Goal: Share content: Share content

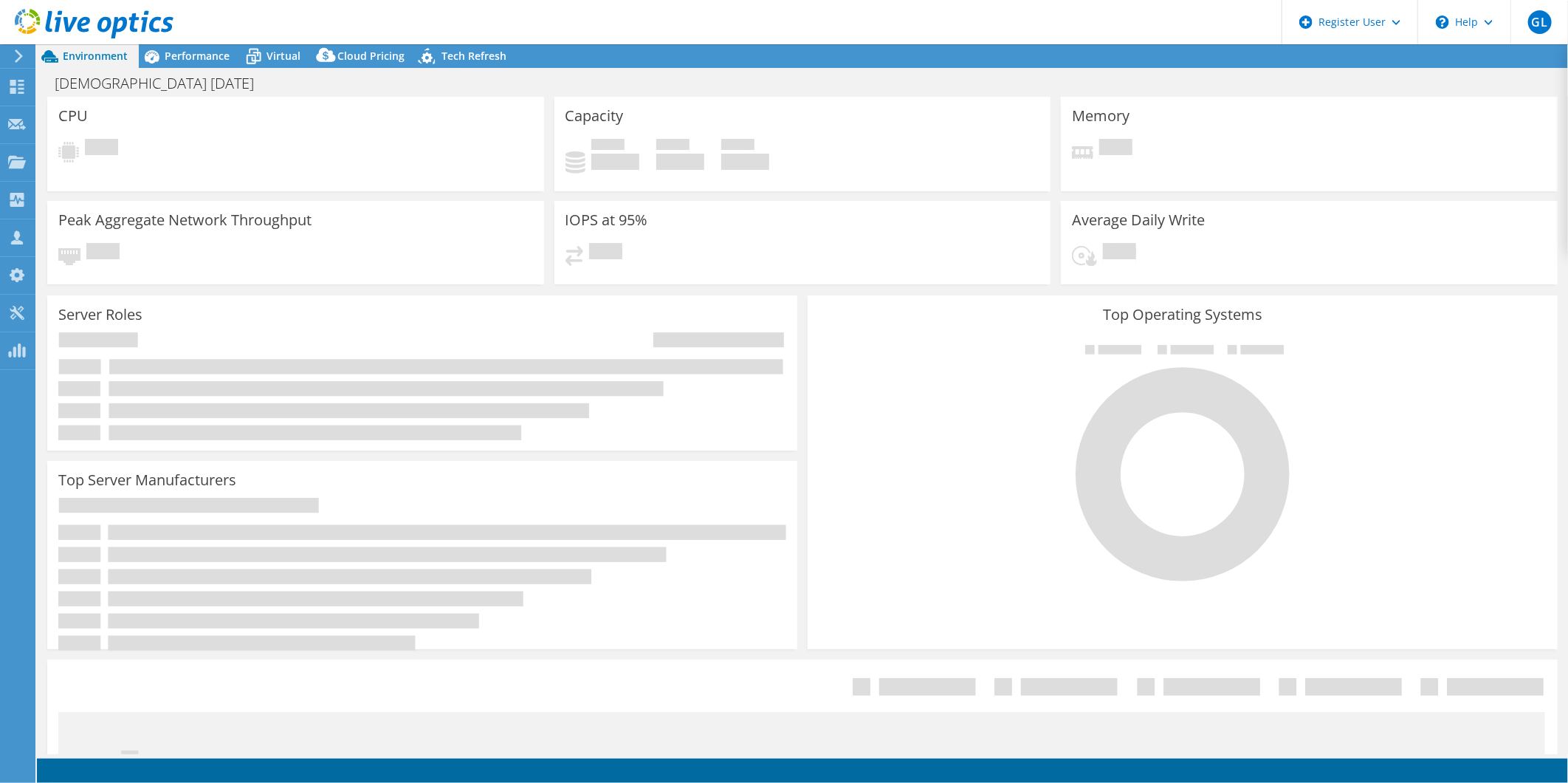
select select "USD"
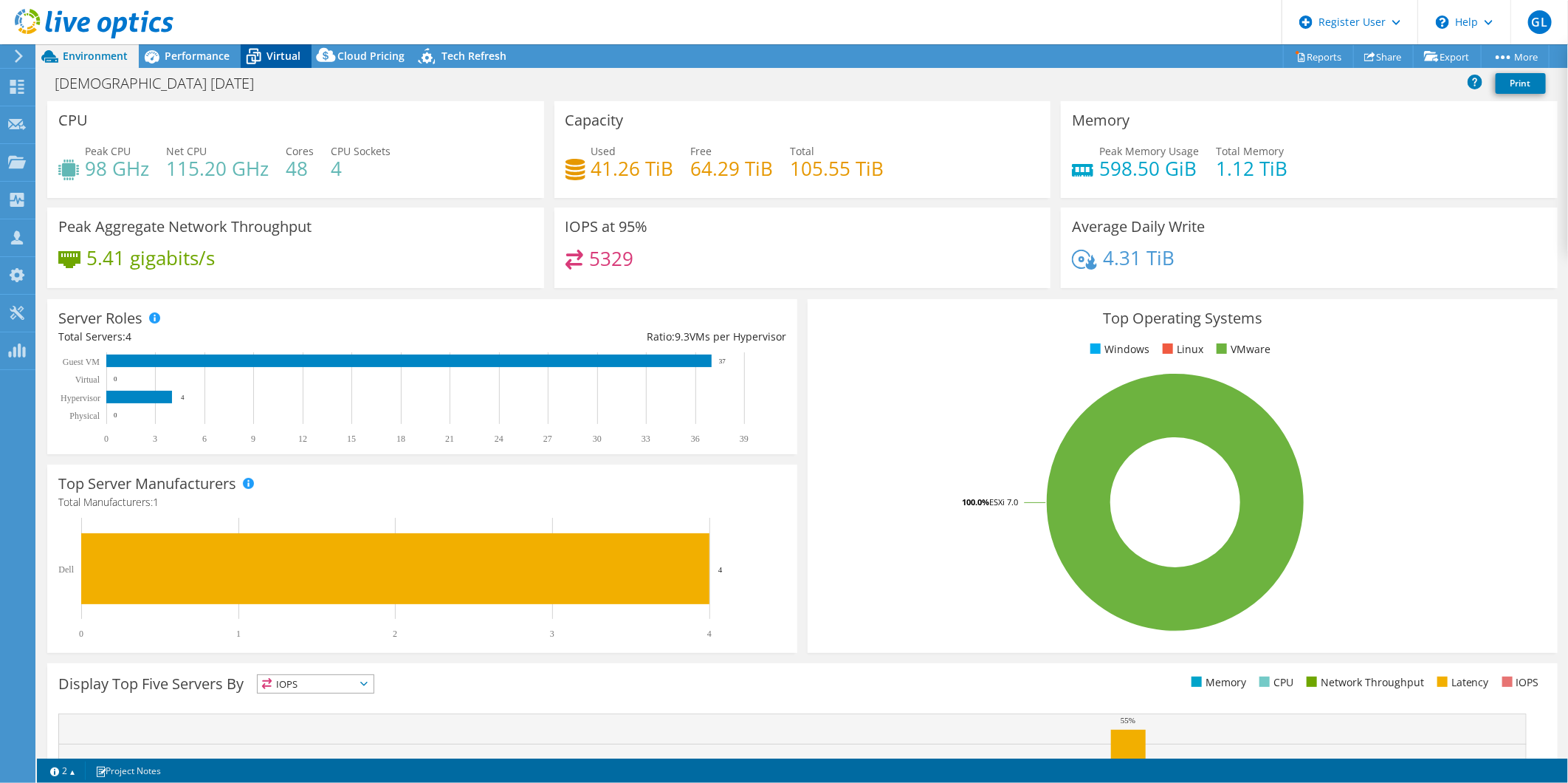
click at [268, 58] on span "Virtual" at bounding box center [283, 55] width 34 height 14
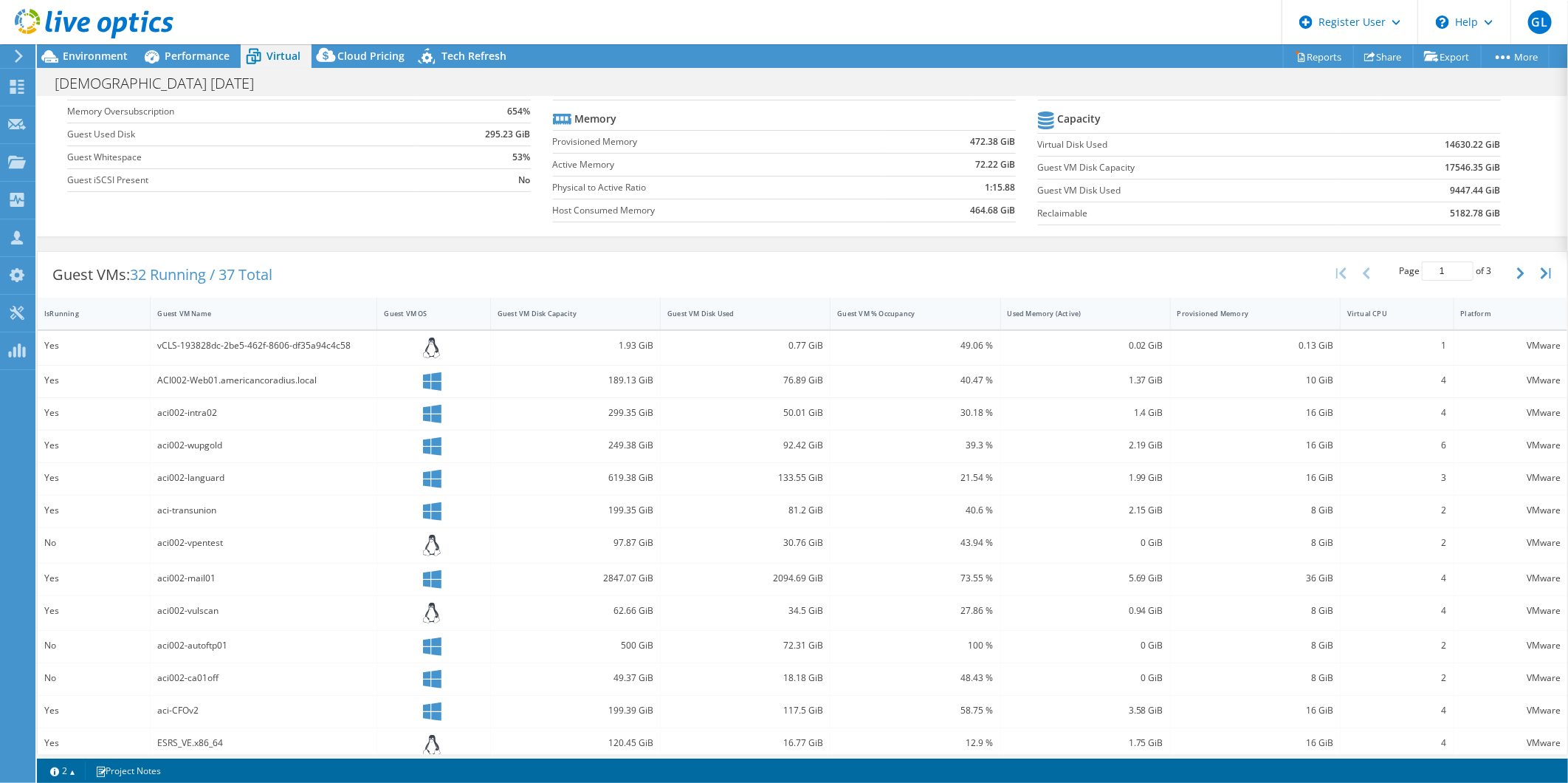
scroll to position [164, 0]
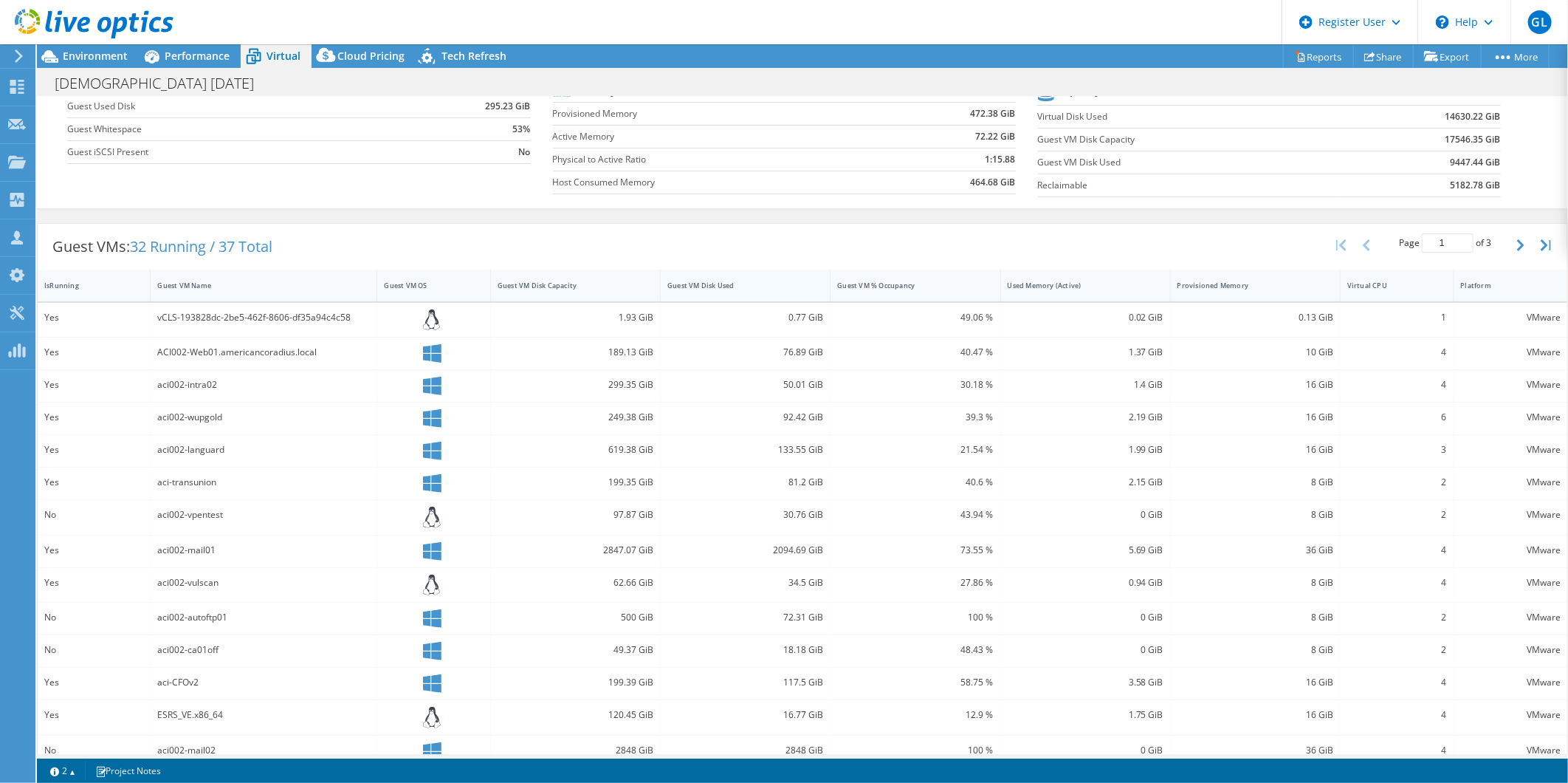
click at [748, 287] on div "Guest VM Disk Used" at bounding box center [736, 285] width 138 height 10
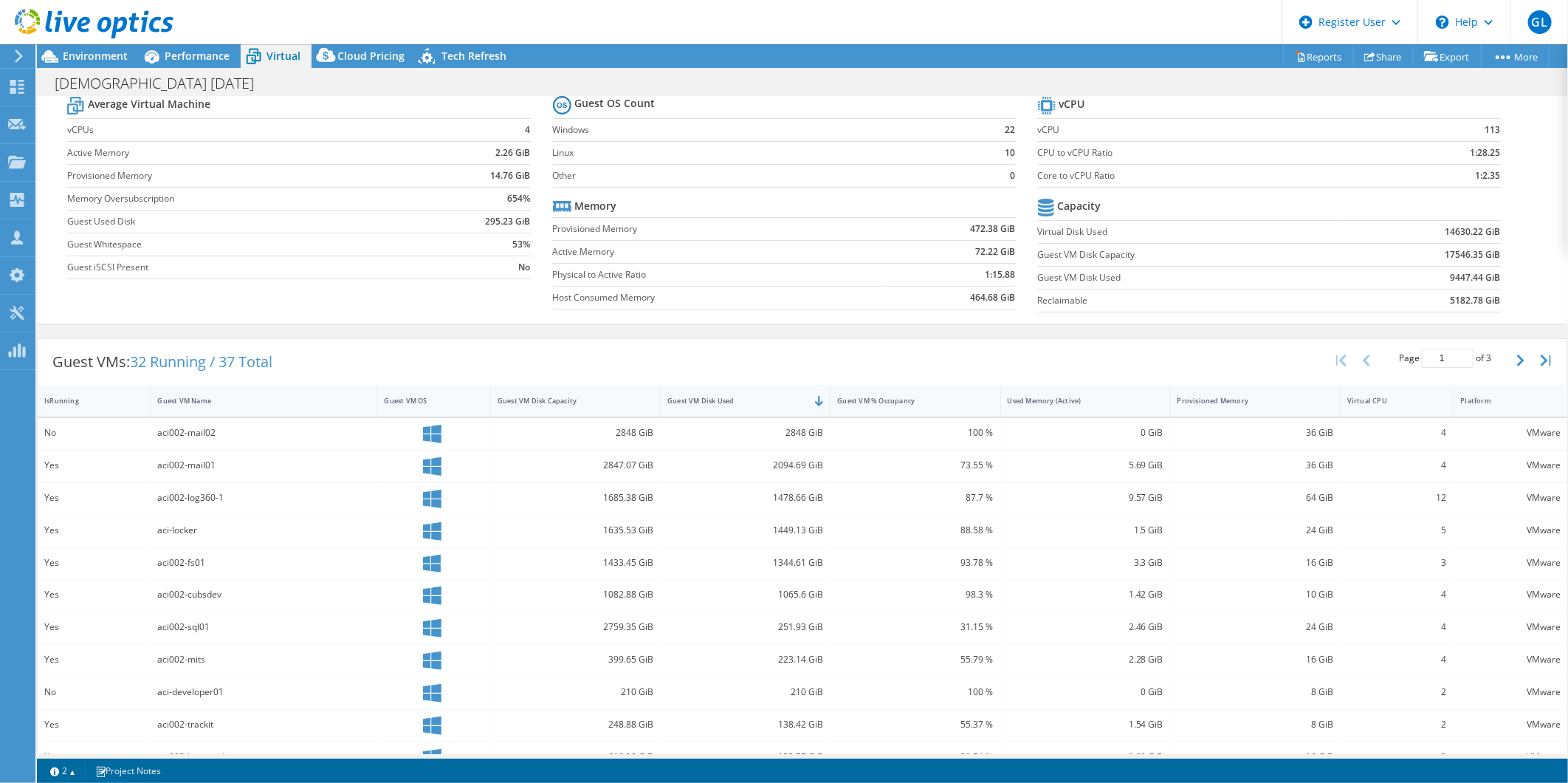
scroll to position [0, 0]
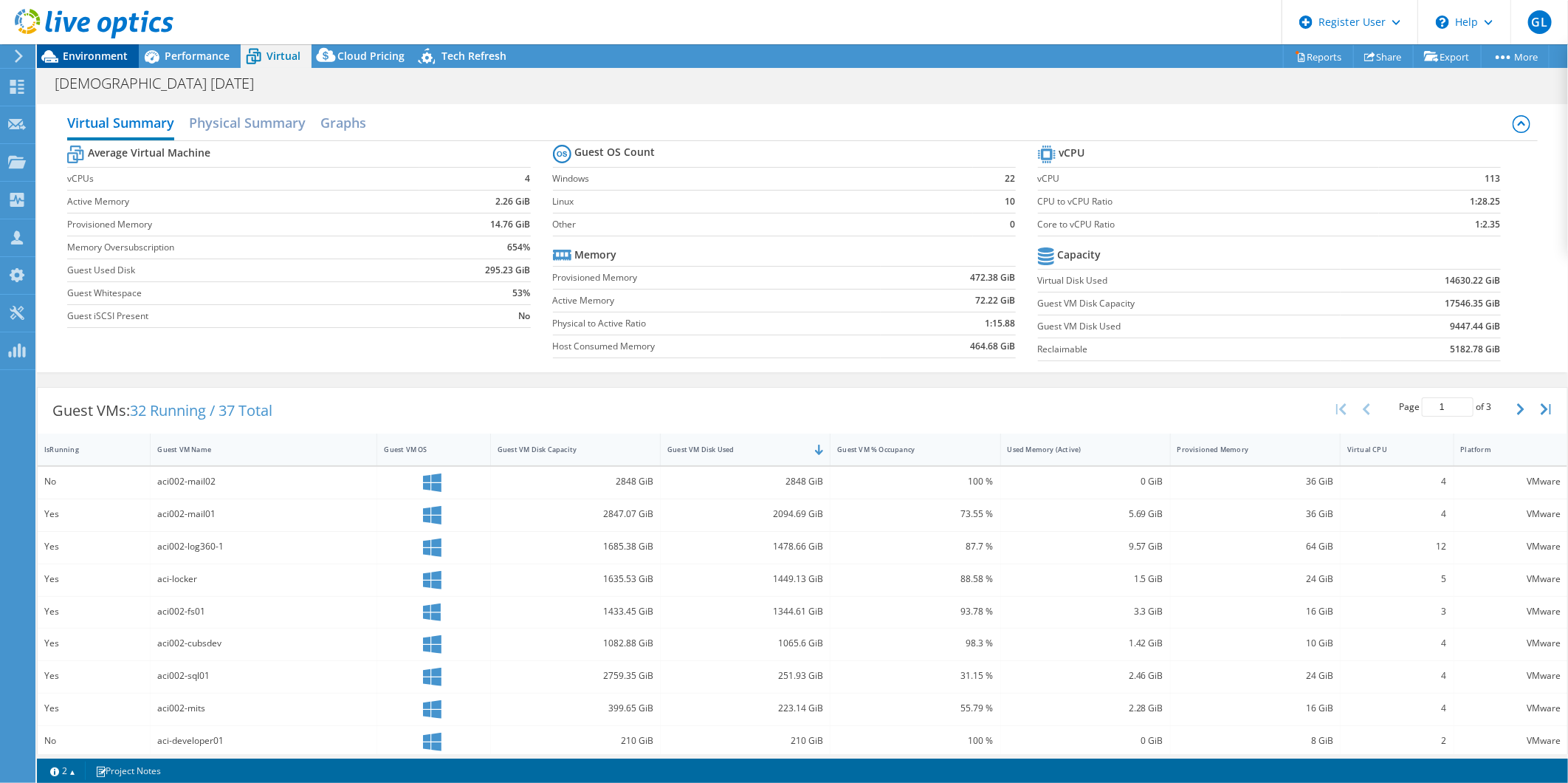
drag, startPoint x: 160, startPoint y: 63, endPoint x: 94, endPoint y: 61, distance: 66.0
click at [160, 63] on icon at bounding box center [152, 57] width 26 height 26
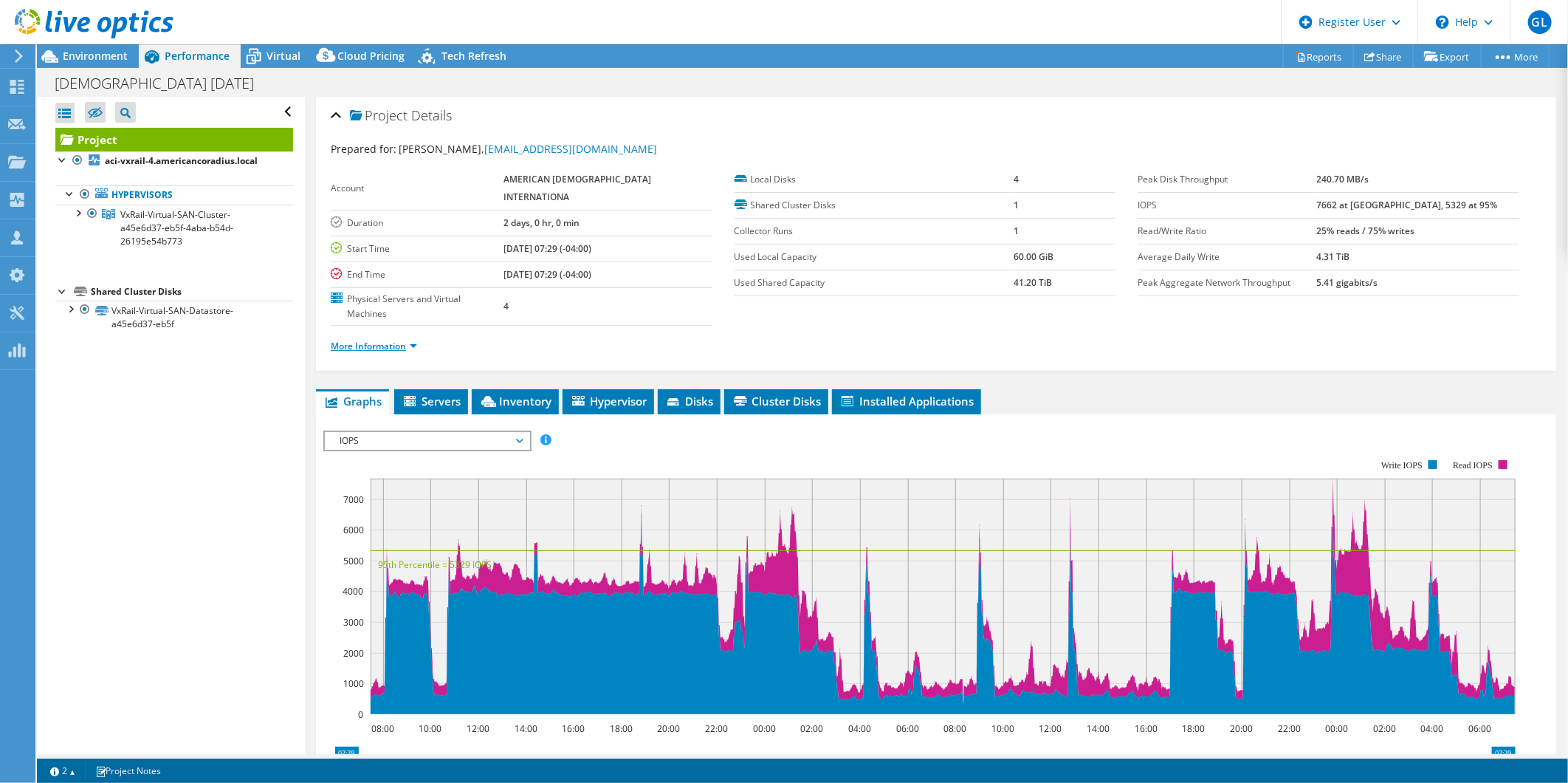
click at [414, 340] on link "More Information" at bounding box center [374, 346] width 87 height 13
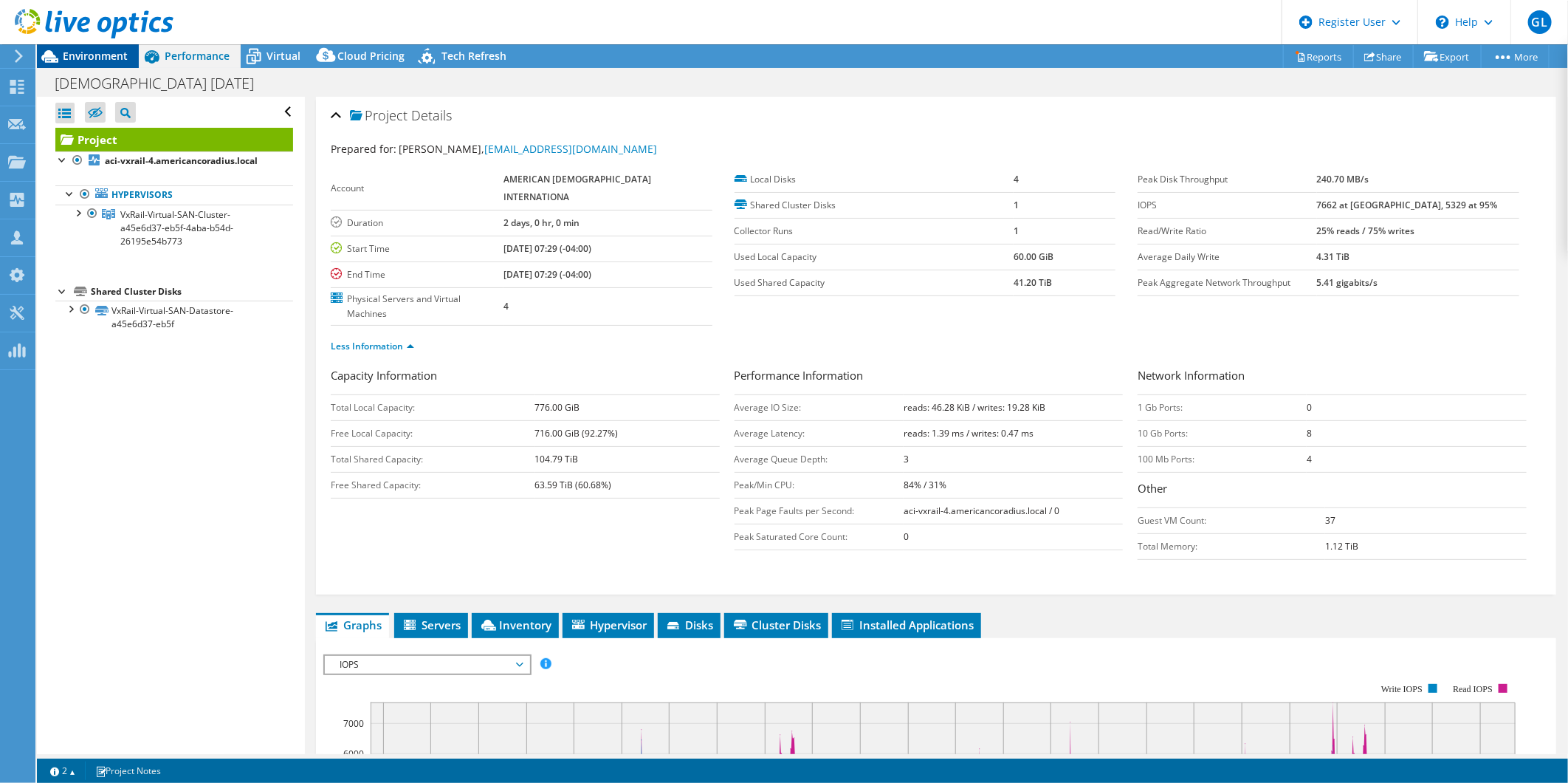
click at [97, 59] on span "Environment" at bounding box center [95, 55] width 65 height 14
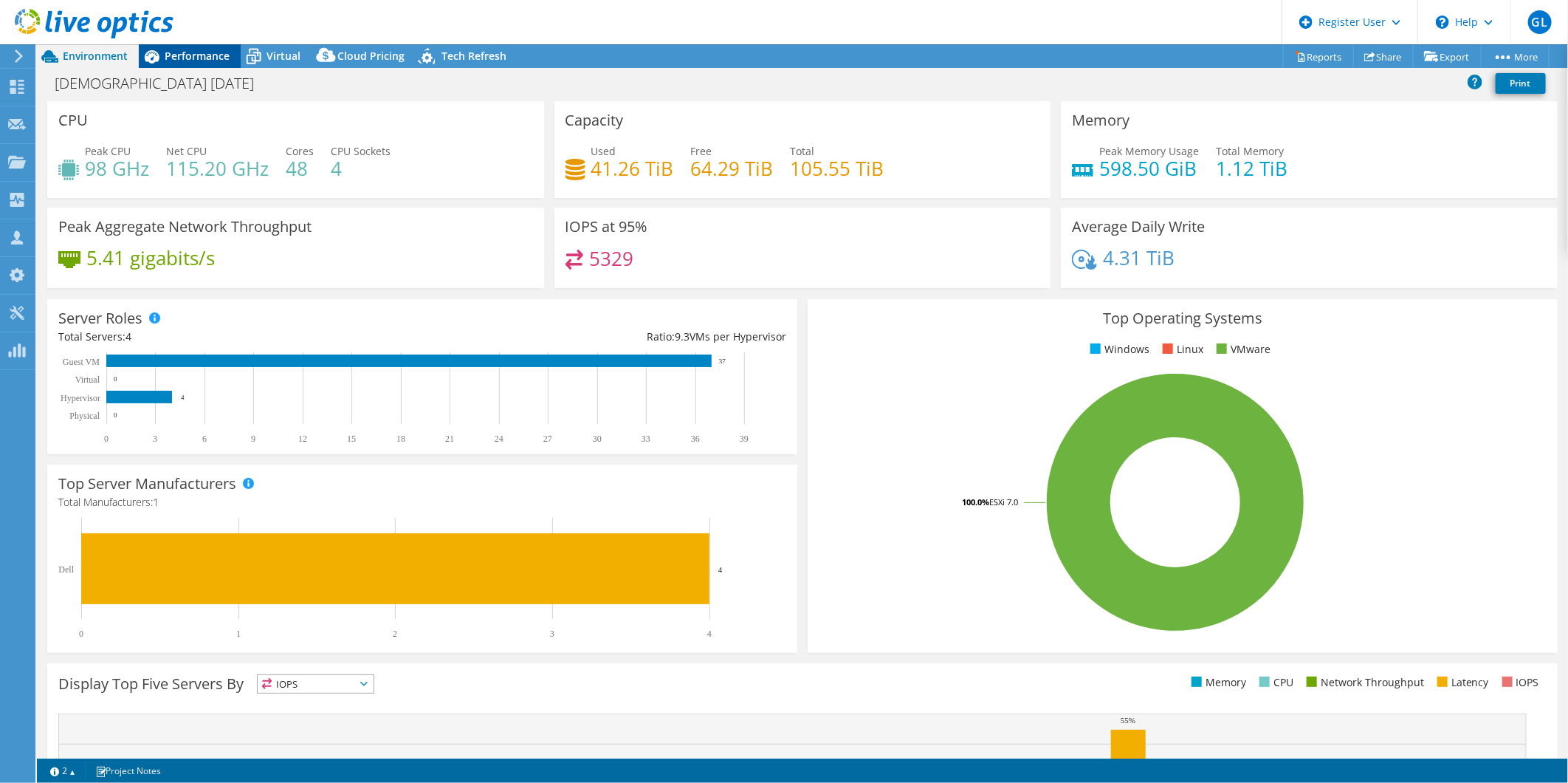
click at [206, 55] on span "Performance" at bounding box center [196, 55] width 65 height 14
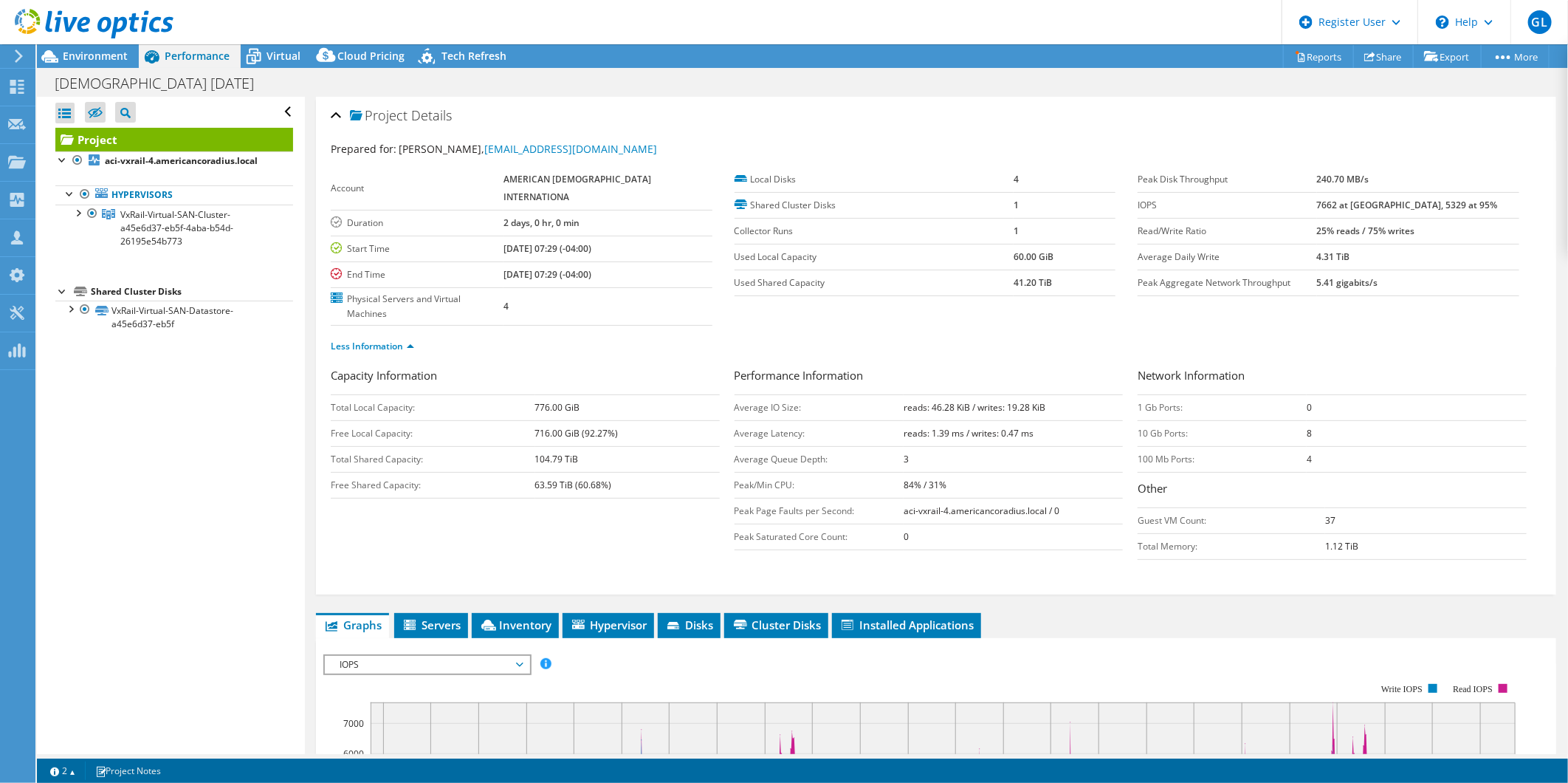
click at [402, 656] on span "IOPS" at bounding box center [428, 664] width 190 height 17
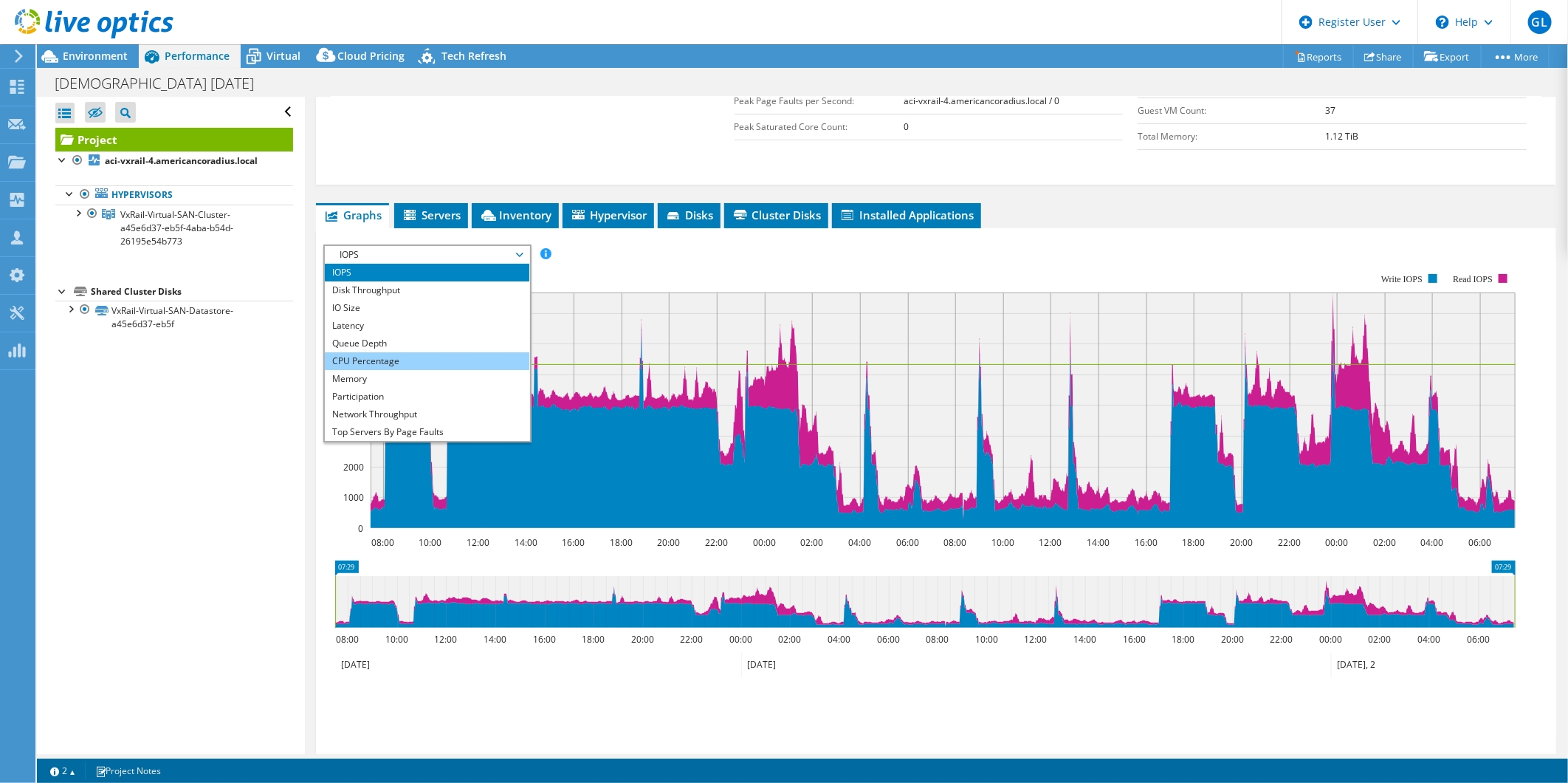
click at [408, 352] on li "CPU Percentage" at bounding box center [428, 360] width 205 height 17
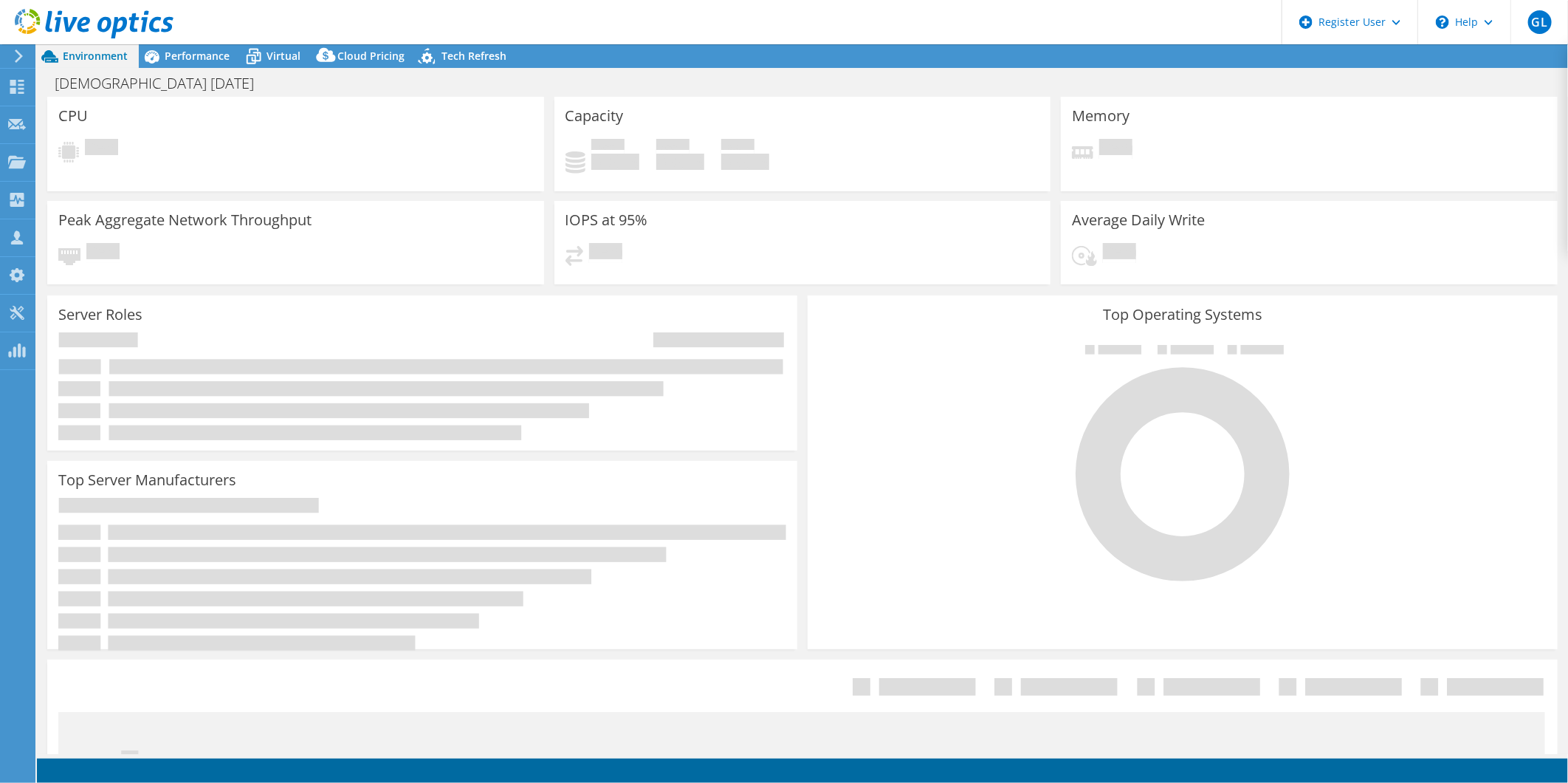
select select "USD"
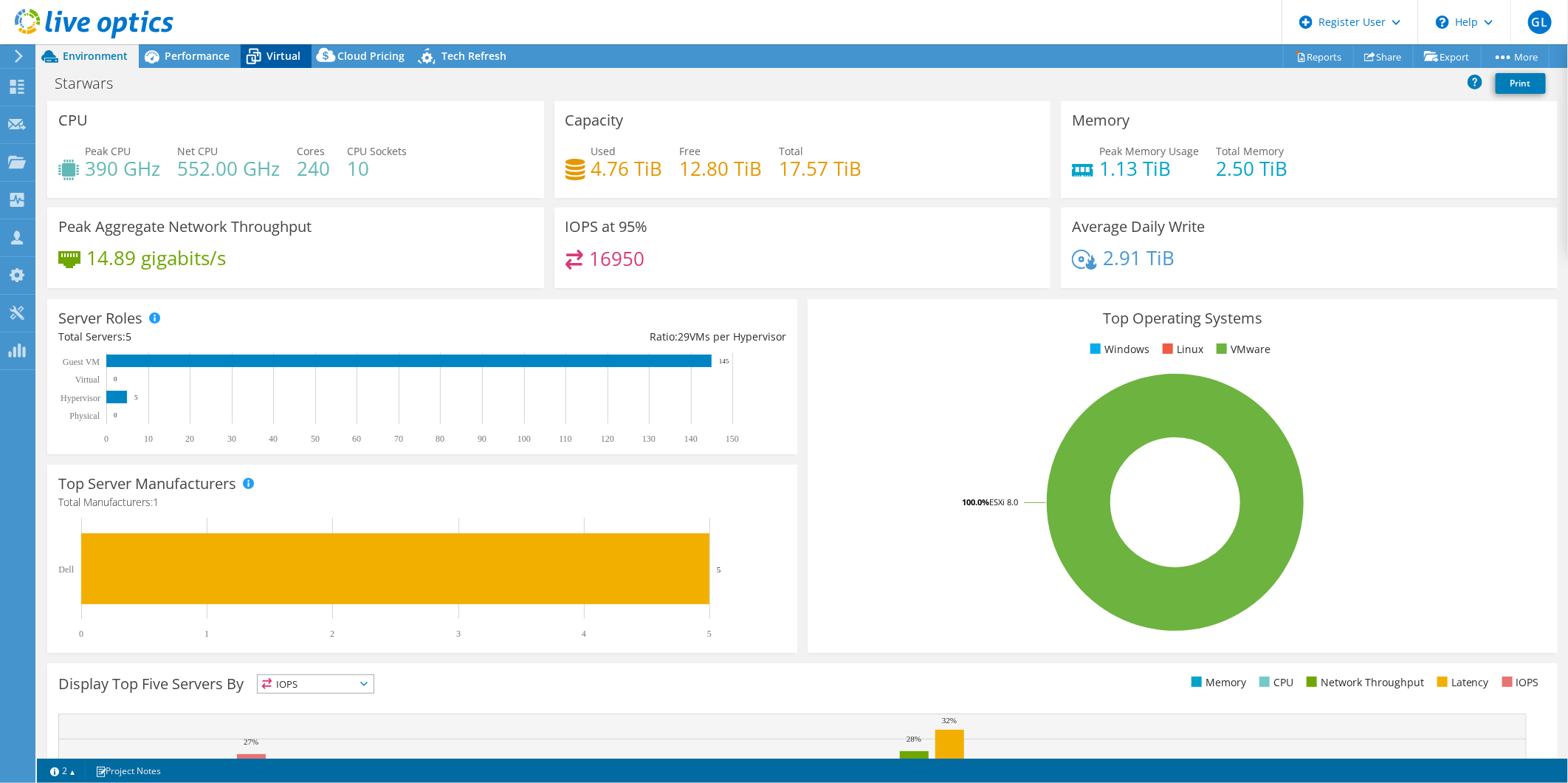
click at [257, 48] on icon at bounding box center [253, 51] width 10 height 5
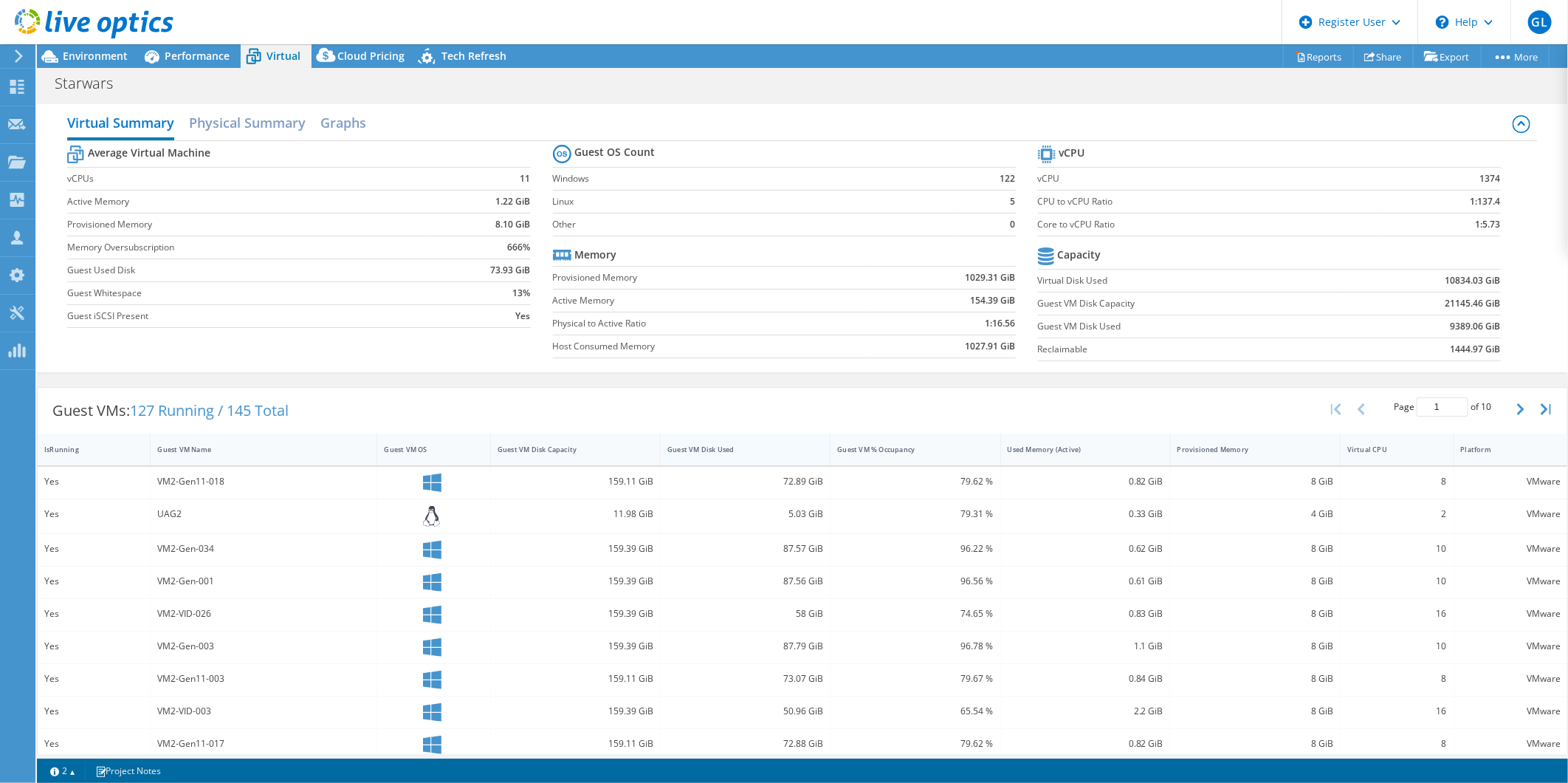
click at [704, 448] on div "Guest VM Disk Used" at bounding box center [736, 449] width 138 height 10
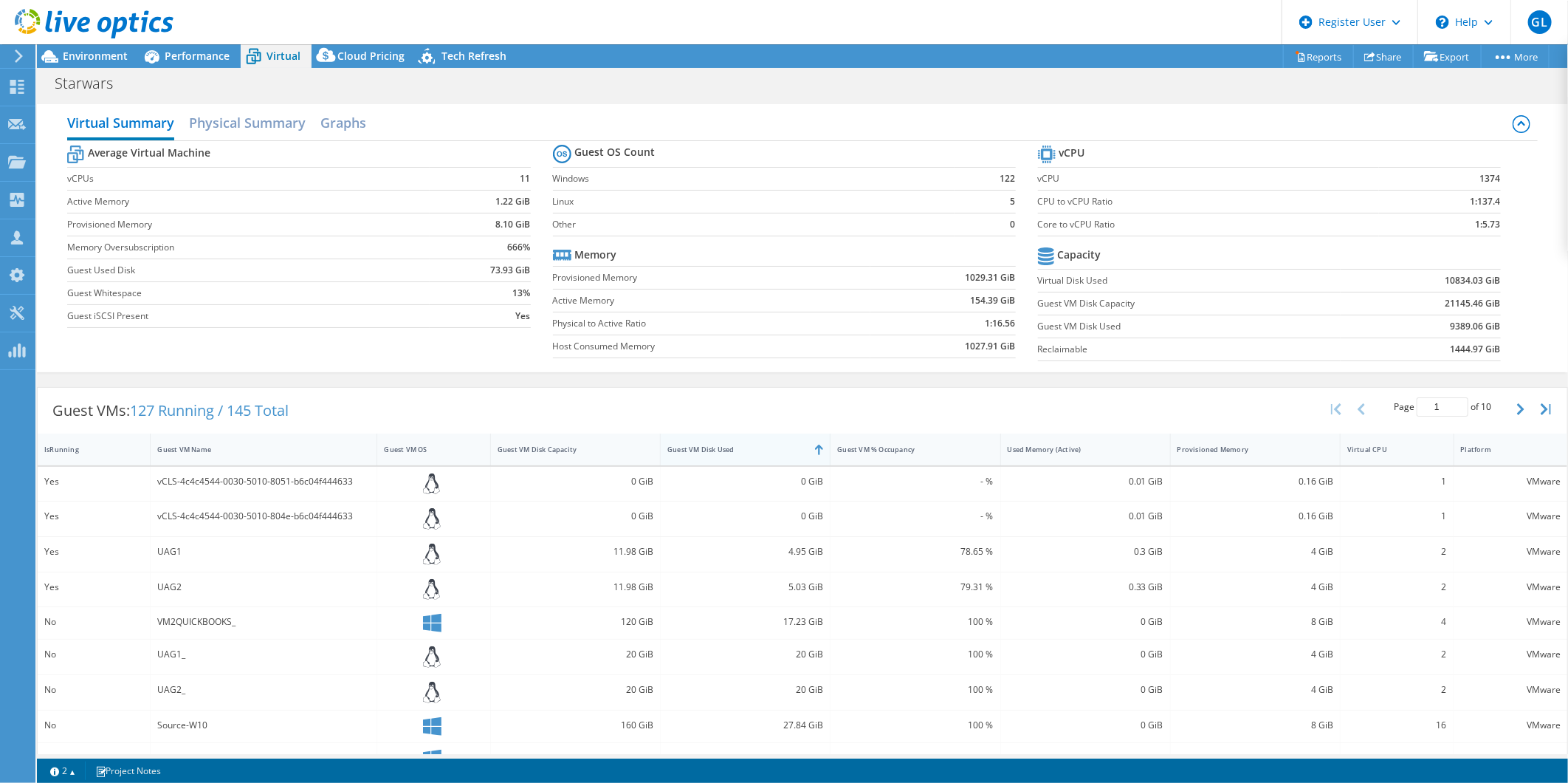
click at [704, 448] on div "Guest VM Disk Used" at bounding box center [736, 449] width 138 height 10
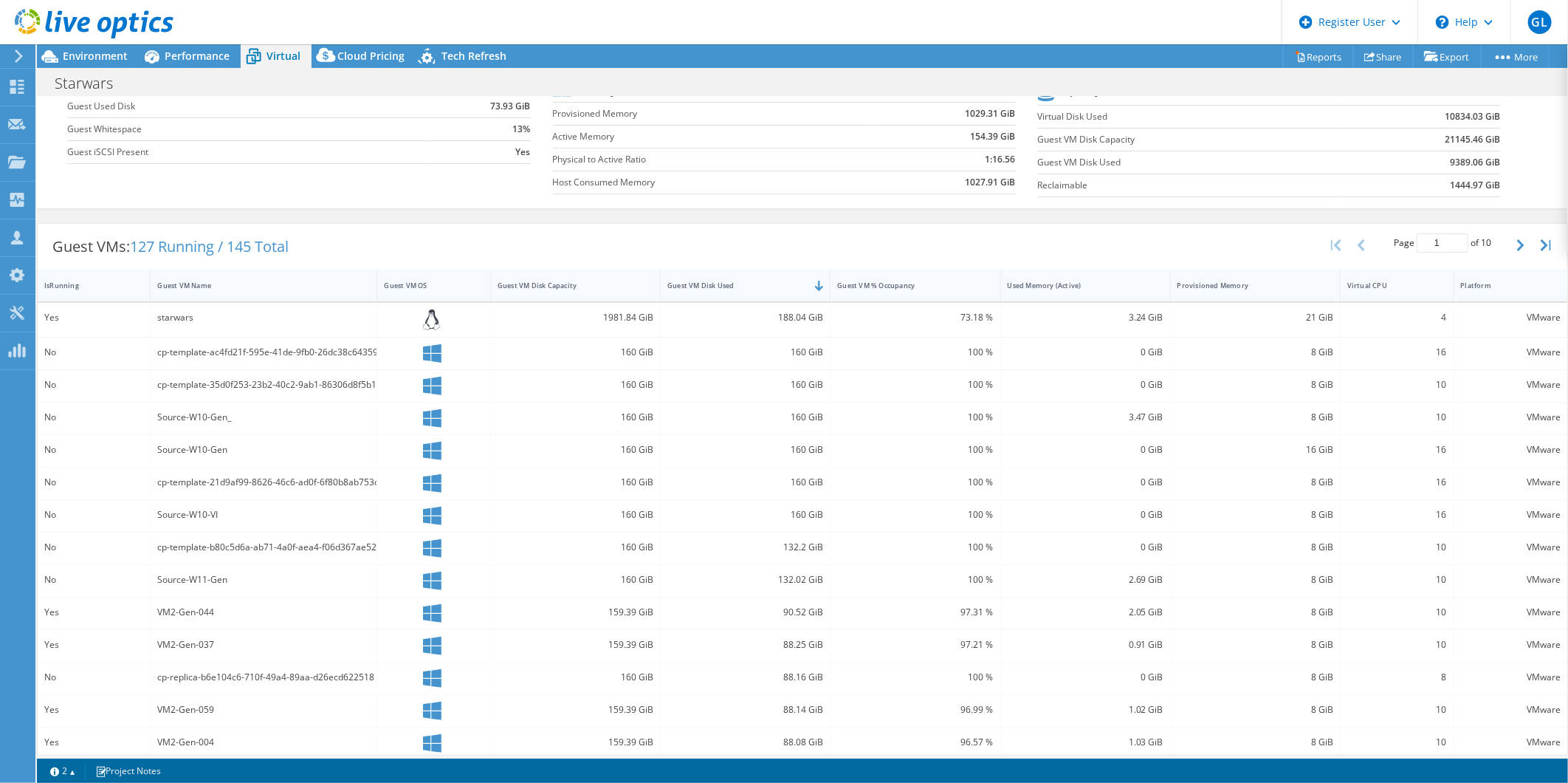
scroll to position [209, 0]
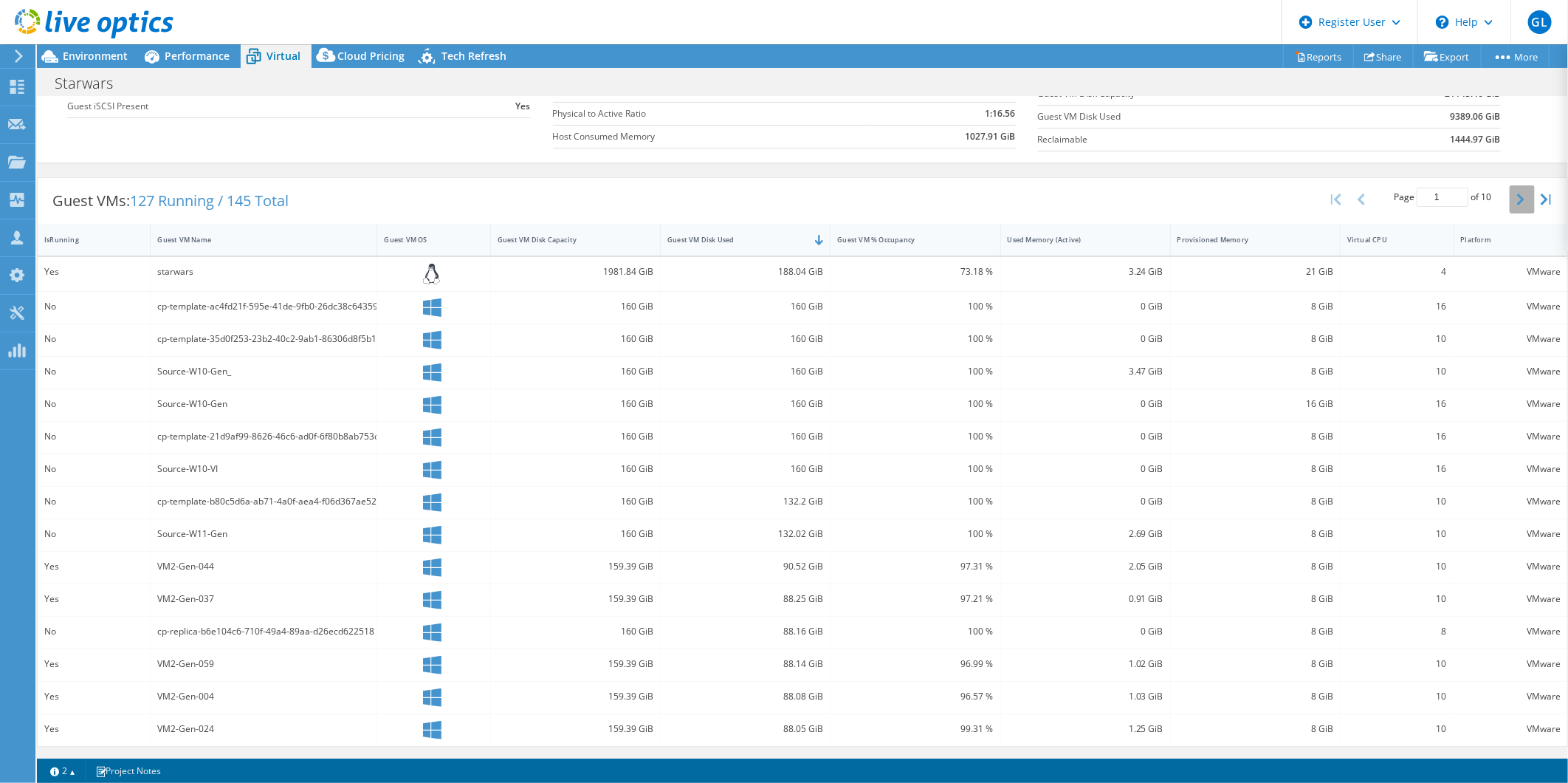
click at [1510, 199] on button "button" at bounding box center [1521, 199] width 25 height 28
click at [1510, 199] on button "button" at bounding box center [1521, 202] width 25 height 28
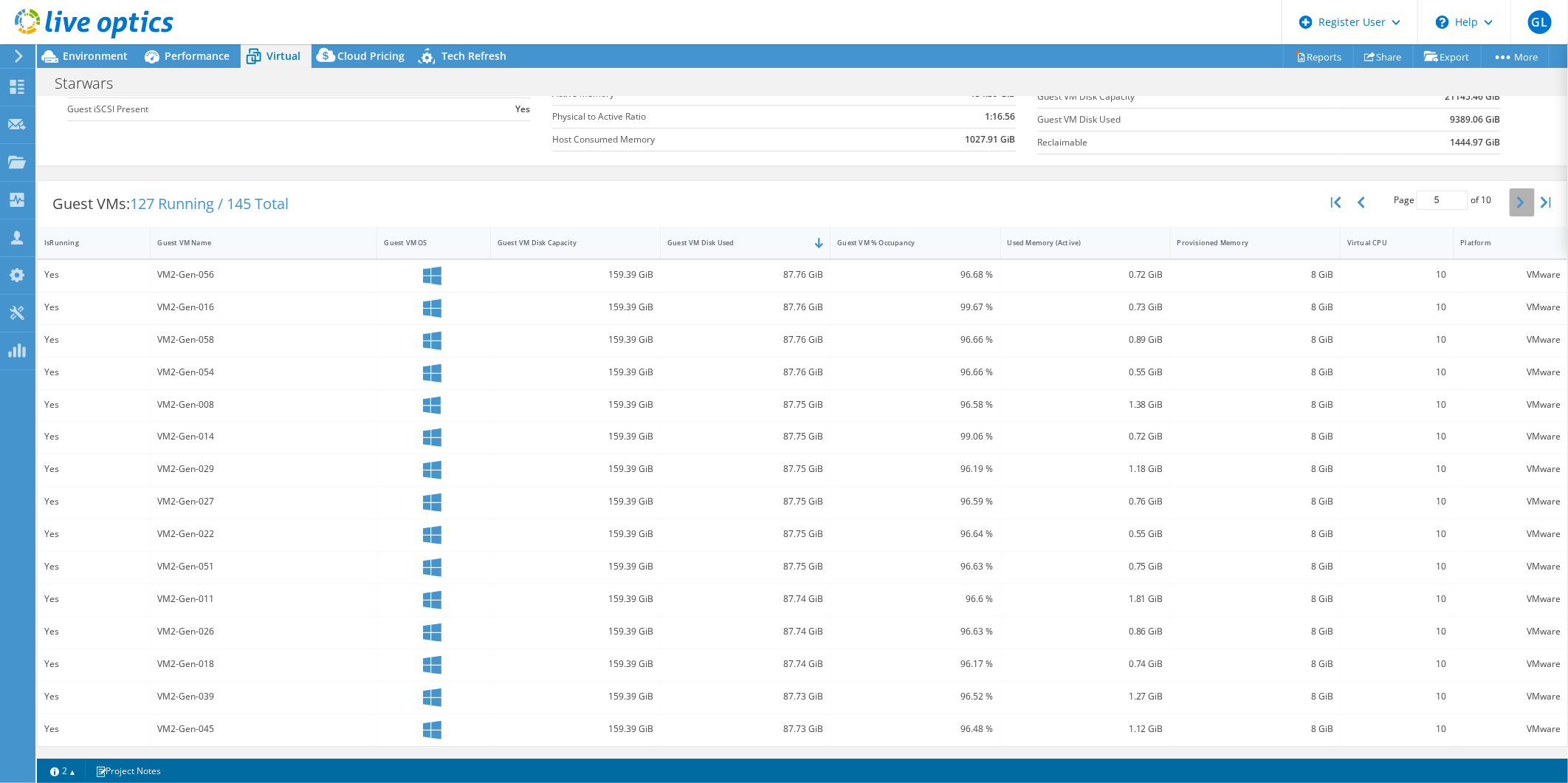
click at [1510, 199] on button "button" at bounding box center [1521, 202] width 25 height 28
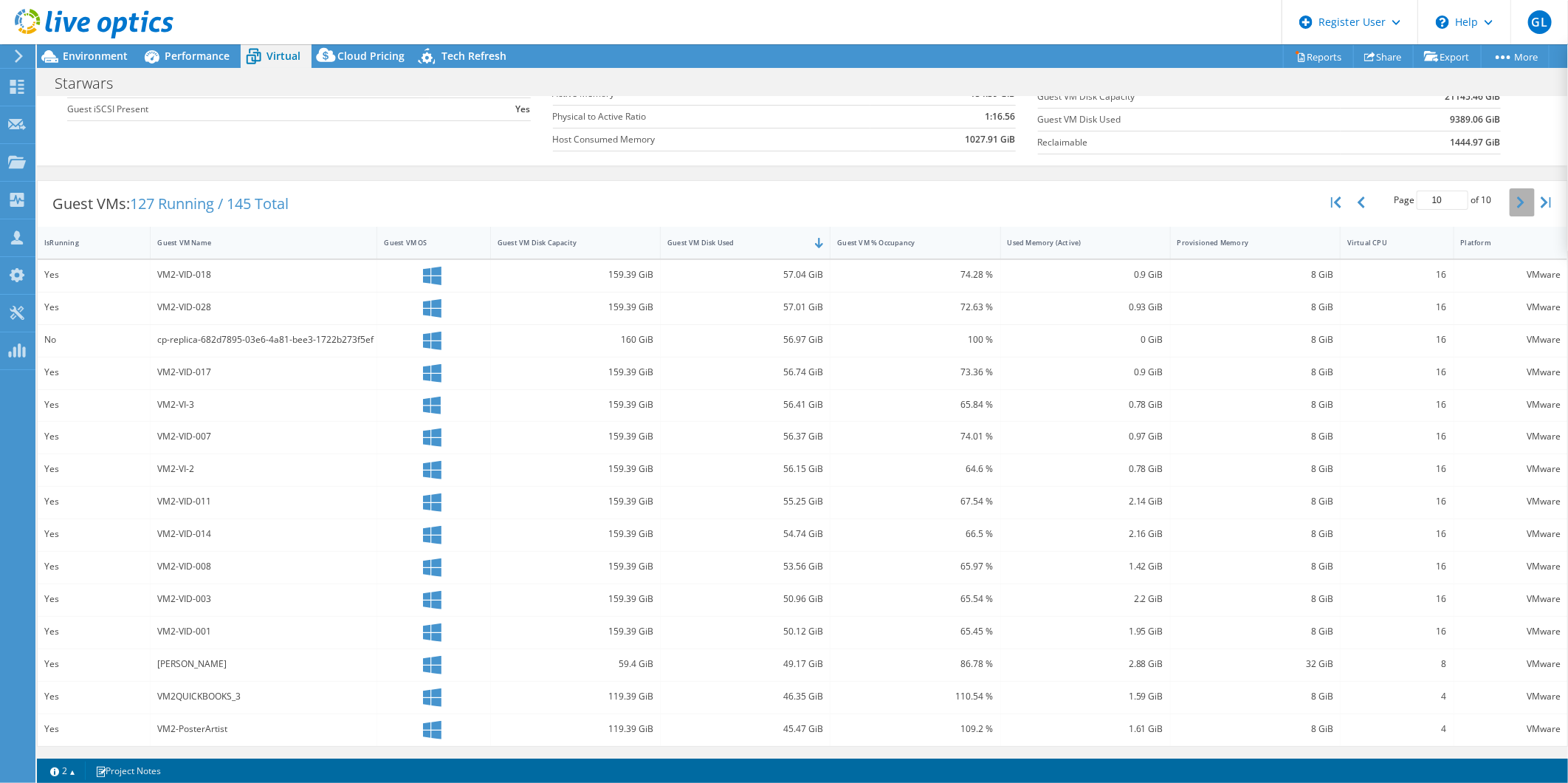
scroll to position [60, 0]
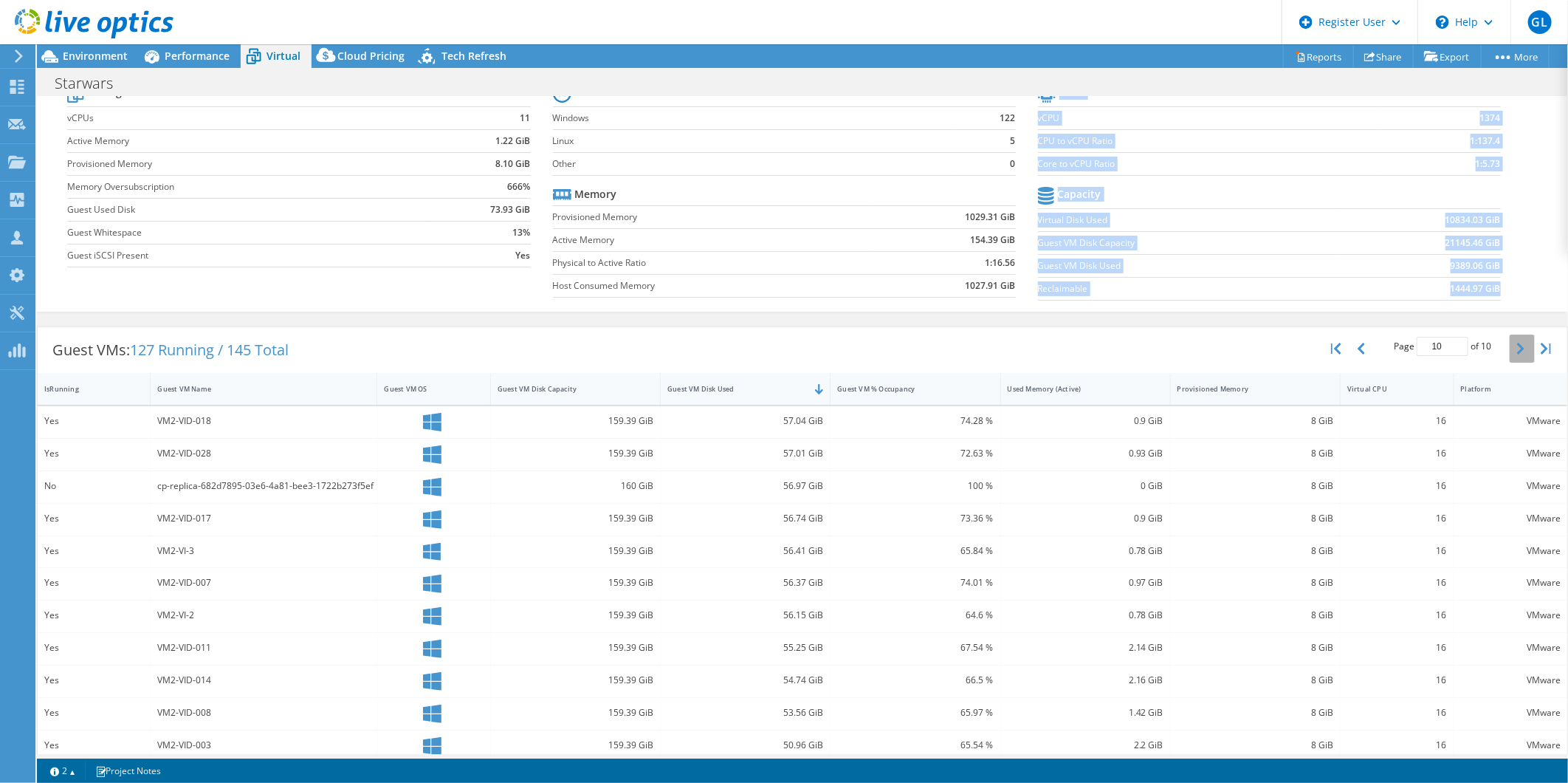
click at [1499, 199] on section "vCPU vCPU 1374 CPU to vCPU Ratio 1:137.4 Core to vCPU Ratio 1:5.73 Capacity Vir…" at bounding box center [1280, 195] width 485 height 227
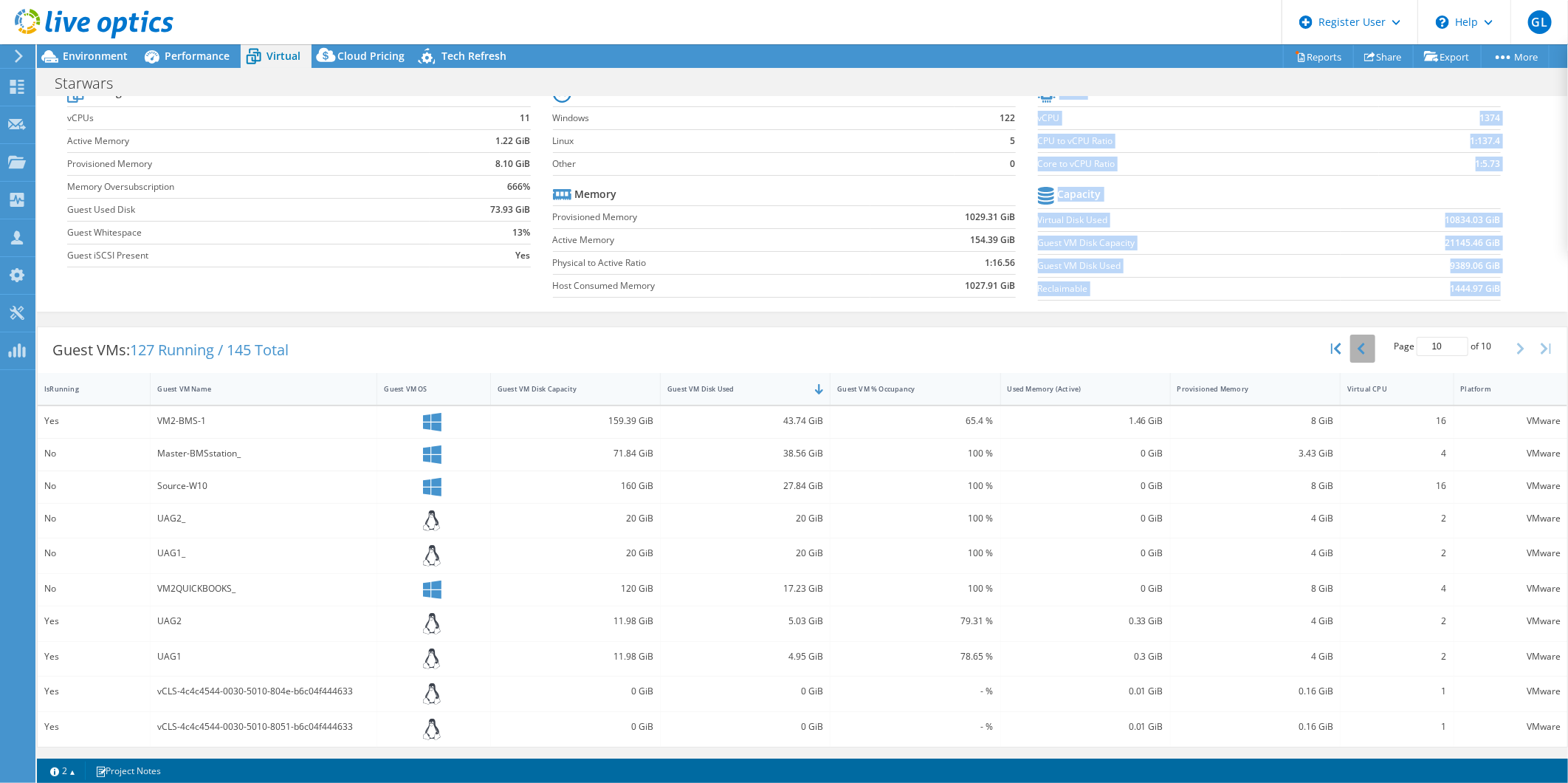
click at [1351, 354] on button "button" at bounding box center [1362, 348] width 25 height 28
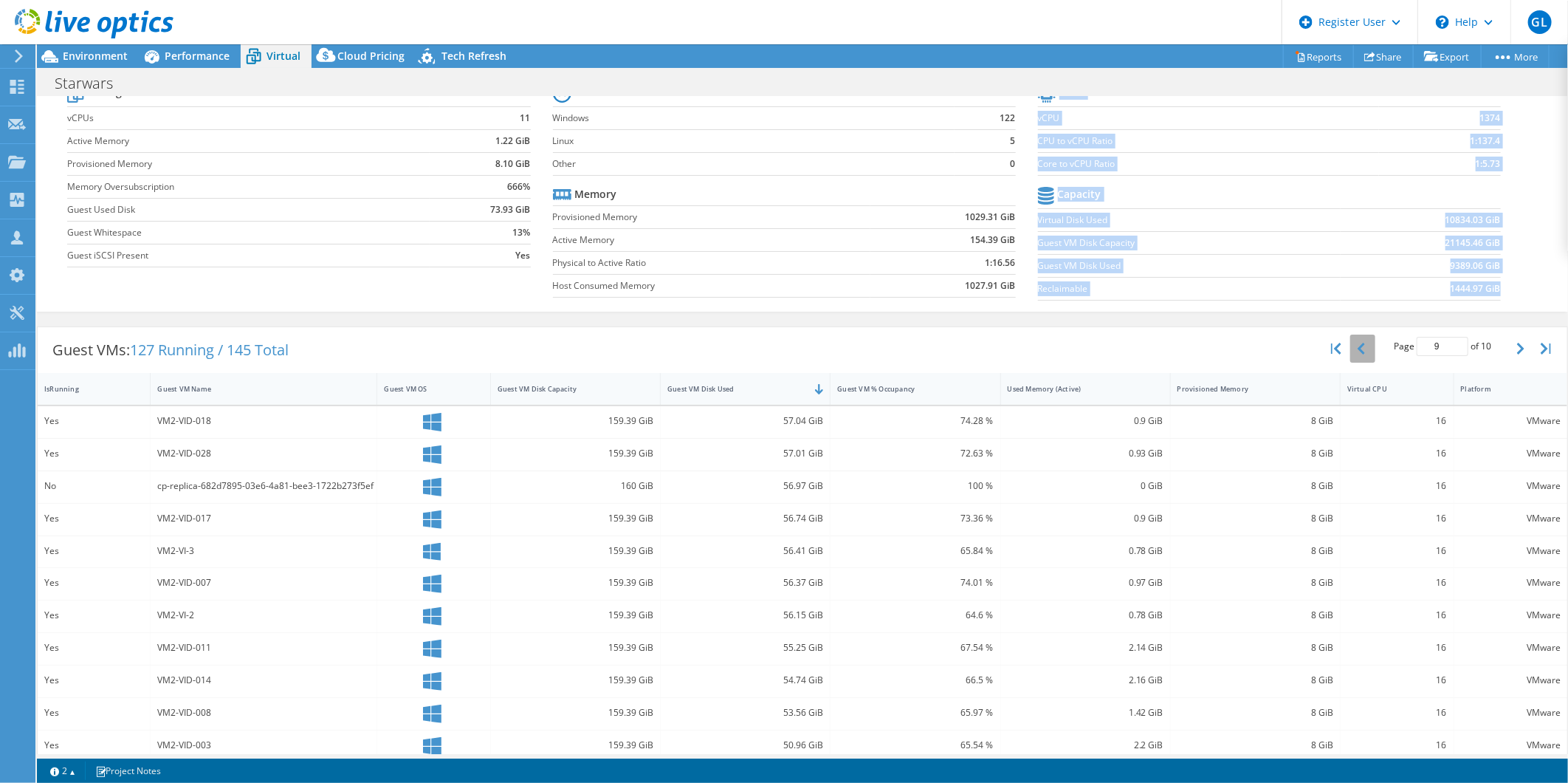
click at [1351, 354] on button "button" at bounding box center [1362, 348] width 25 height 28
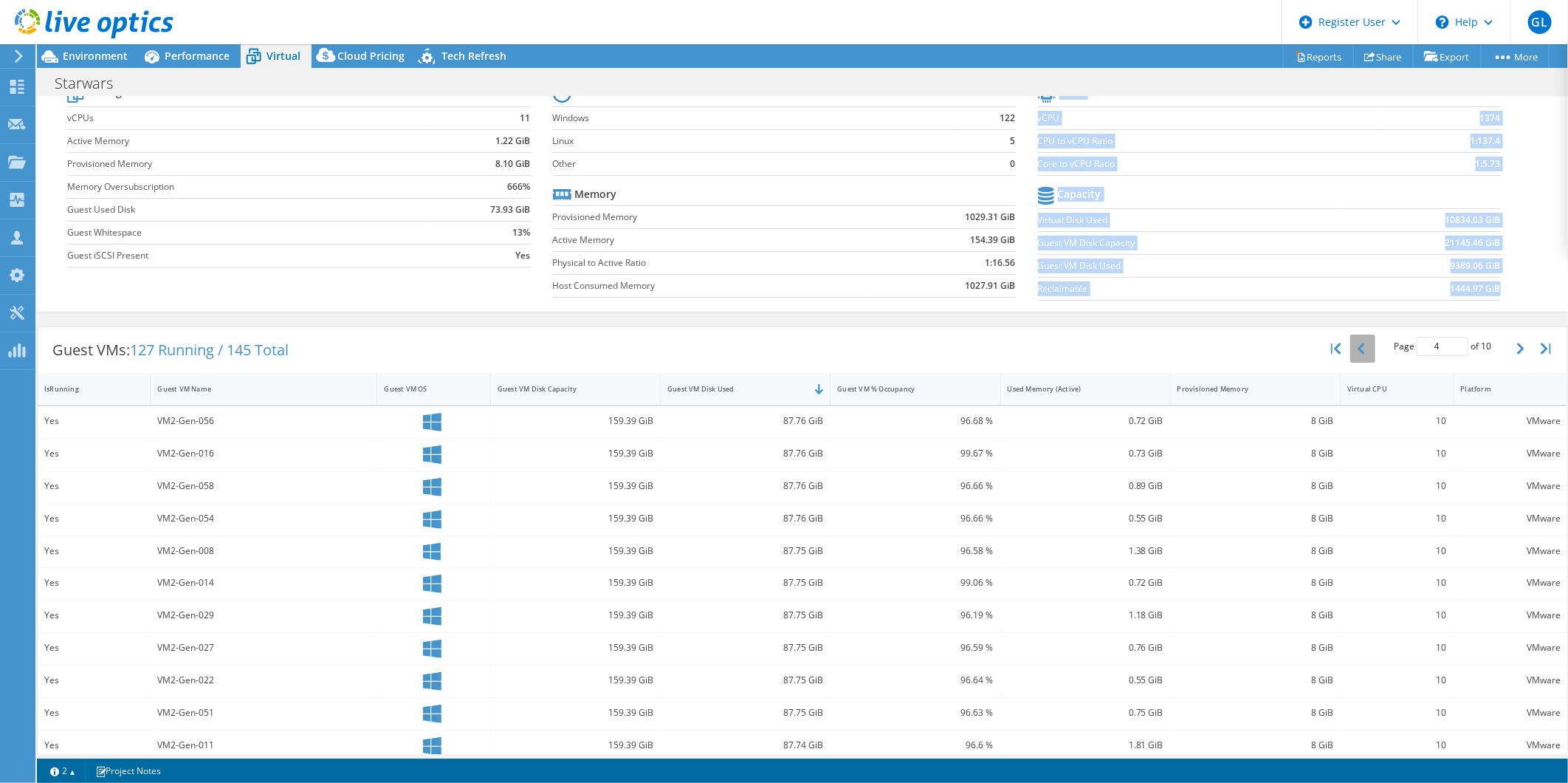
click at [1351, 354] on button "button" at bounding box center [1362, 348] width 25 height 28
type input "1"
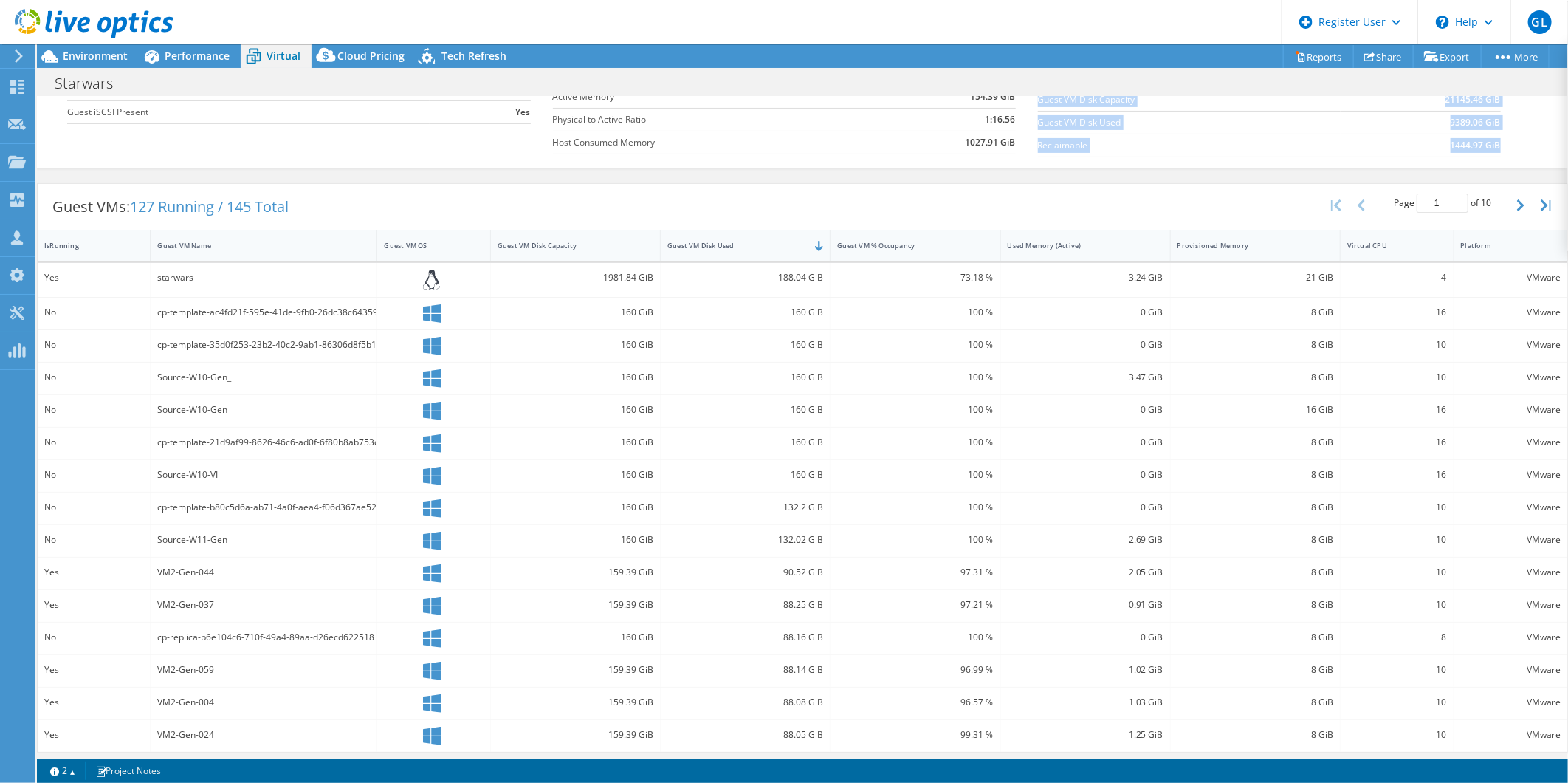
scroll to position [209, 0]
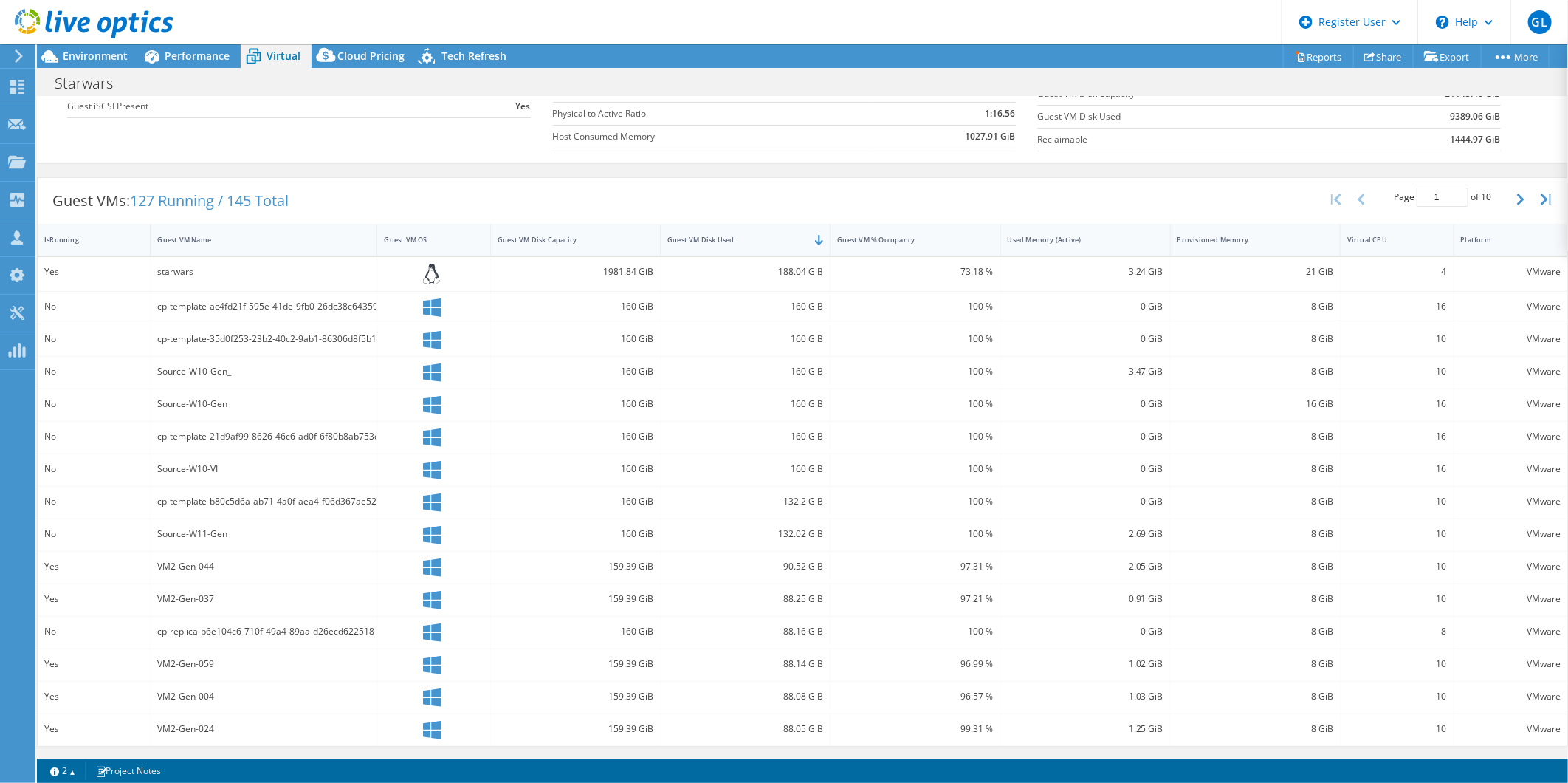
click at [1192, 194] on div "Guest VMs: 127 Running / 145 Total Page 1 of 10 5 rows 10 rows 20 rows 25 rows …" at bounding box center [802, 201] width 1530 height 46
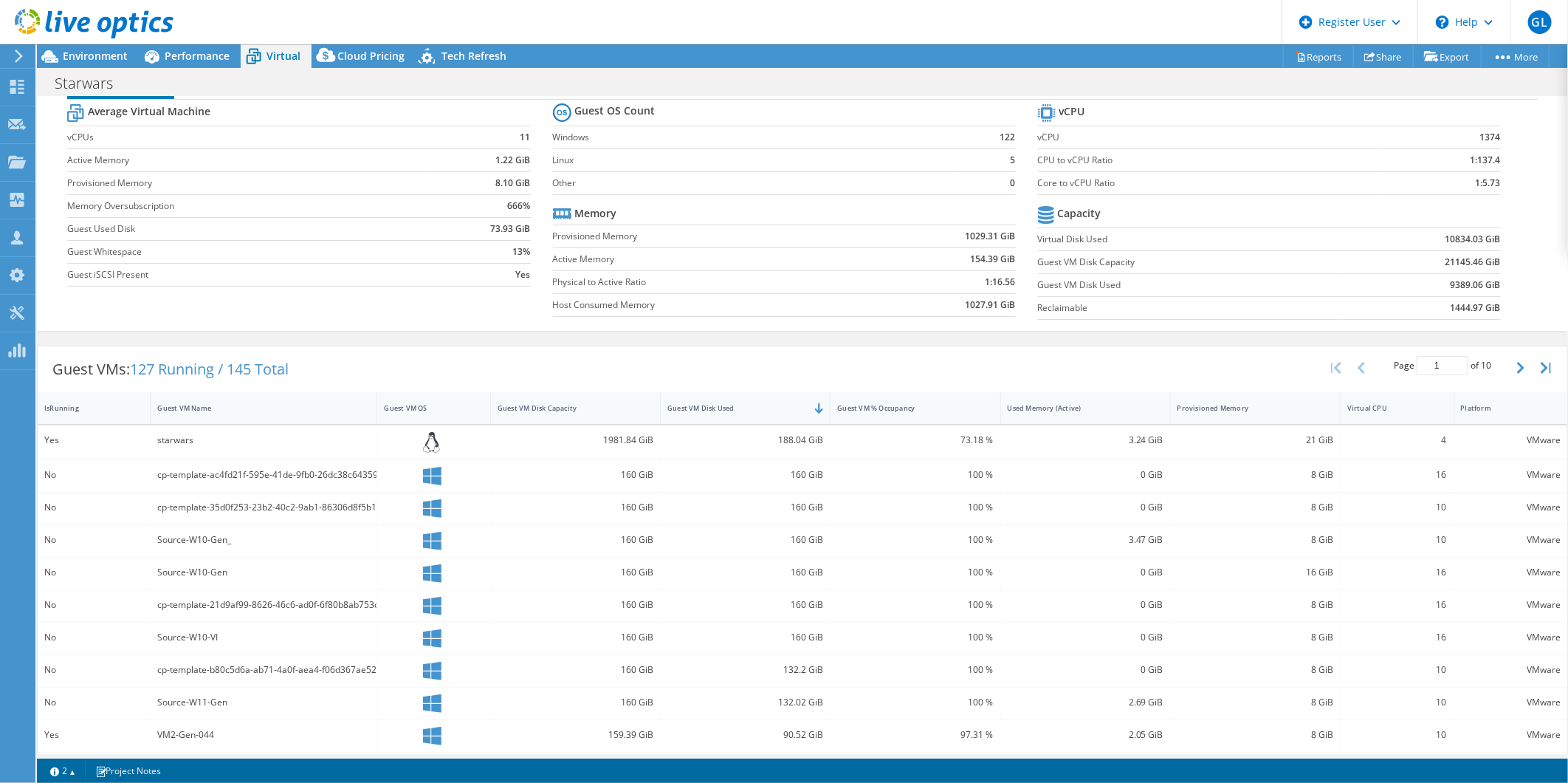
scroll to position [0, 0]
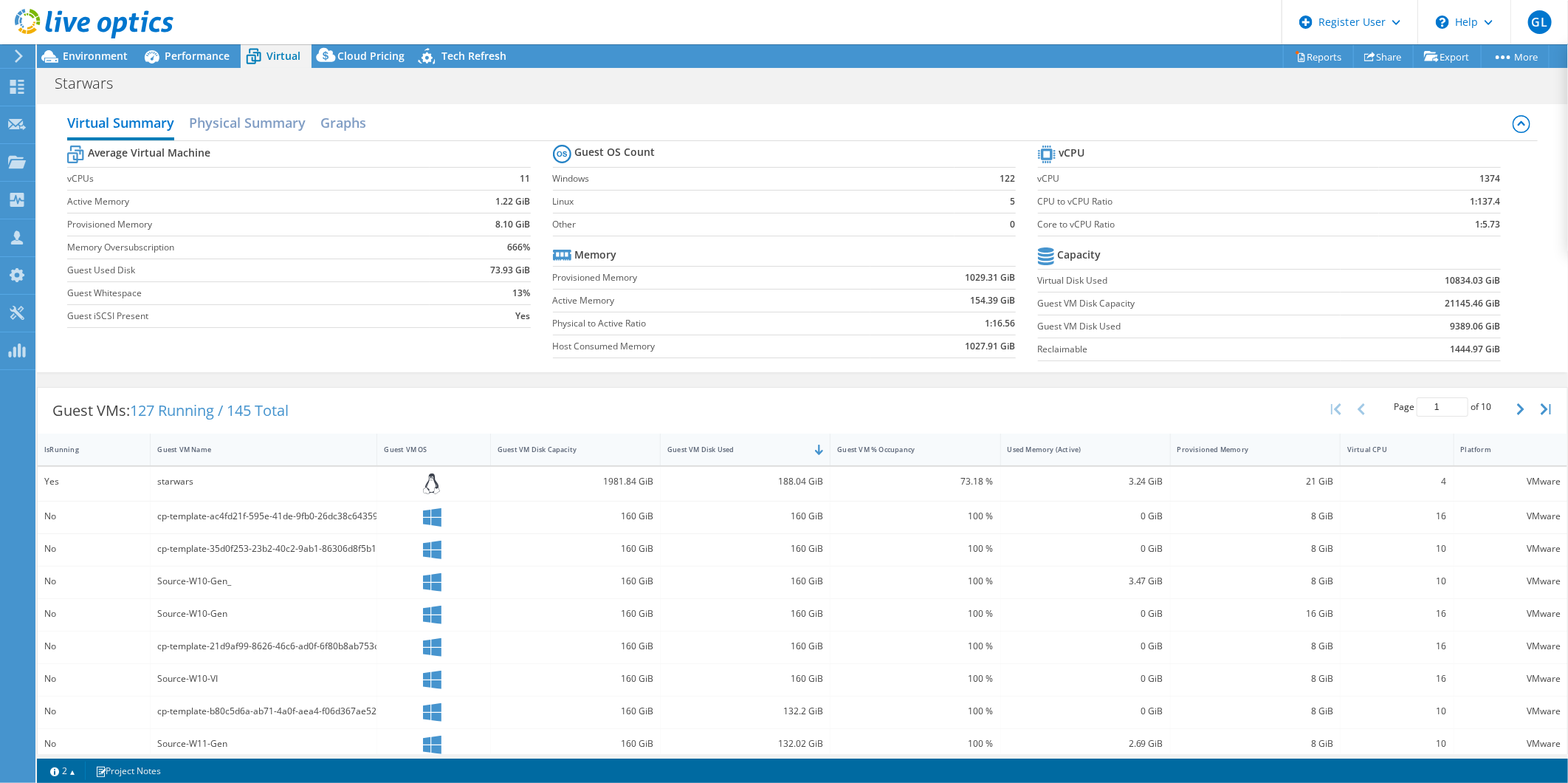
click at [120, 48] on div at bounding box center [87, 25] width 174 height 49
click at [119, 55] on span "Environment" at bounding box center [95, 55] width 65 height 14
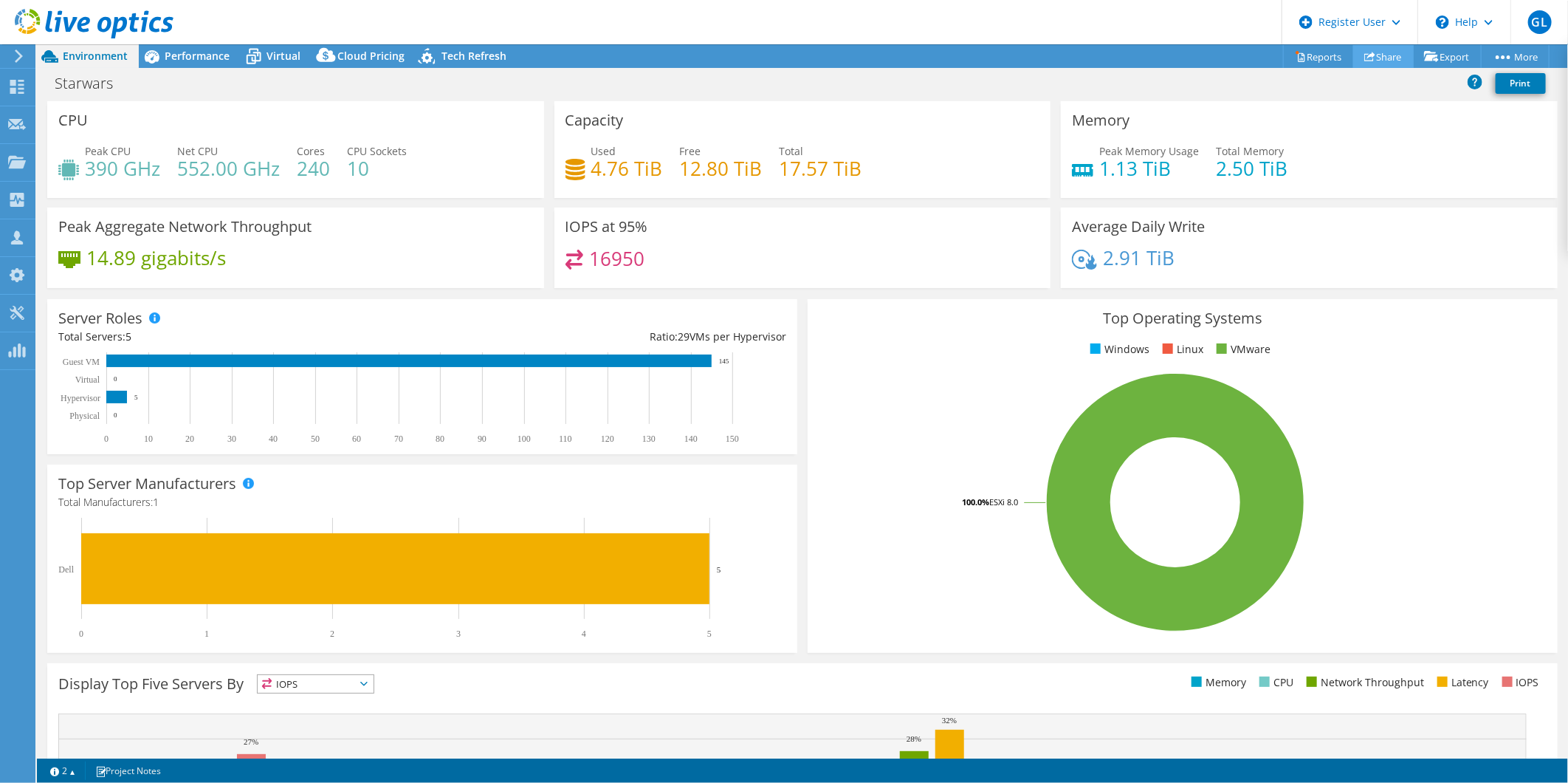
click at [1371, 59] on link "Share" at bounding box center [1383, 56] width 60 height 23
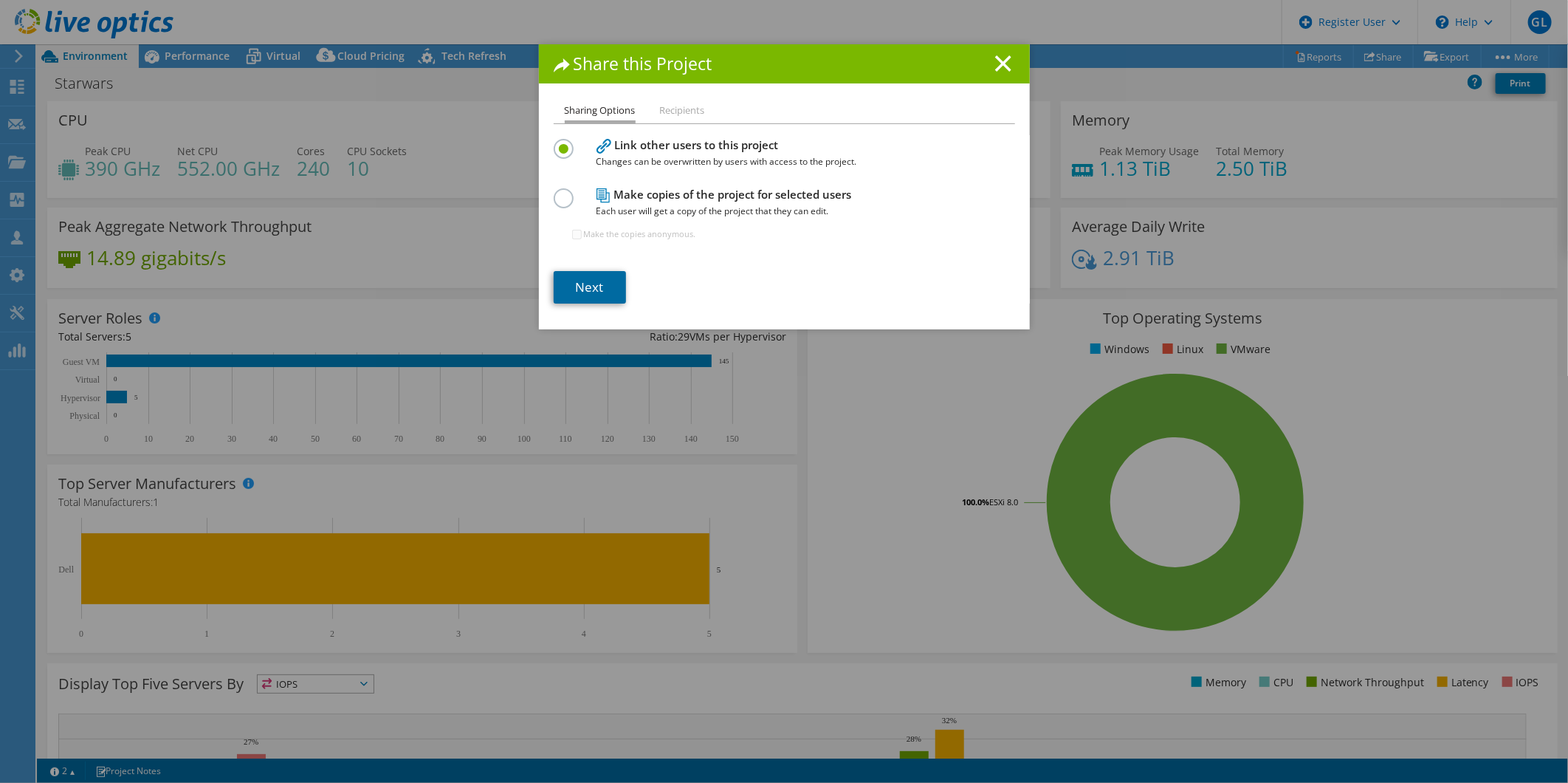
click at [594, 282] on link "Next" at bounding box center [589, 288] width 72 height 33
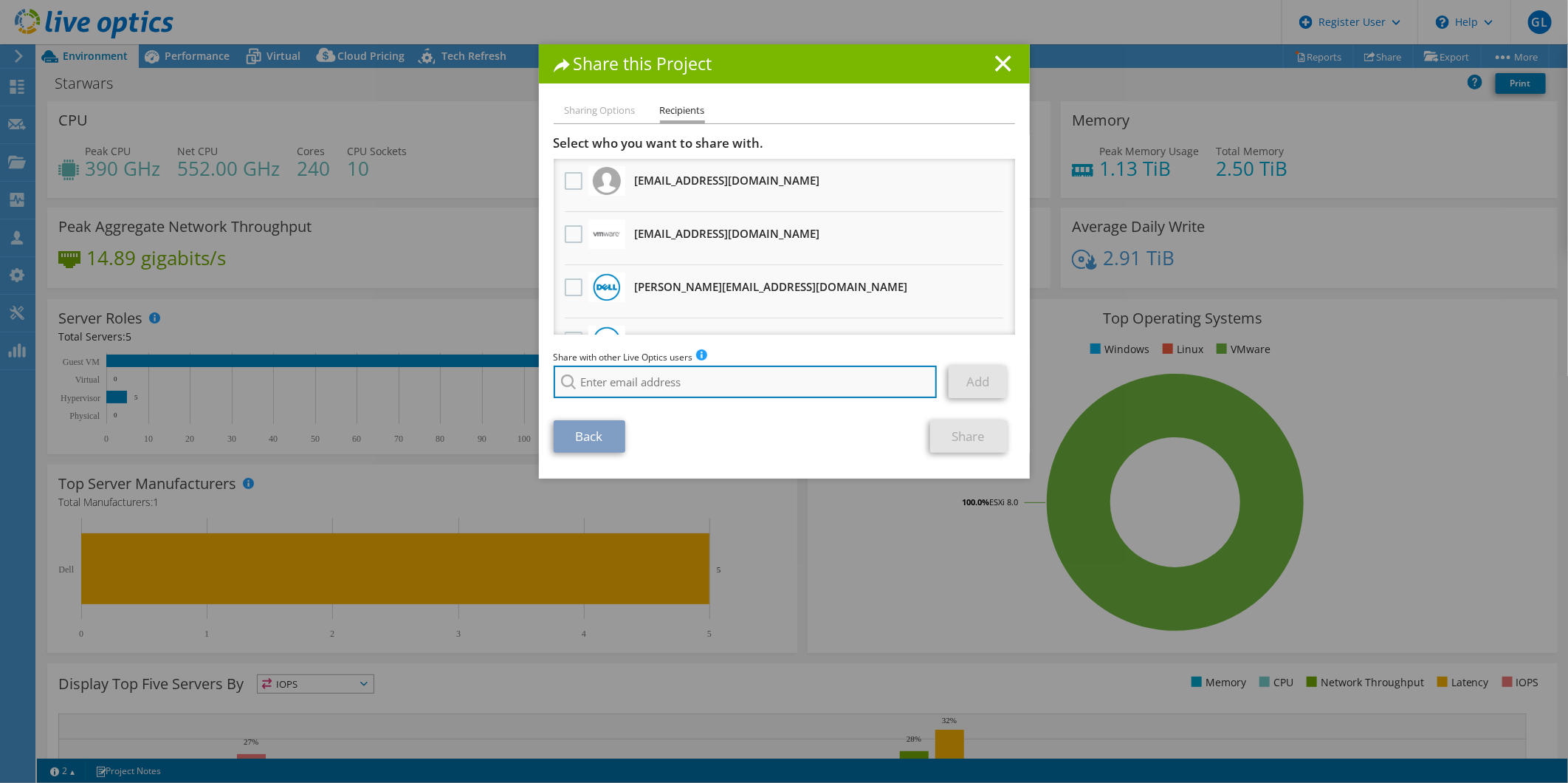
click at [668, 374] on input "search" at bounding box center [746, 382] width 384 height 33
drag, startPoint x: 614, startPoint y: 386, endPoint x: 580, endPoint y: 379, distance: 34.7
click at [580, 379] on input "garo" at bounding box center [746, 382] width 384 height 33
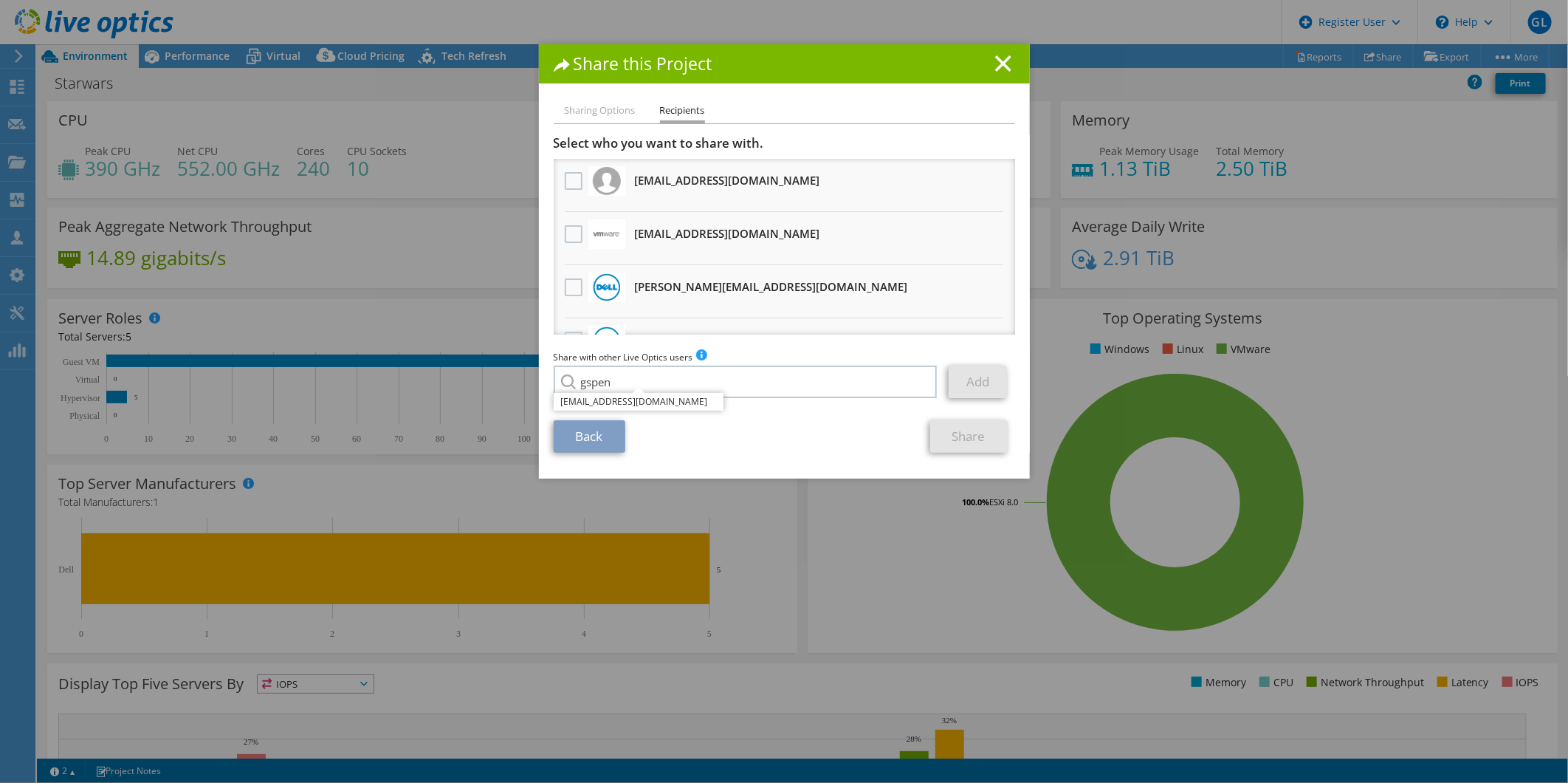
click at [771, 434] on div "Back Share" at bounding box center [784, 437] width 461 height 33
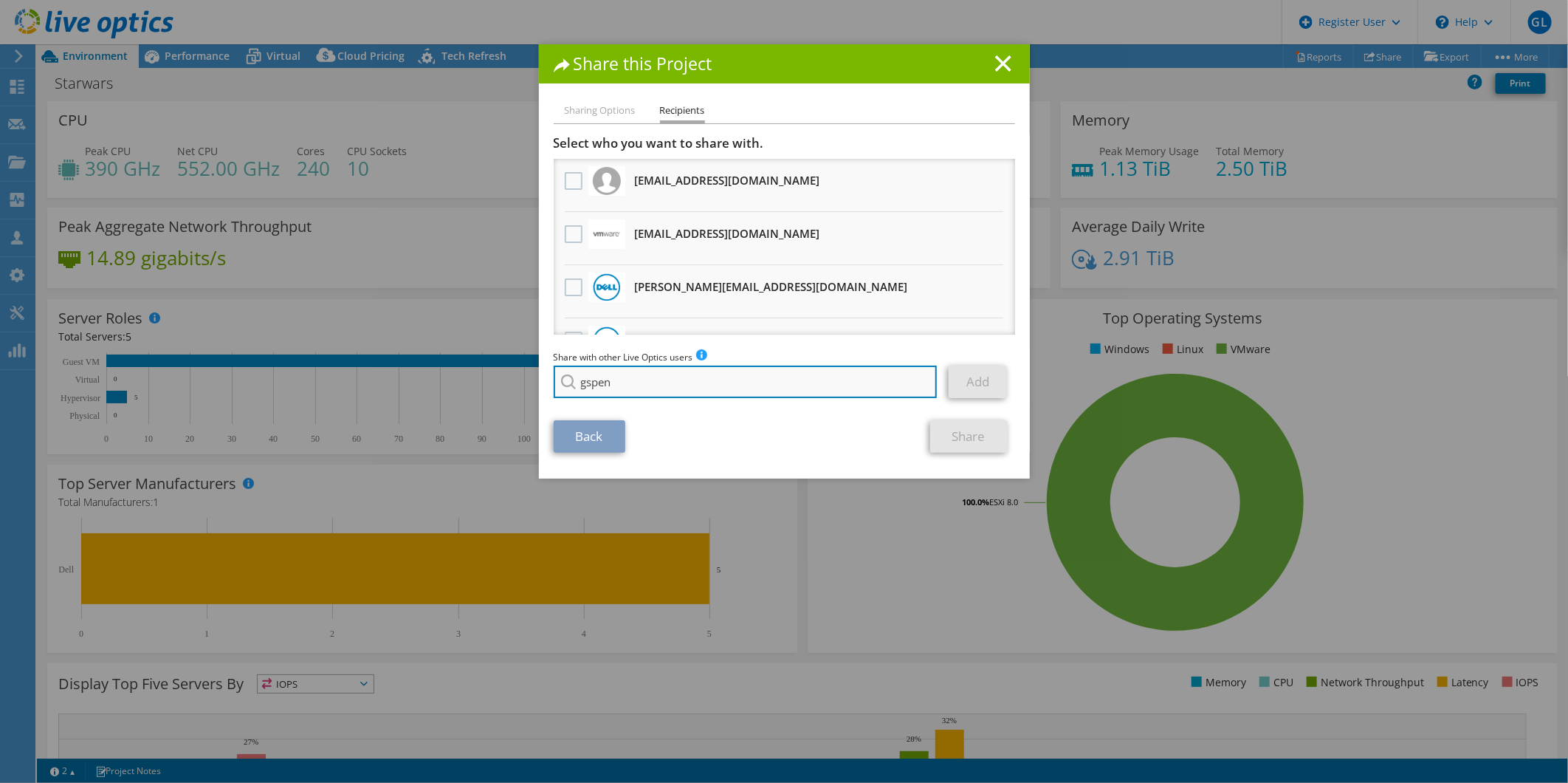
click at [654, 388] on input "gspen" at bounding box center [746, 382] width 384 height 33
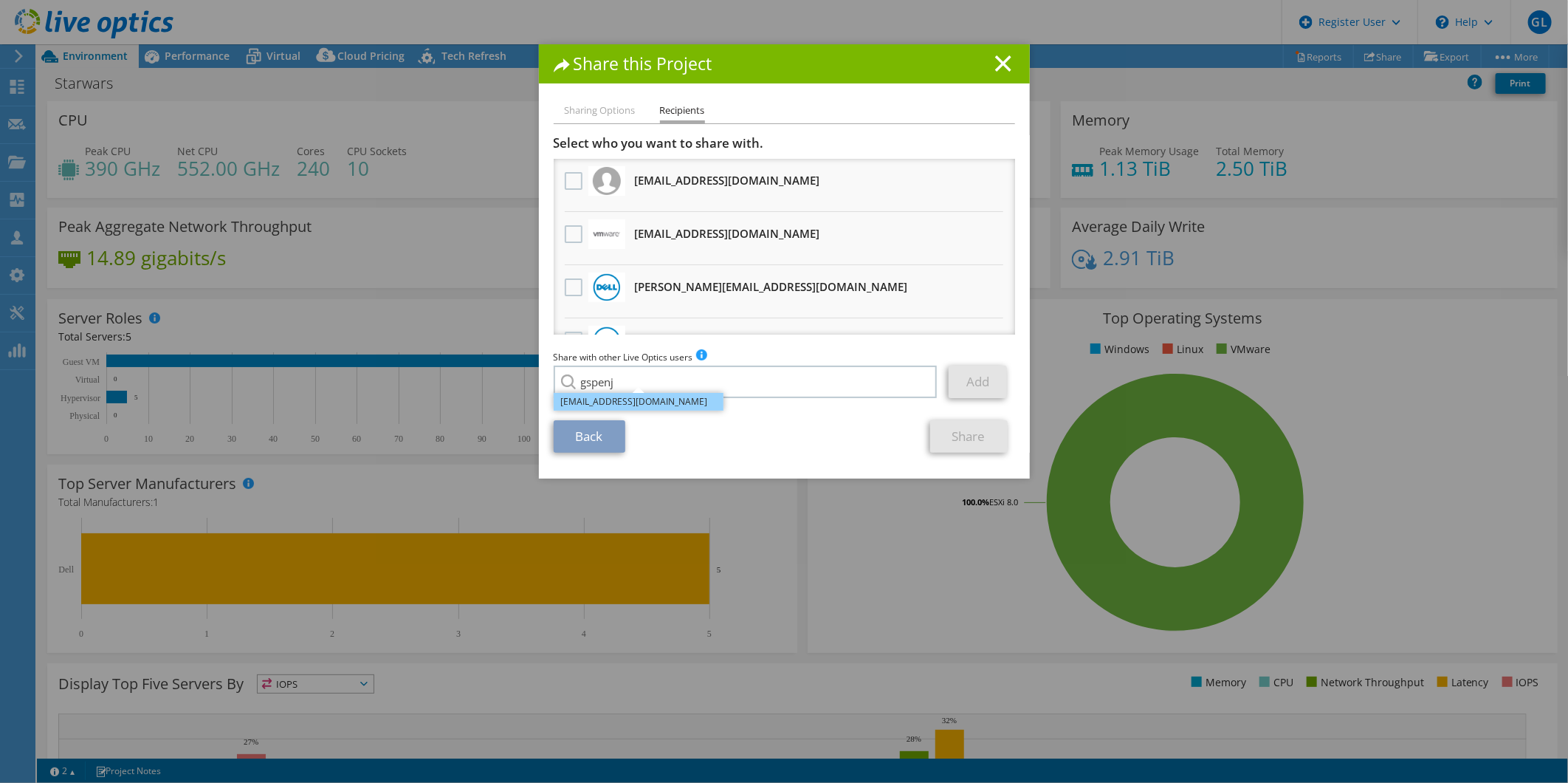
click at [594, 407] on li "gspenjian@virtuitsystems.com" at bounding box center [639, 401] width 170 height 17
type input "gspenjian@virtuitsystems.com"
click at [955, 375] on link "Add" at bounding box center [978, 382] width 58 height 33
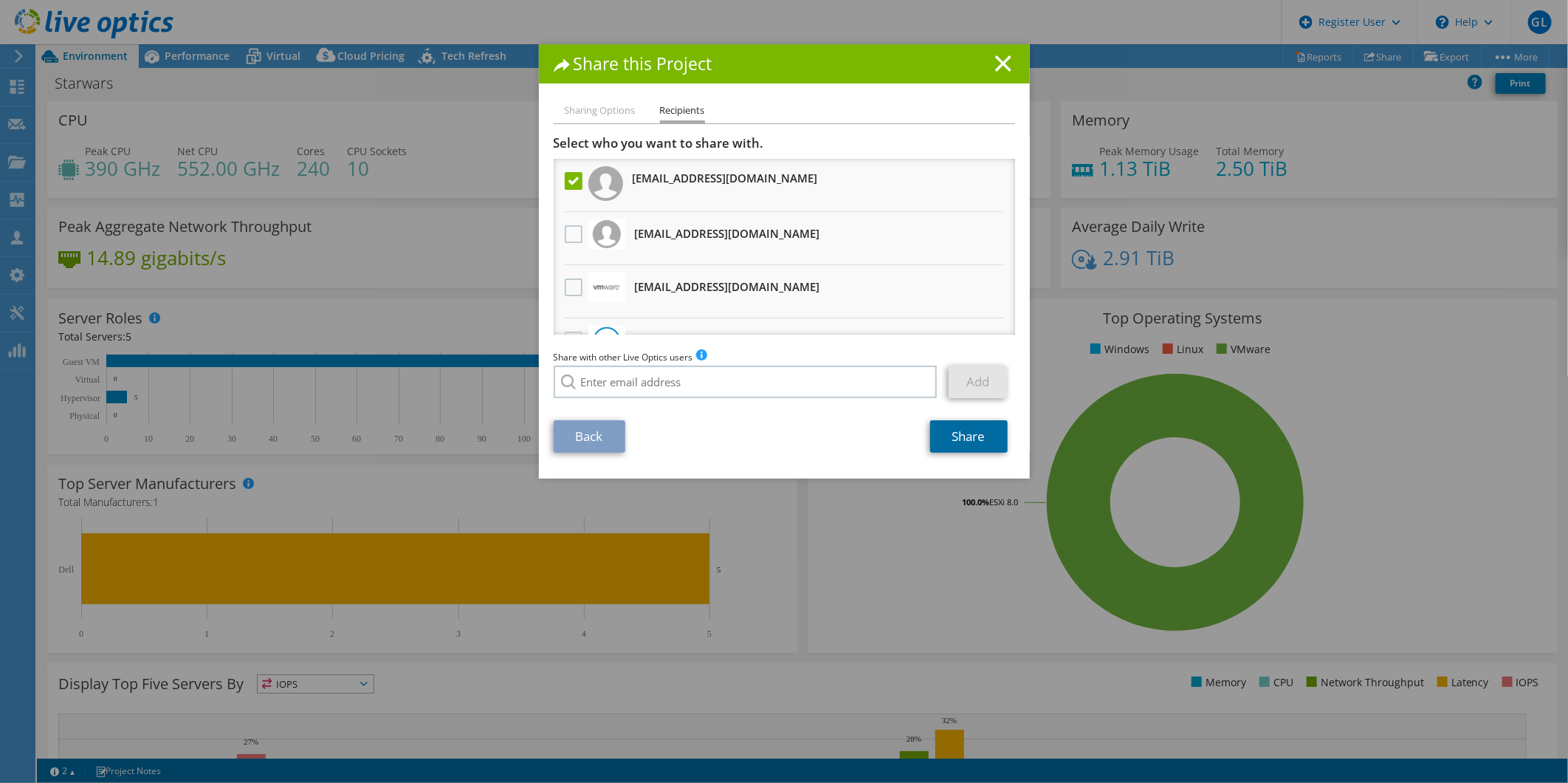
click at [968, 441] on link "Share" at bounding box center [969, 437] width 78 height 33
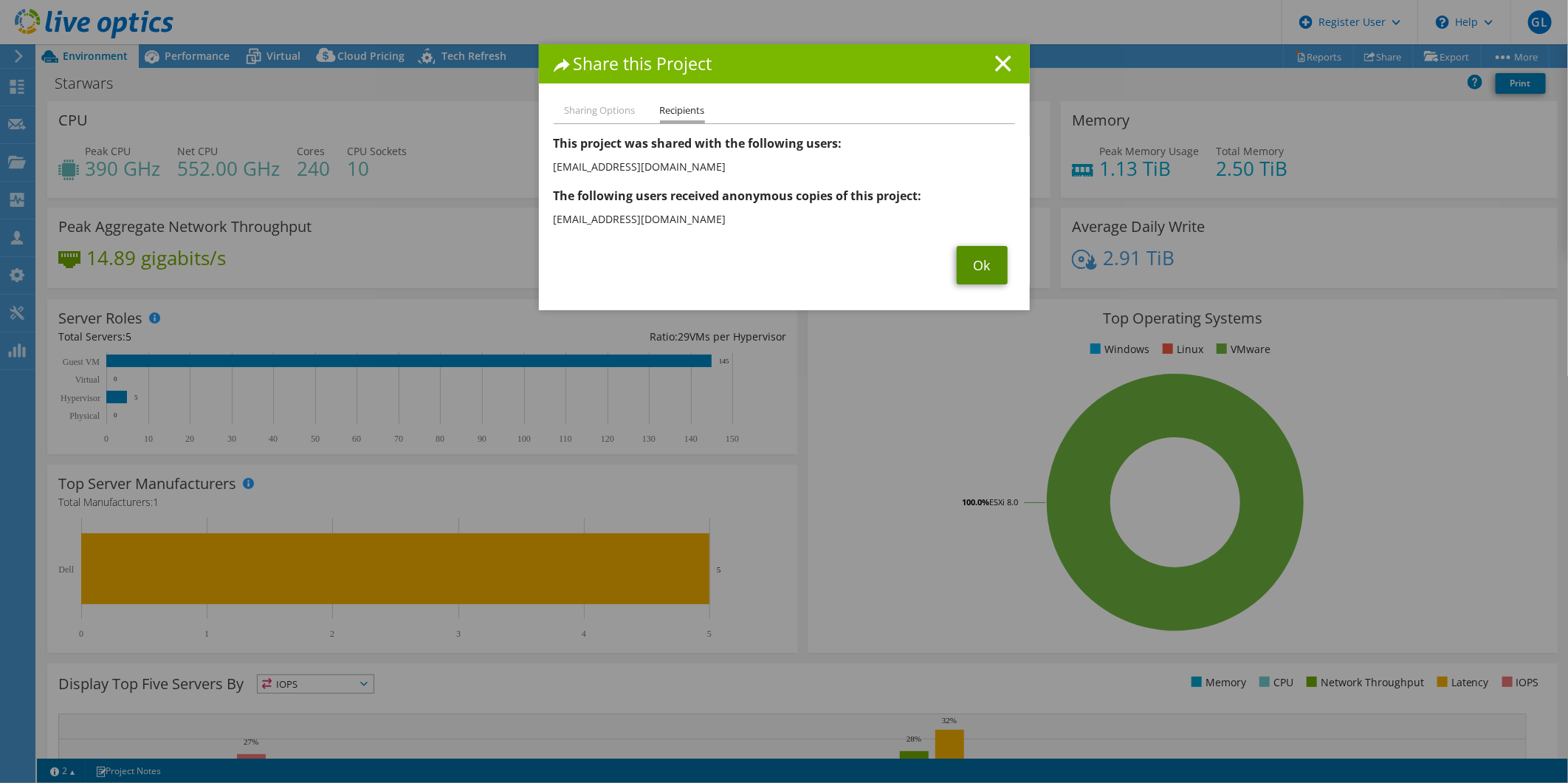
click at [968, 259] on link "Ok" at bounding box center [982, 265] width 51 height 38
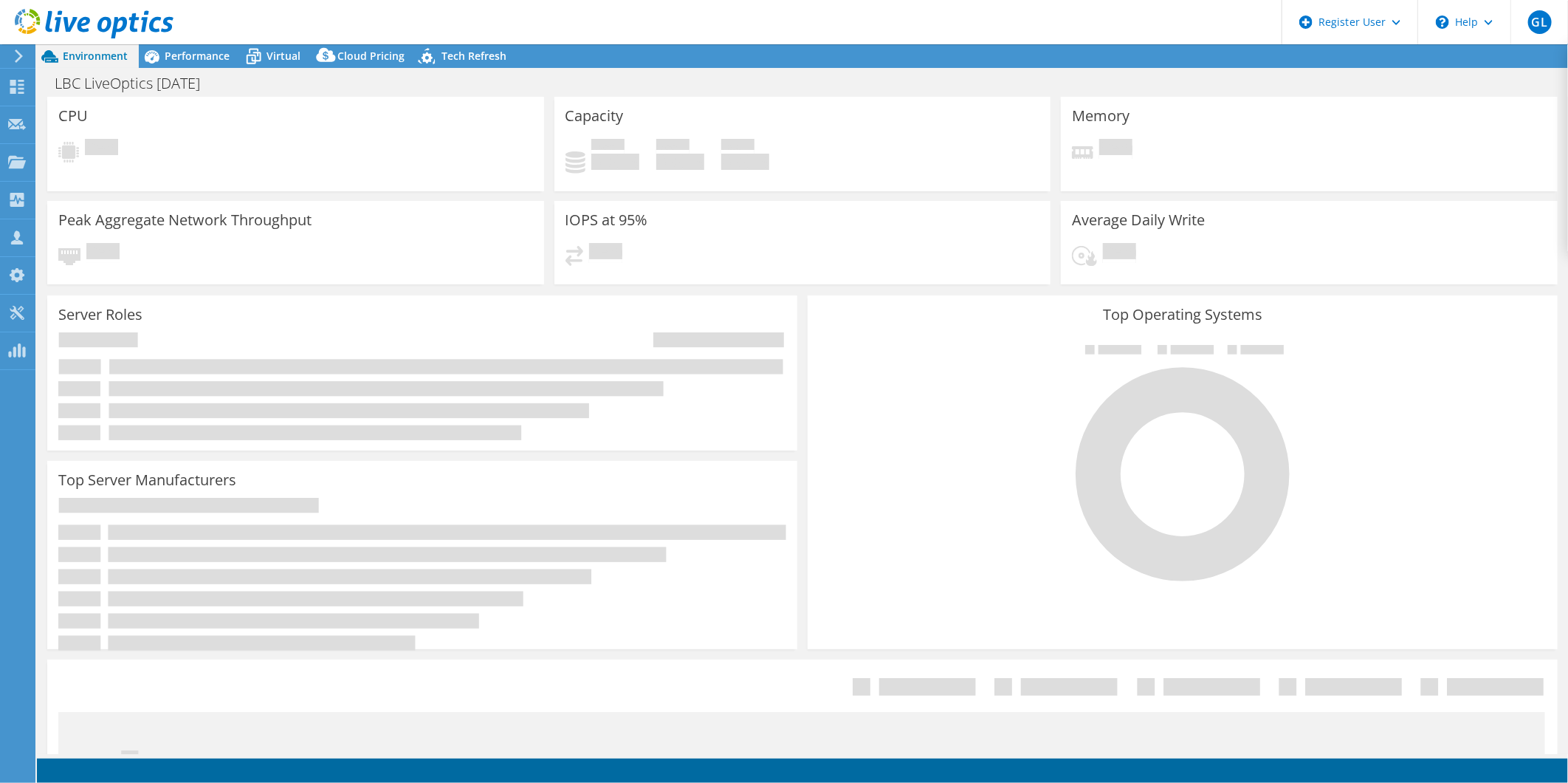
select select "USD"
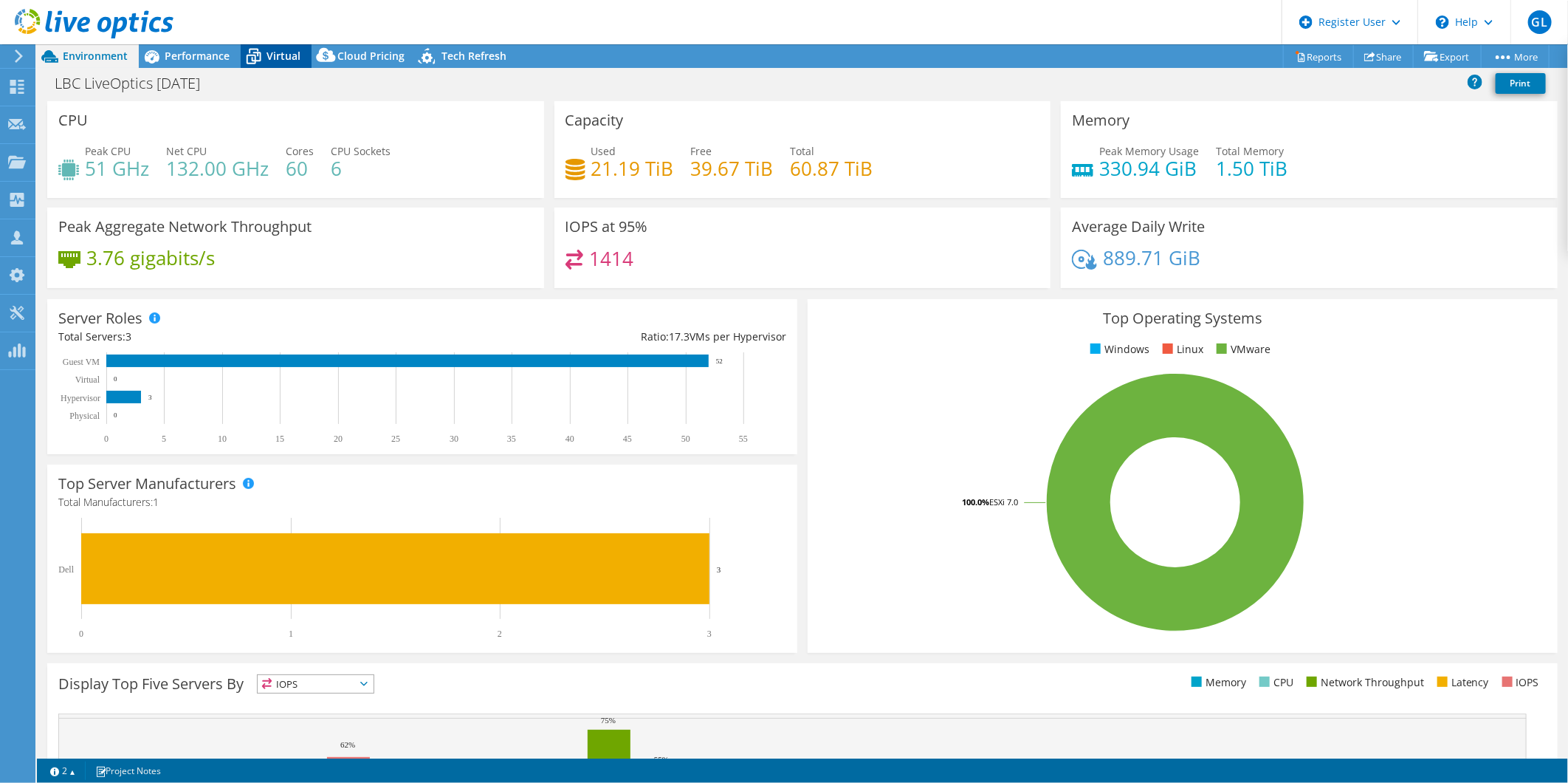
click at [275, 59] on span "Virtual" at bounding box center [283, 55] width 34 height 14
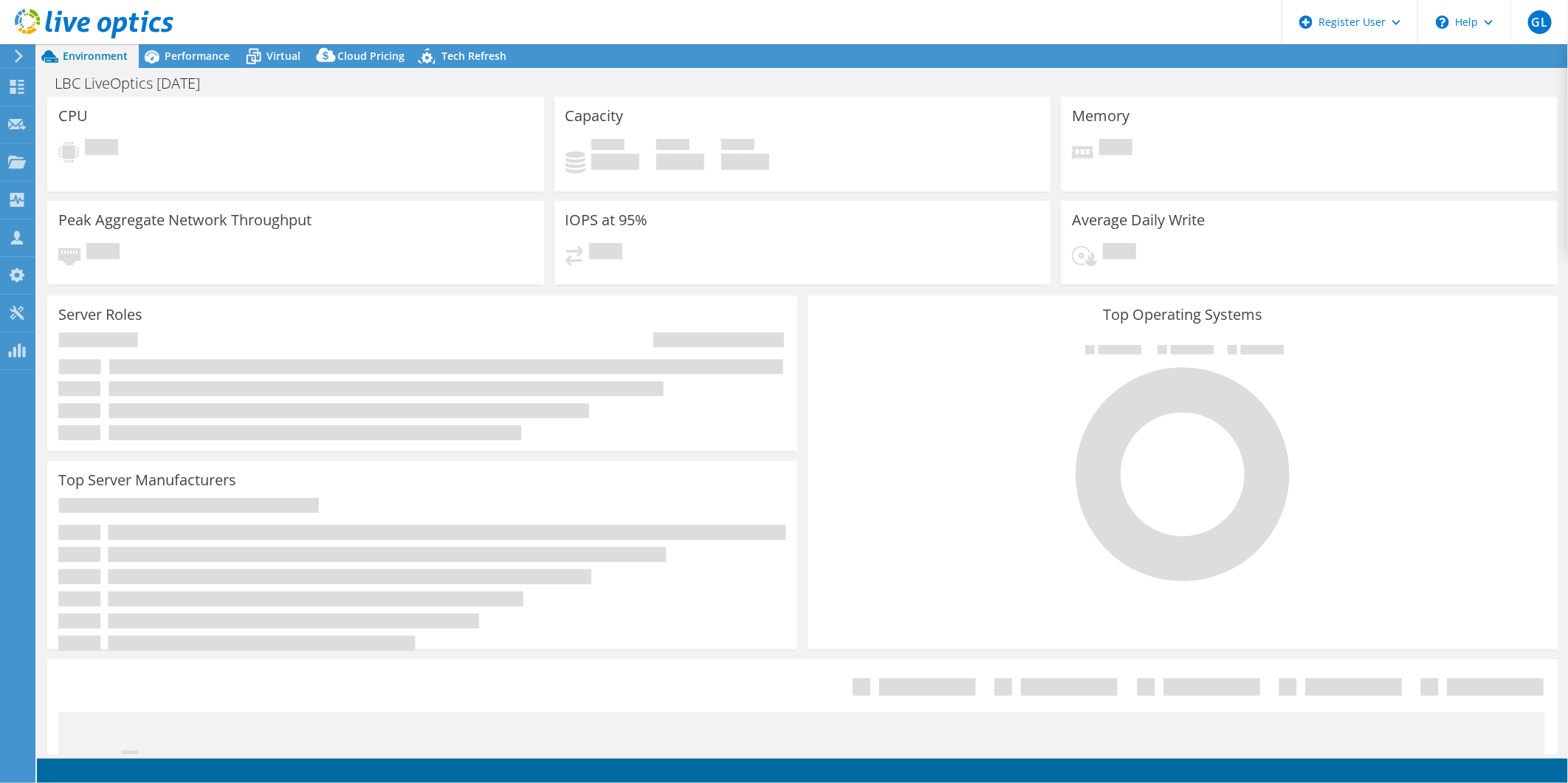
select select "USD"
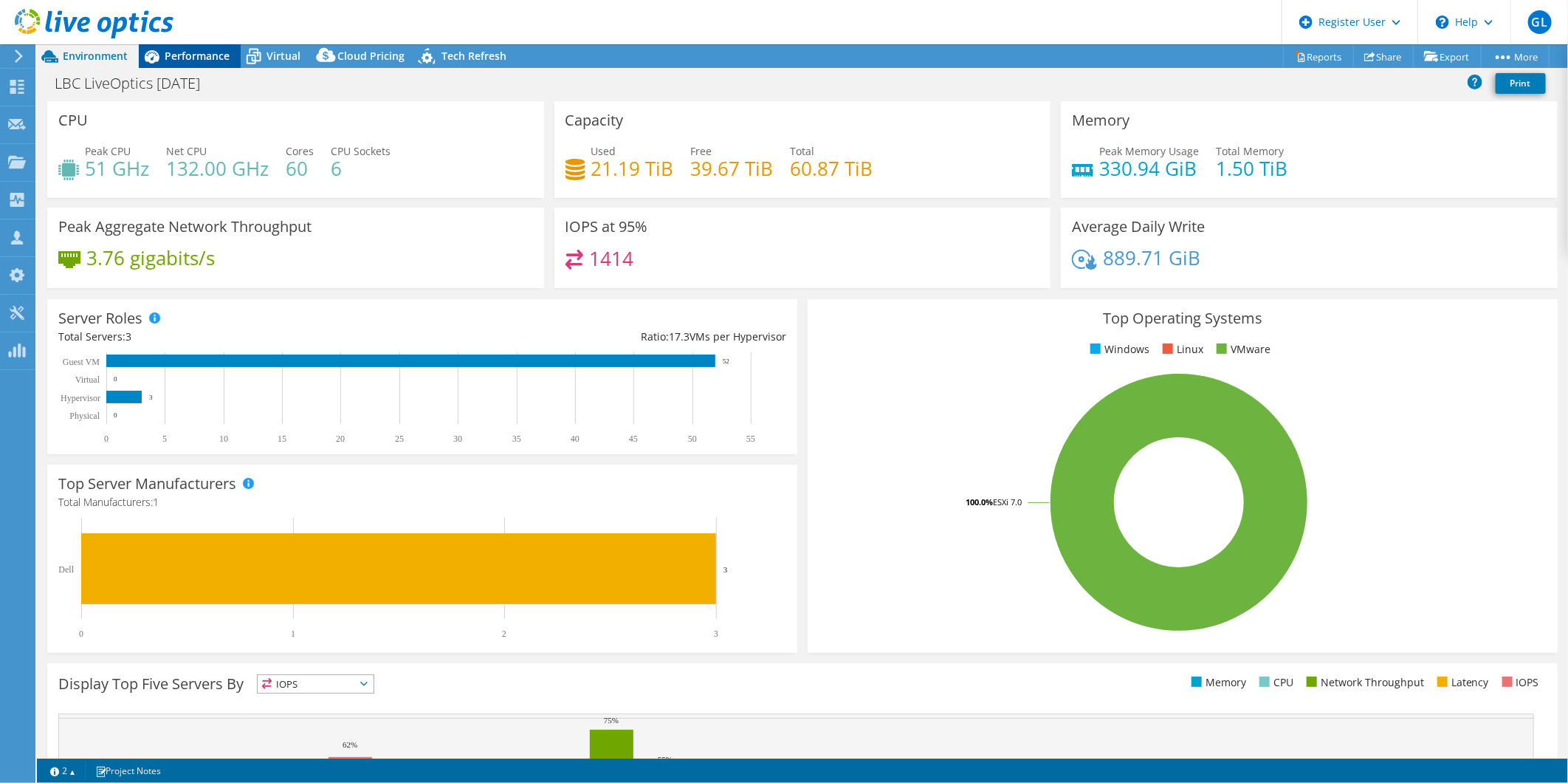
click at [190, 63] on div "Performance" at bounding box center [190, 56] width 102 height 24
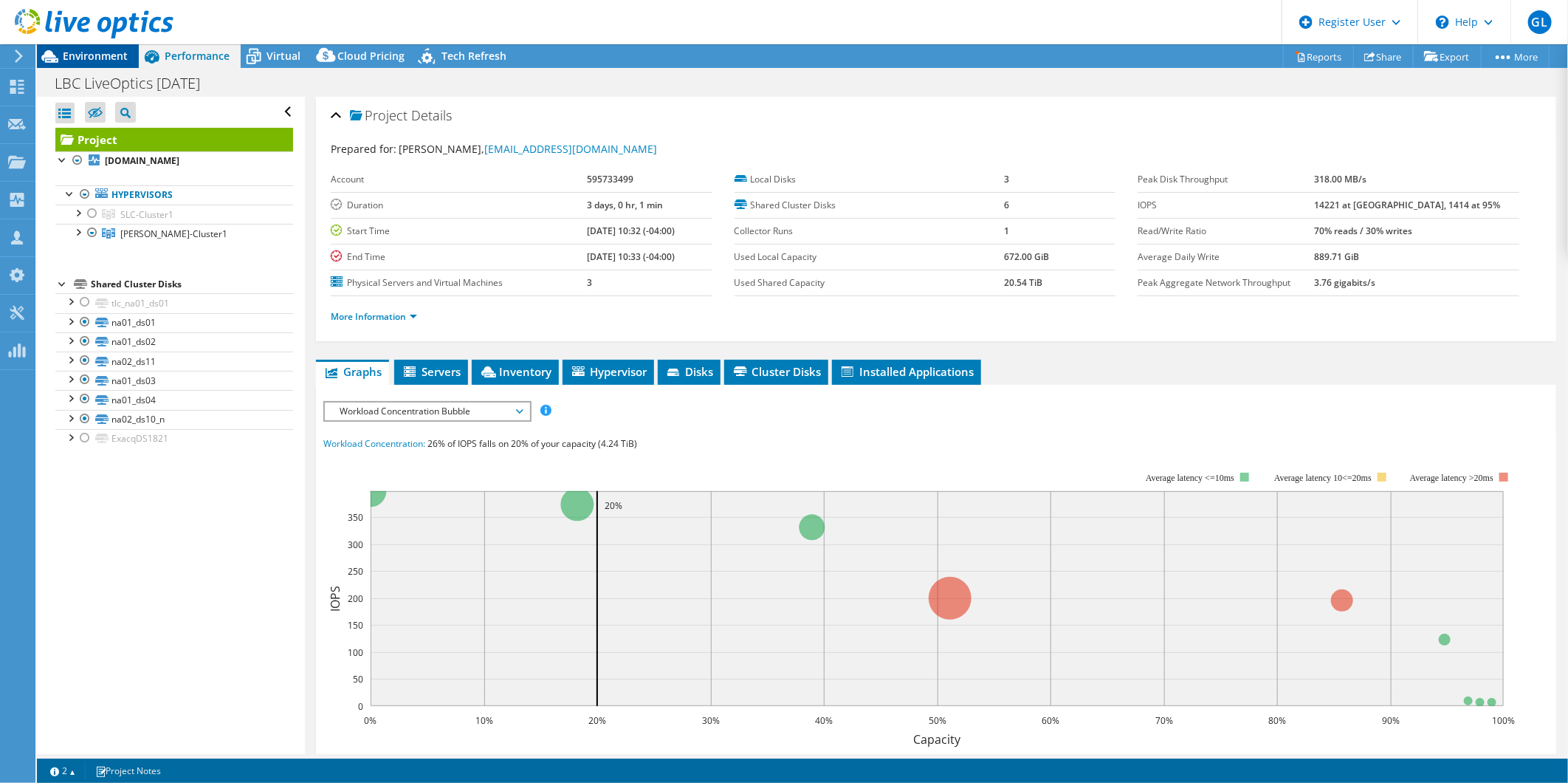
click at [97, 53] on span "Environment" at bounding box center [95, 55] width 65 height 14
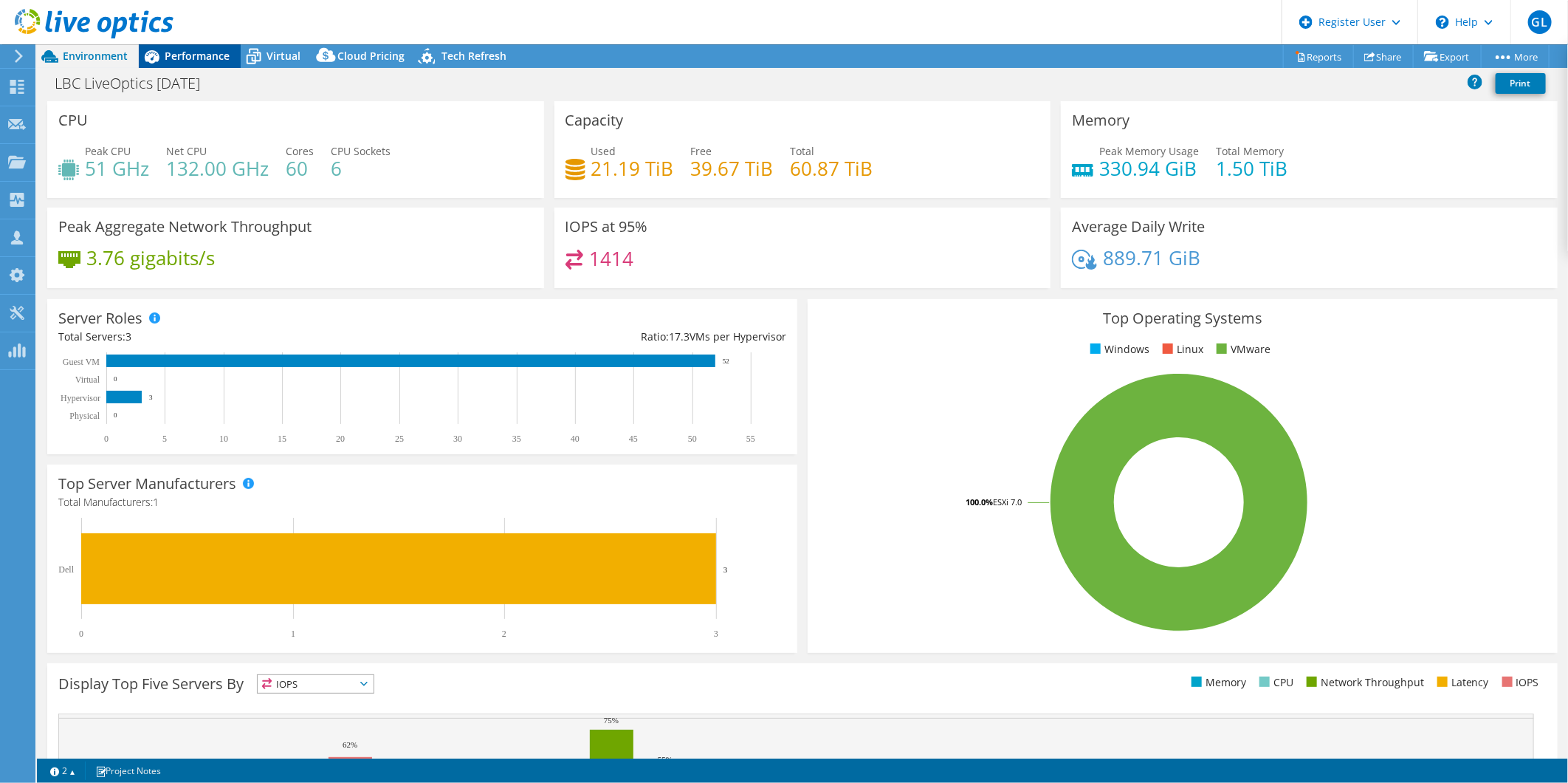
click at [165, 54] on span "Performance" at bounding box center [196, 55] width 65 height 14
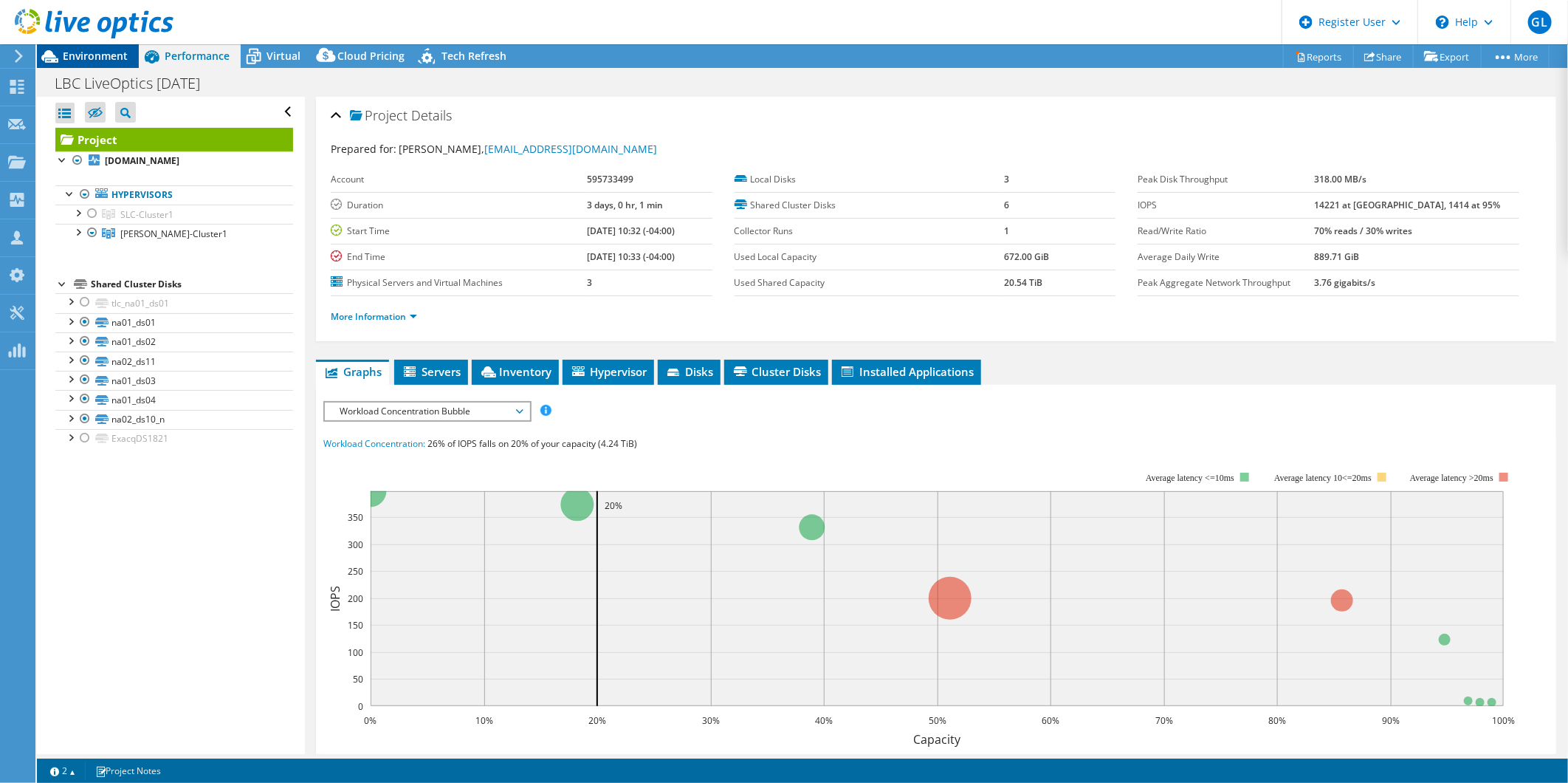
click at [104, 55] on span "Environment" at bounding box center [95, 55] width 65 height 14
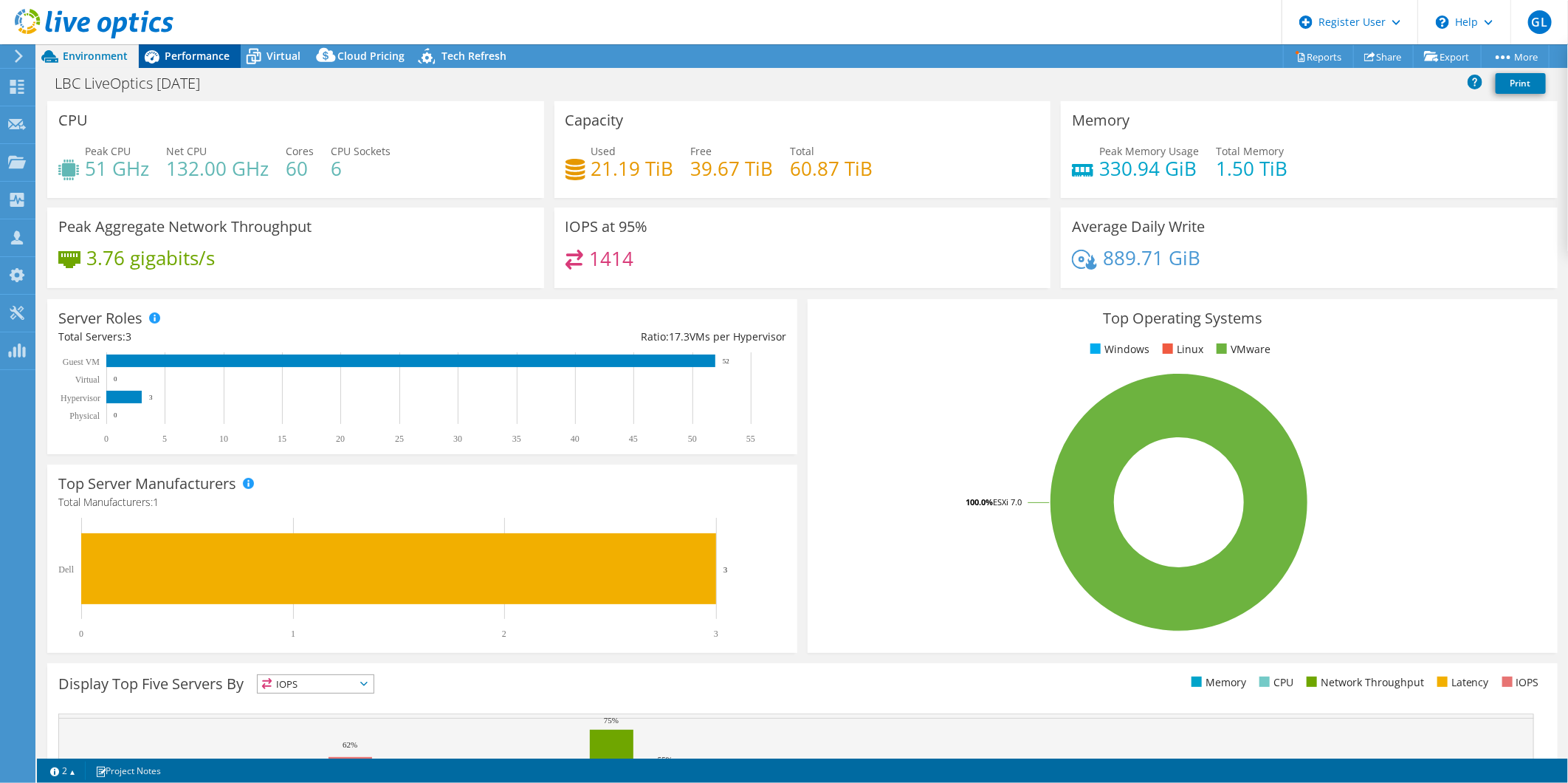
click at [181, 46] on div "Performance" at bounding box center [190, 56] width 102 height 24
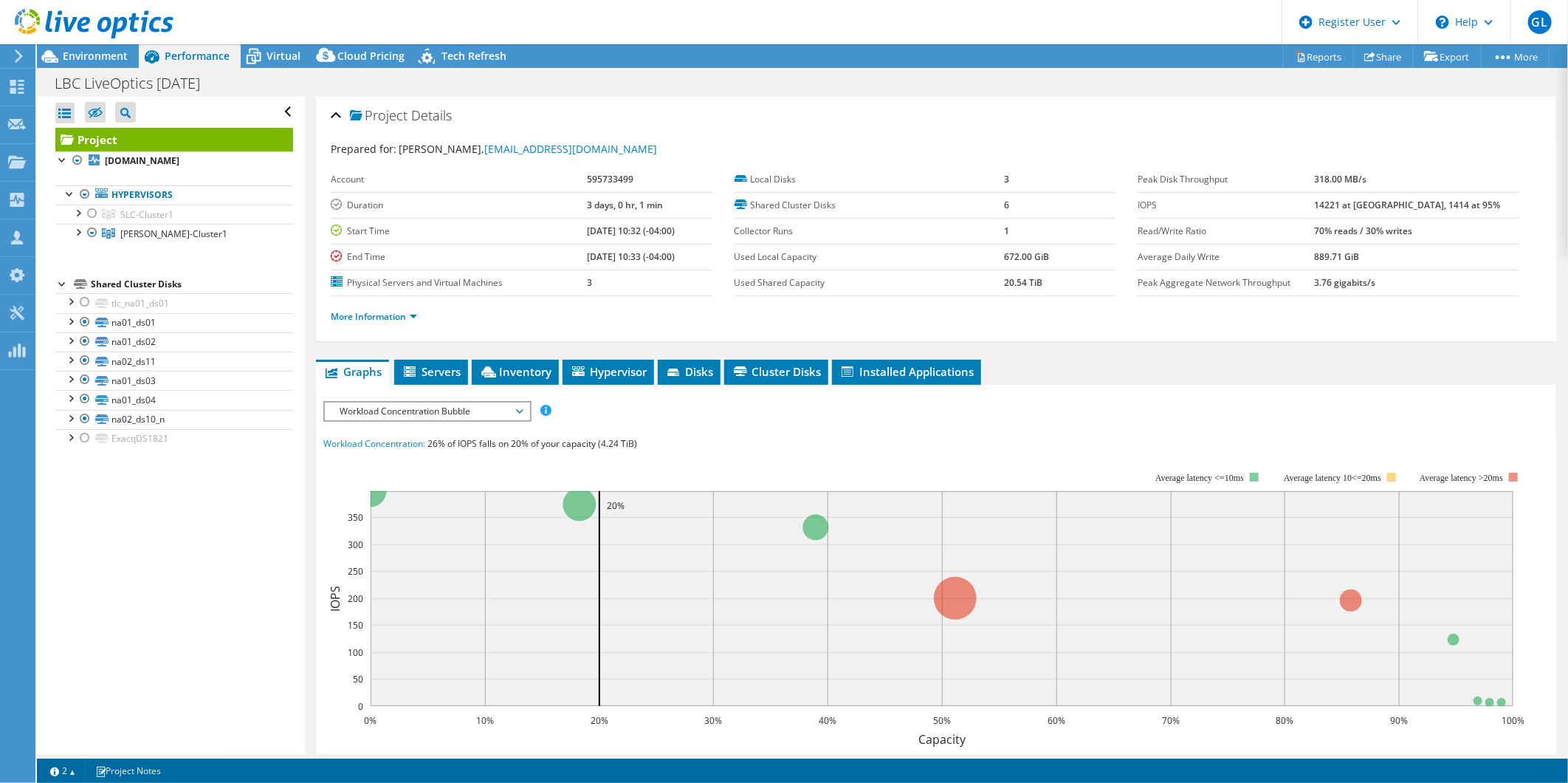
click at [71, 34] on icon at bounding box center [94, 24] width 159 height 30
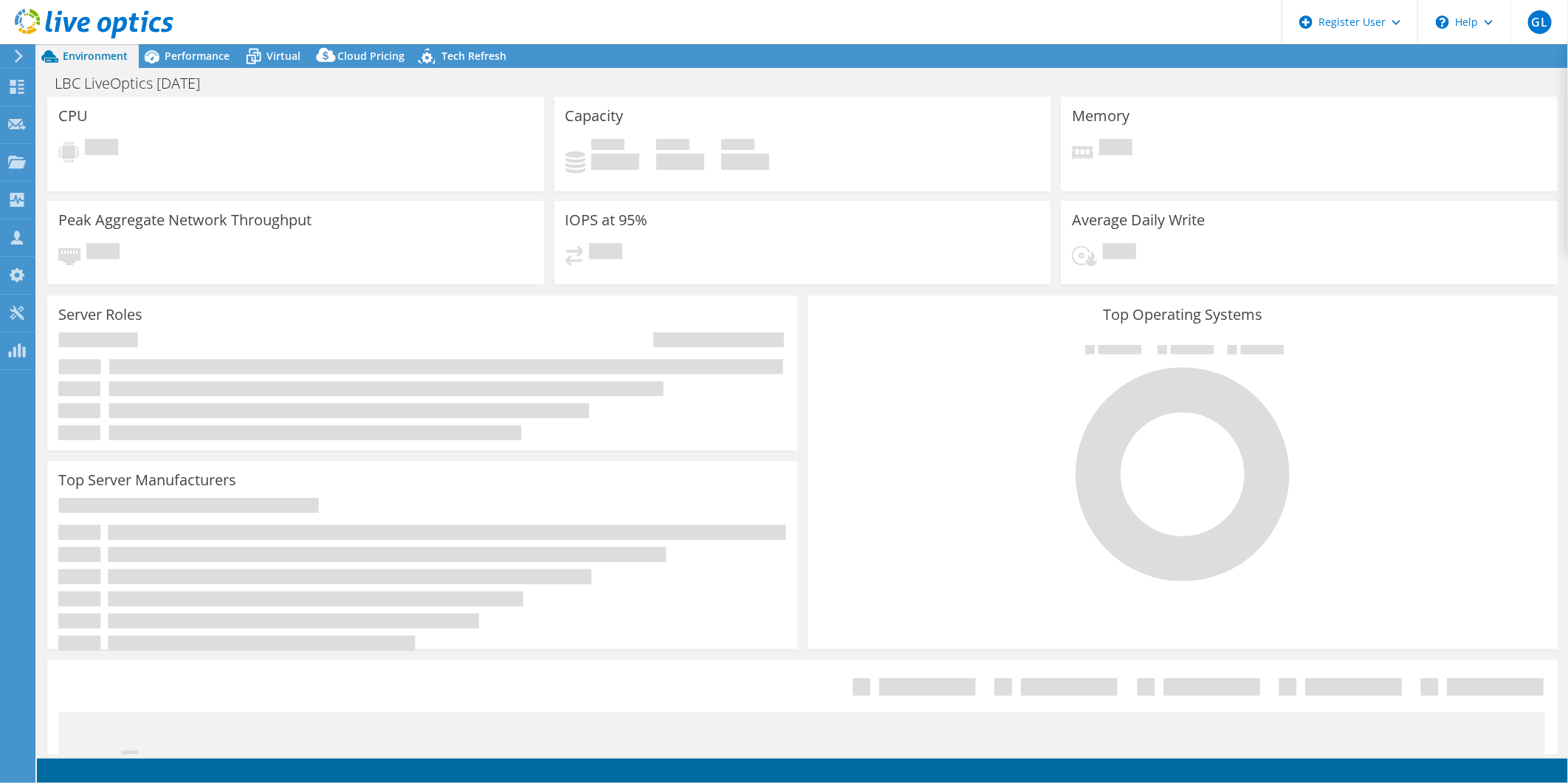
select select "USD"
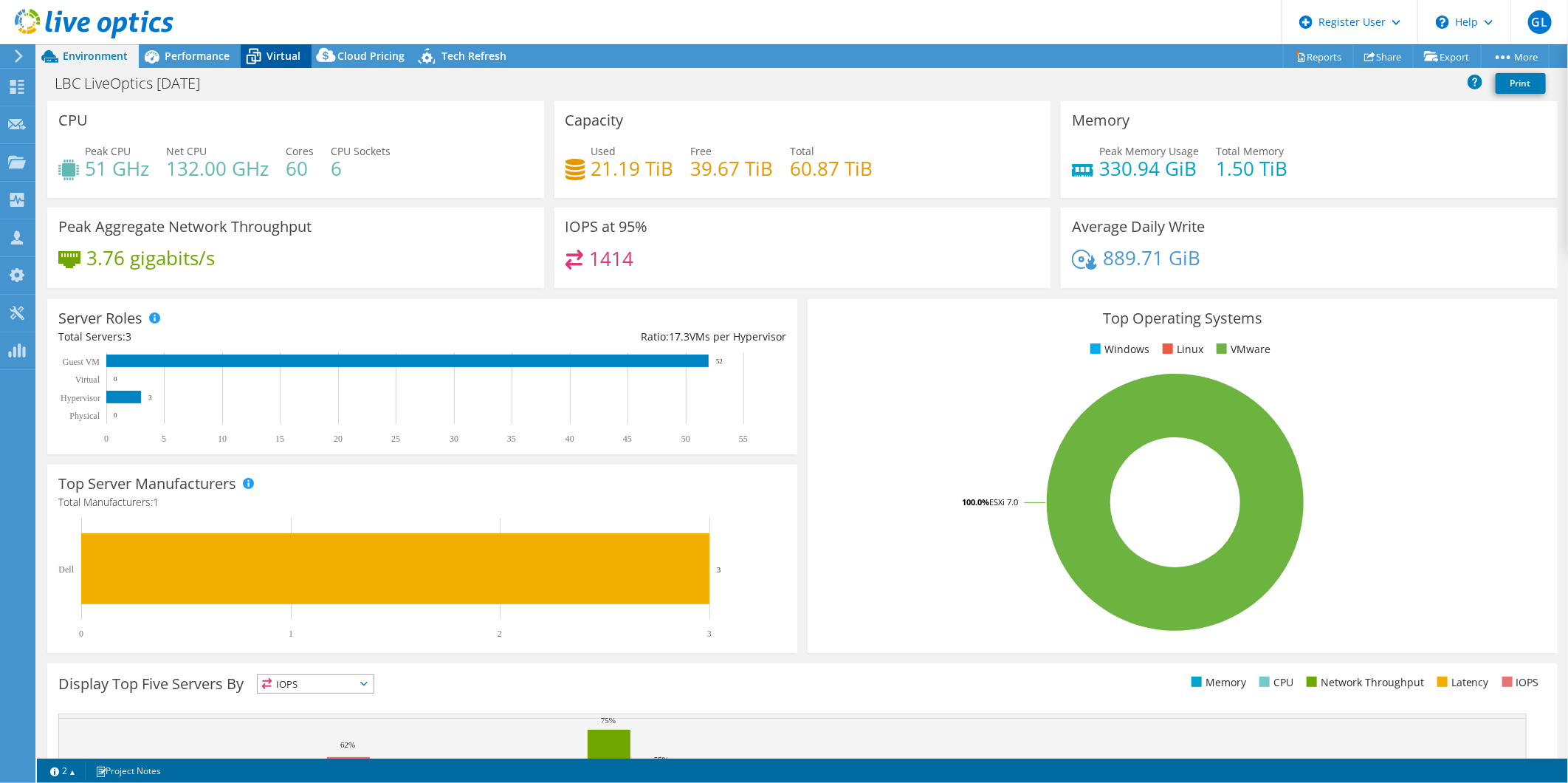
click at [261, 48] on icon at bounding box center [253, 57] width 26 height 26
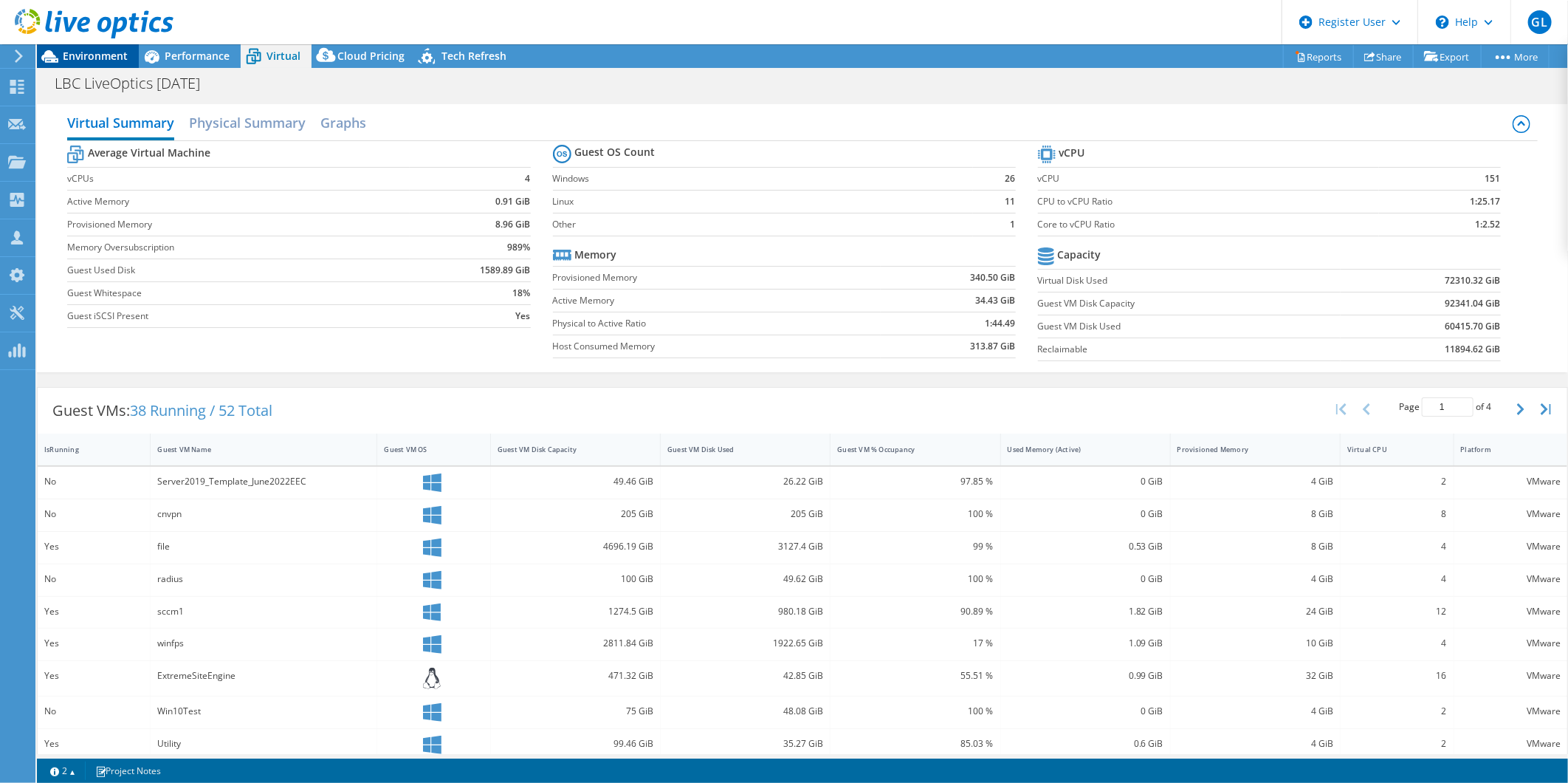
click at [103, 62] on span "Environment" at bounding box center [95, 55] width 65 height 14
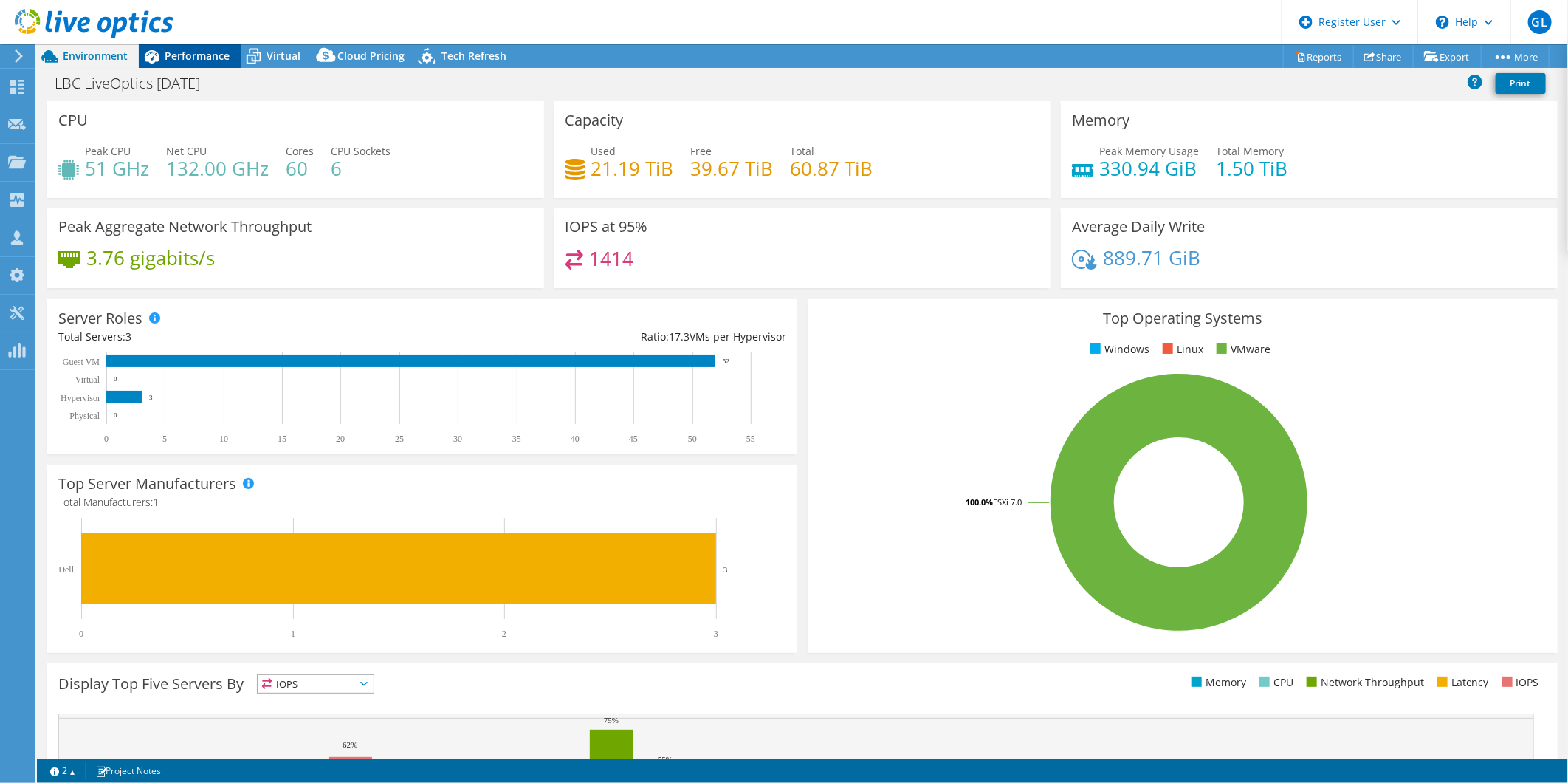
click at [207, 52] on span "Performance" at bounding box center [196, 55] width 65 height 14
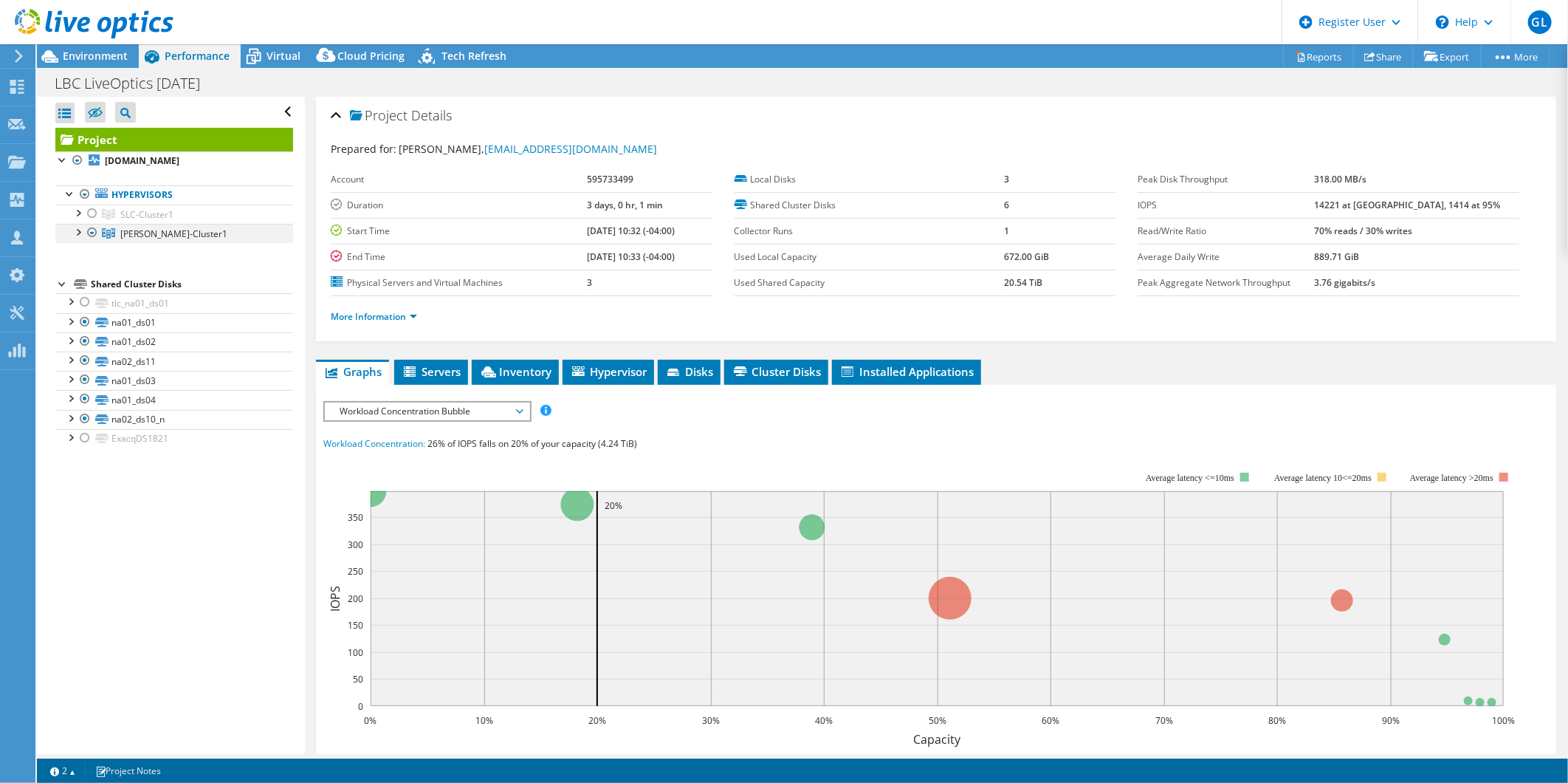
click at [79, 233] on div at bounding box center [78, 231] width 15 height 15
click at [77, 216] on div at bounding box center [78, 212] width 15 height 15
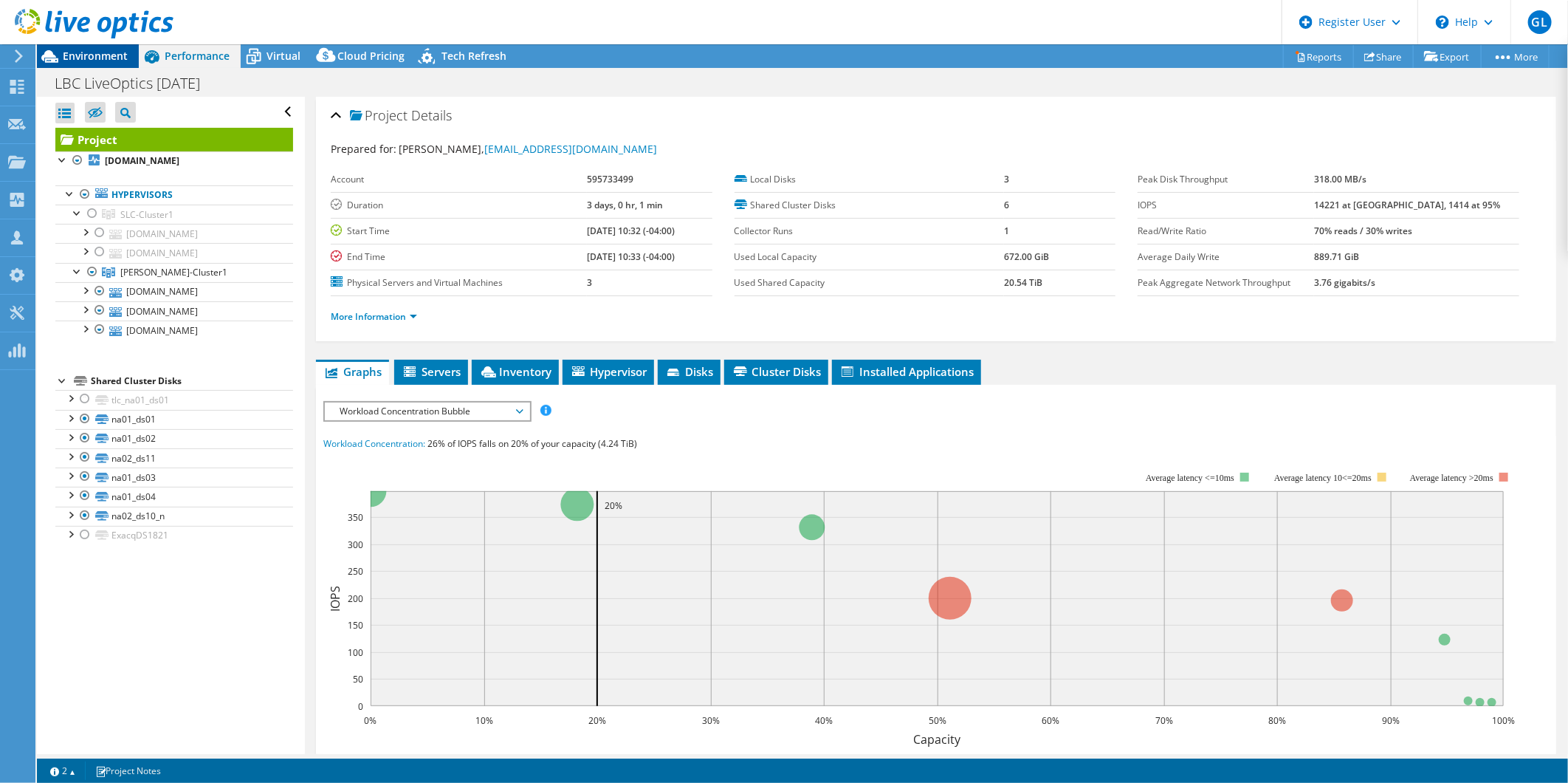
click at [89, 58] on span "Environment" at bounding box center [95, 55] width 65 height 14
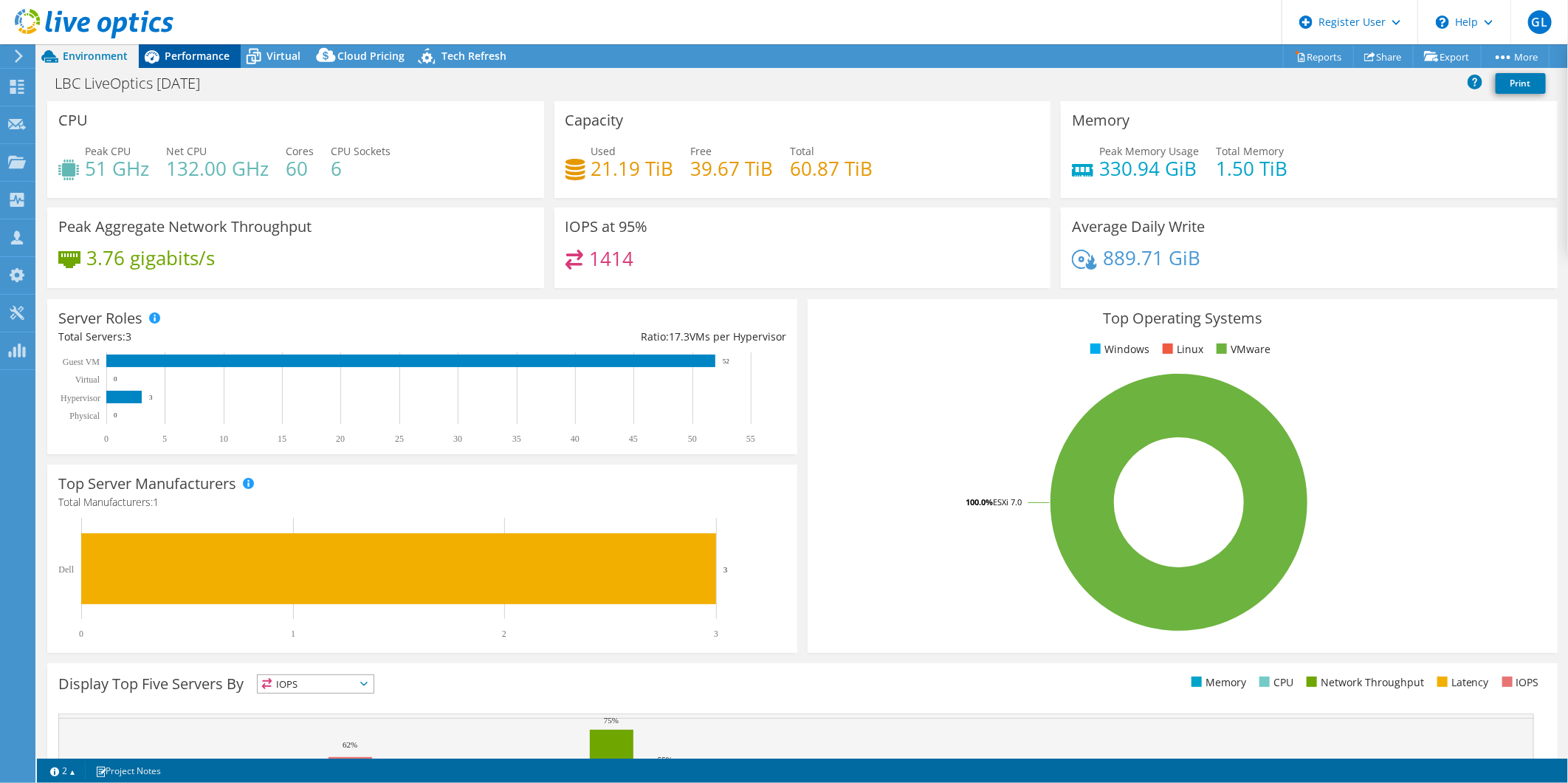
click at [155, 49] on icon at bounding box center [152, 57] width 26 height 26
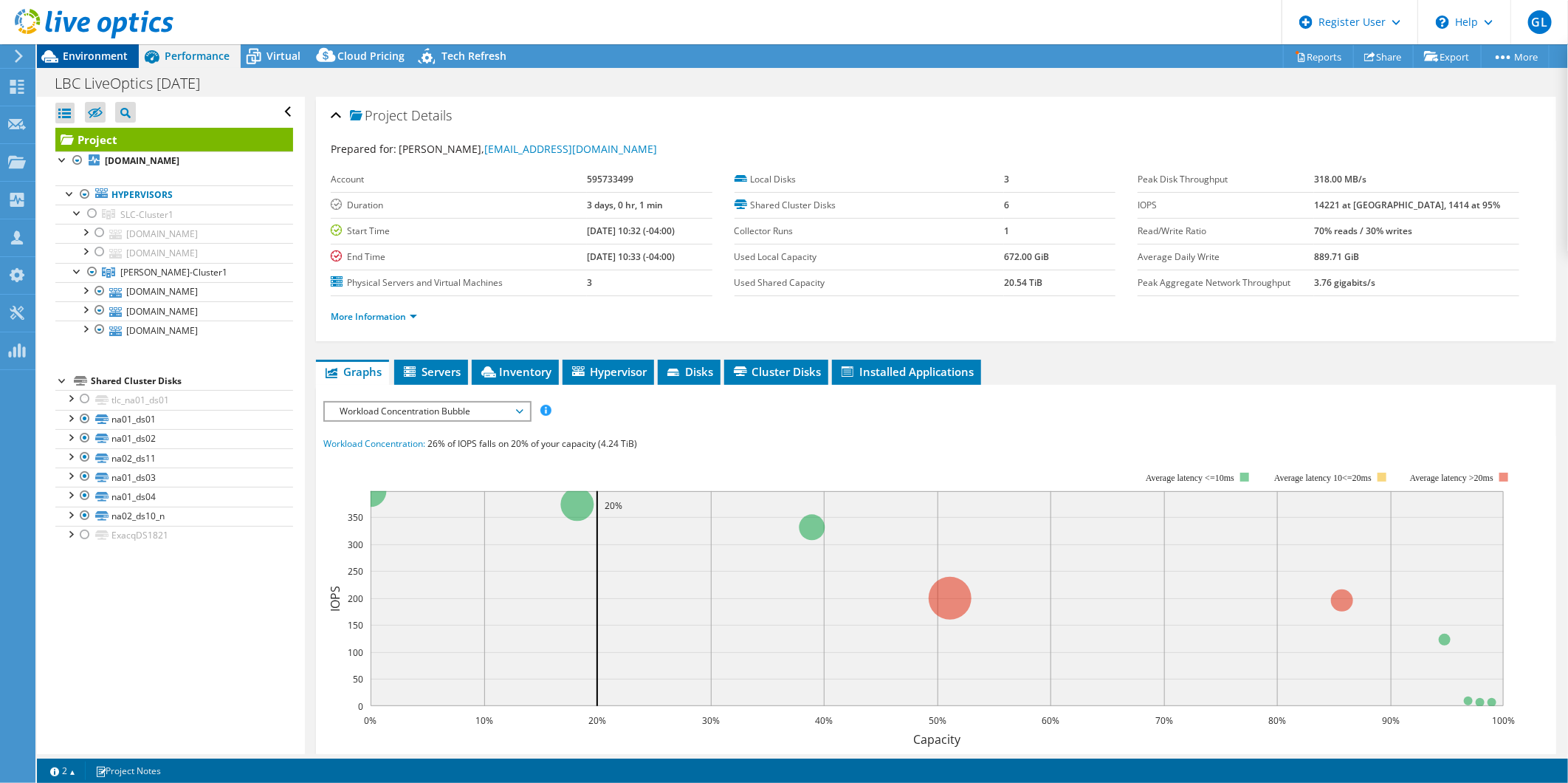
click at [113, 60] on span "Environment" at bounding box center [95, 55] width 65 height 14
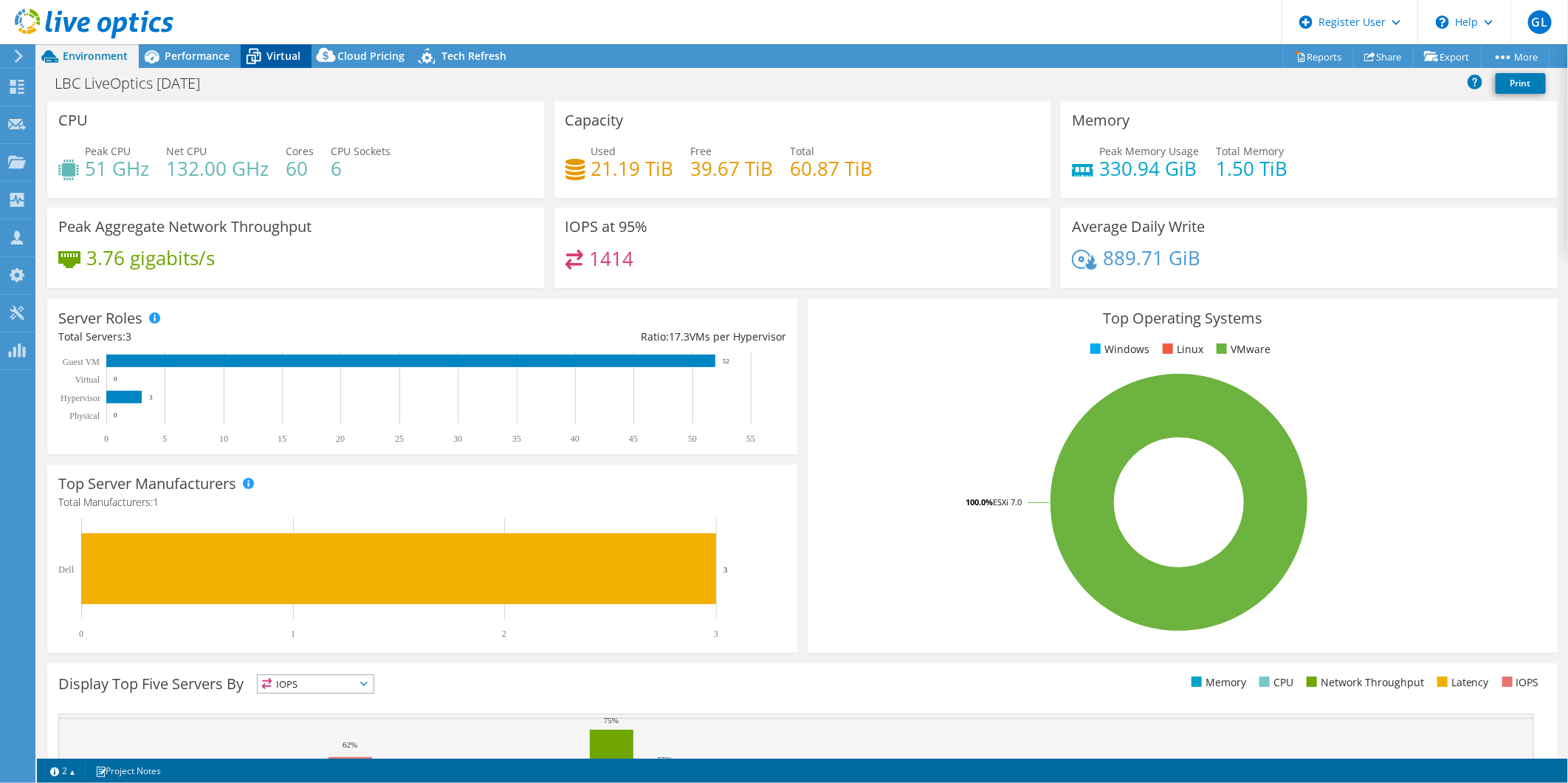
click at [276, 55] on span "Virtual" at bounding box center [283, 55] width 34 height 14
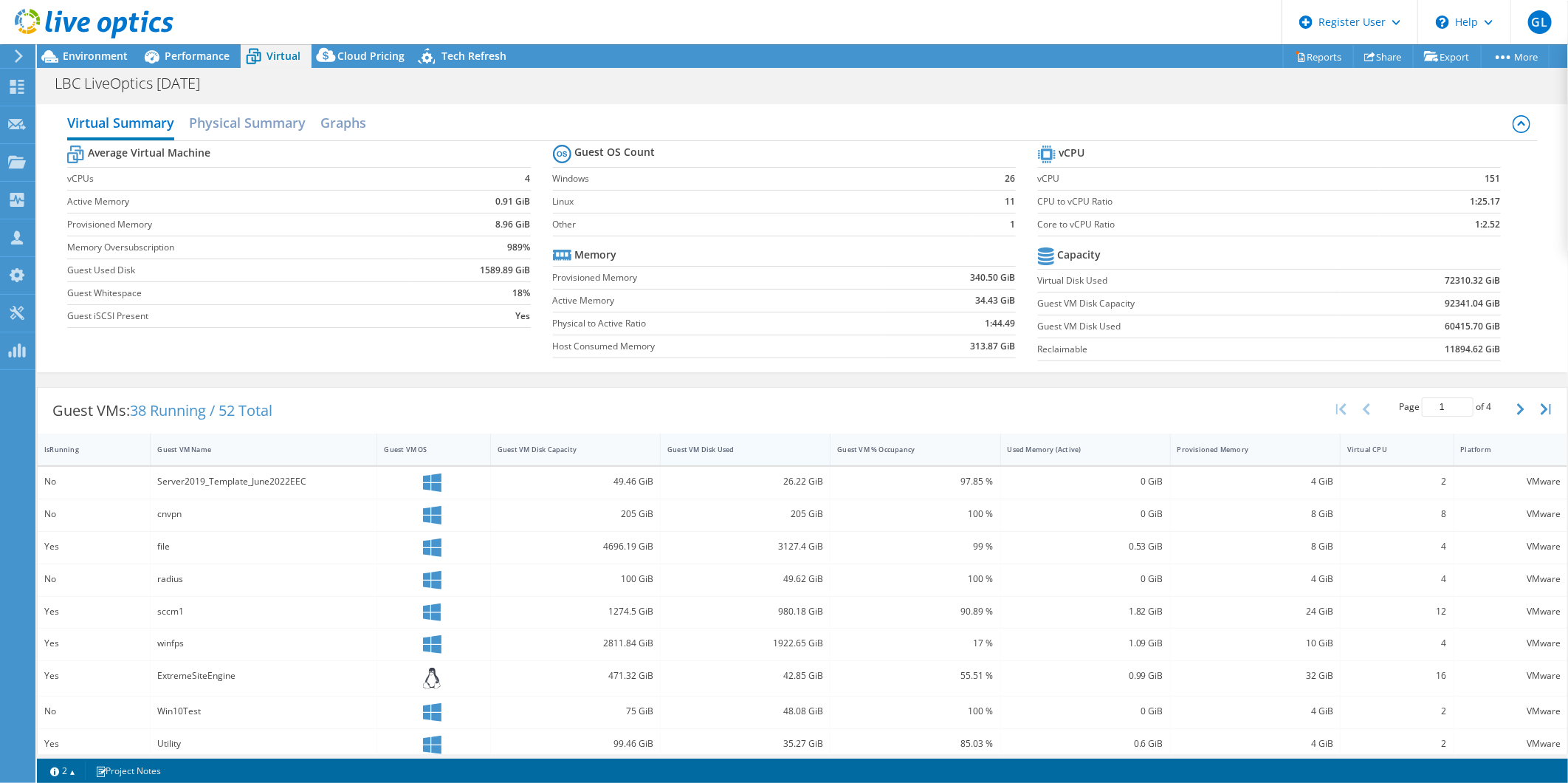
click at [689, 452] on div "Guest VM Disk Used" at bounding box center [736, 449] width 138 height 10
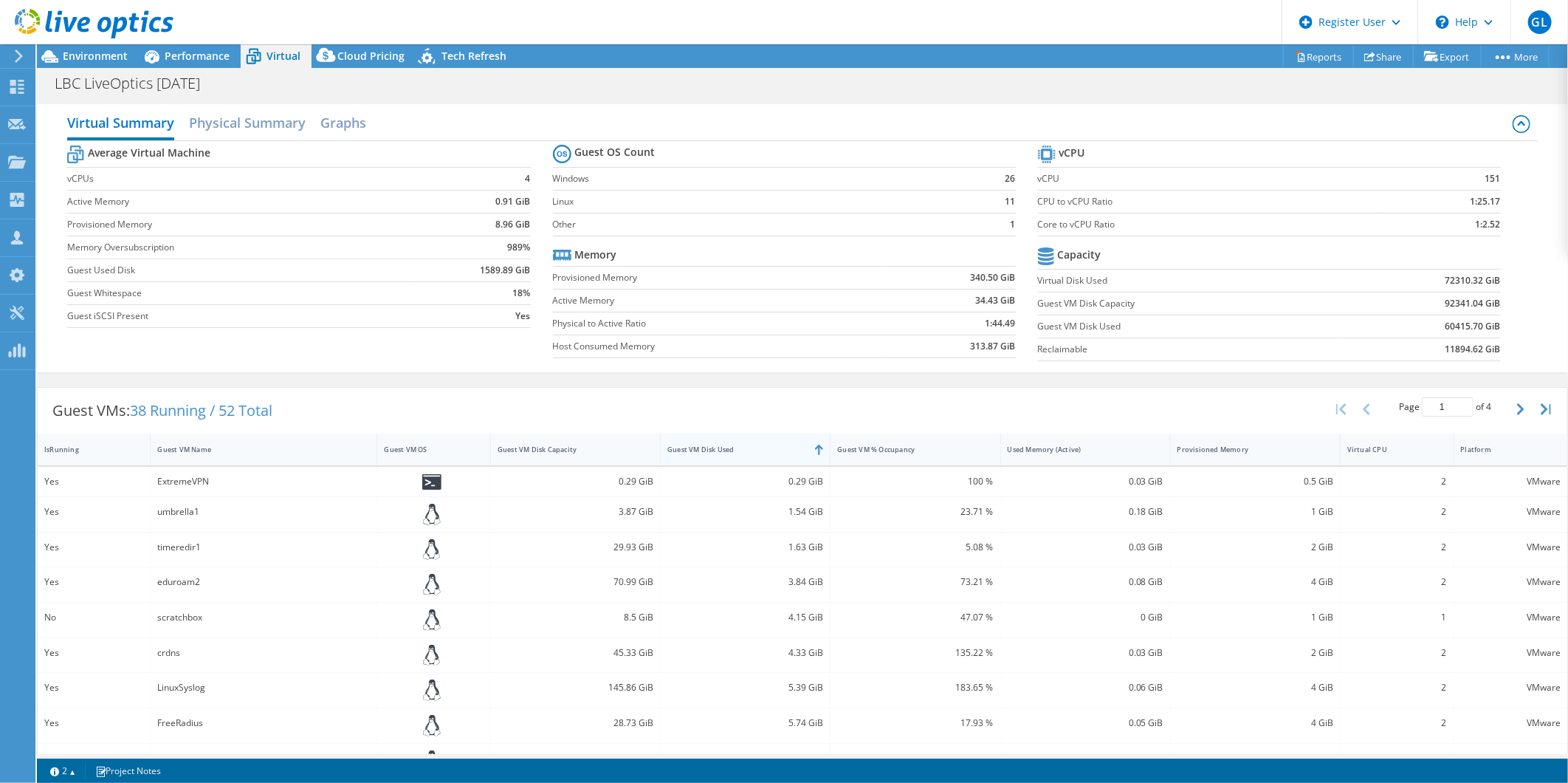
click at [689, 452] on div "Guest VM Disk Used" at bounding box center [736, 449] width 138 height 10
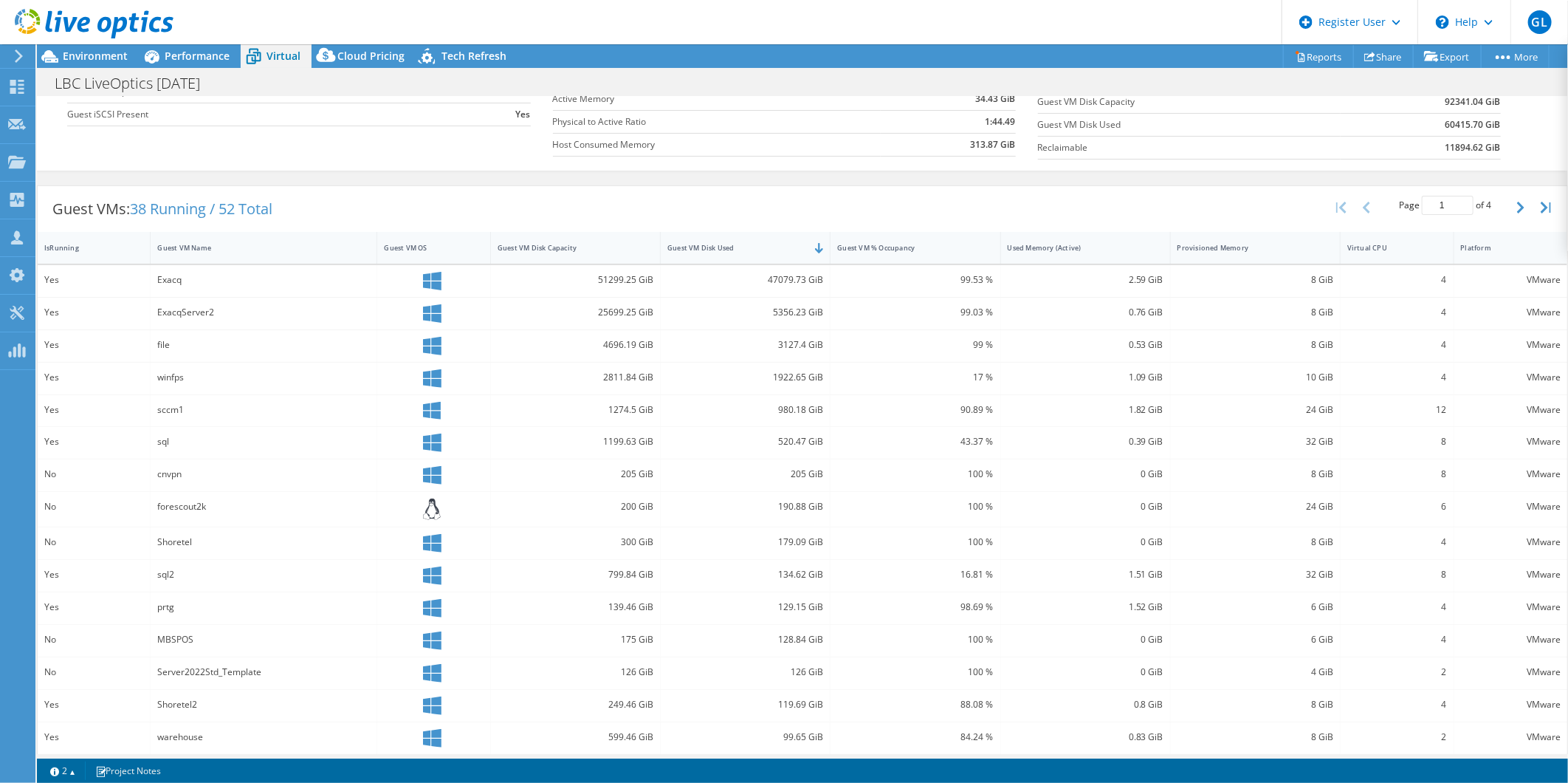
scroll to position [209, 0]
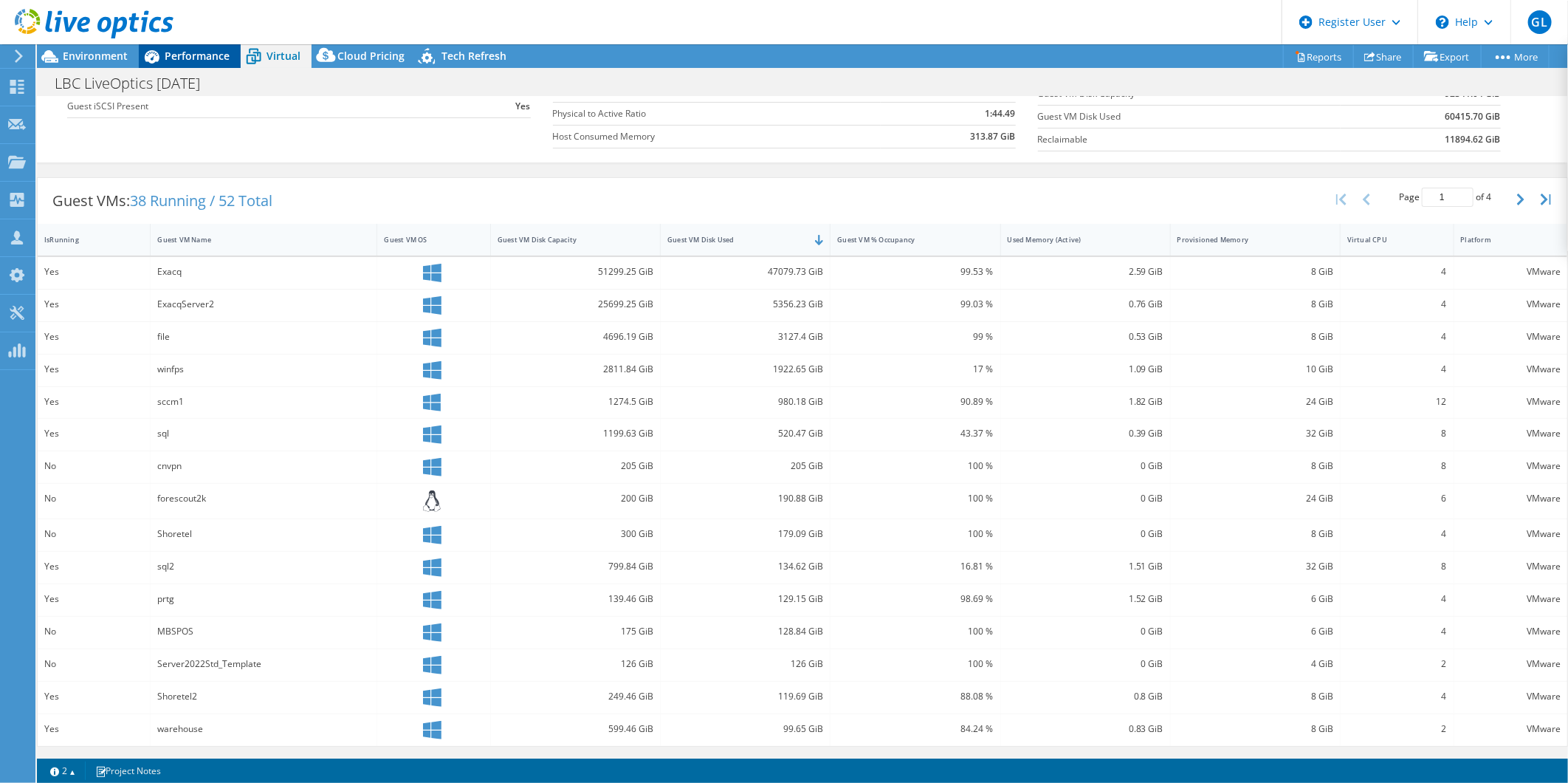
click at [190, 56] on span "Performance" at bounding box center [196, 55] width 65 height 14
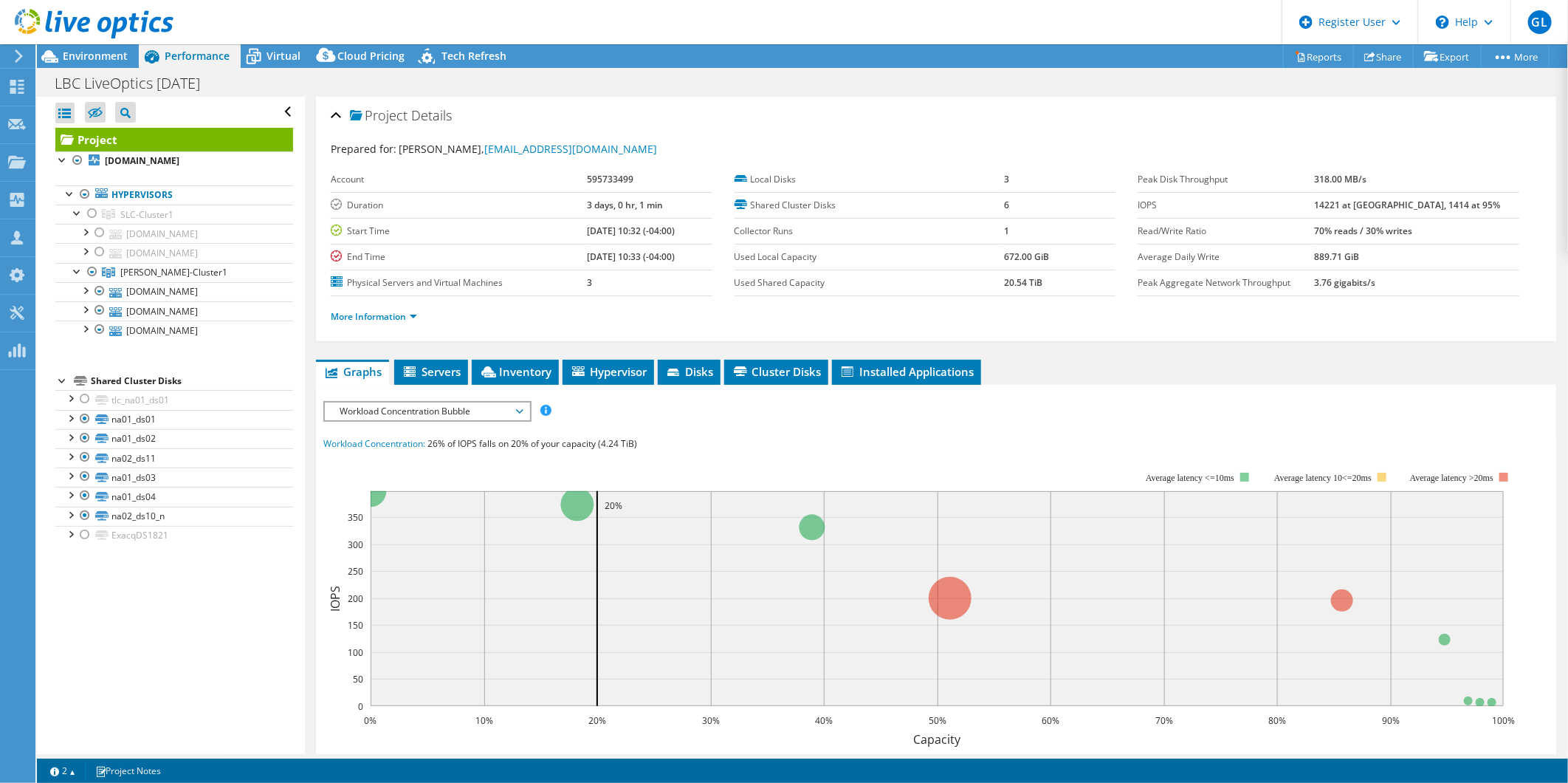
scroll to position [0, 0]
click at [281, 59] on span "Virtual" at bounding box center [283, 55] width 34 height 14
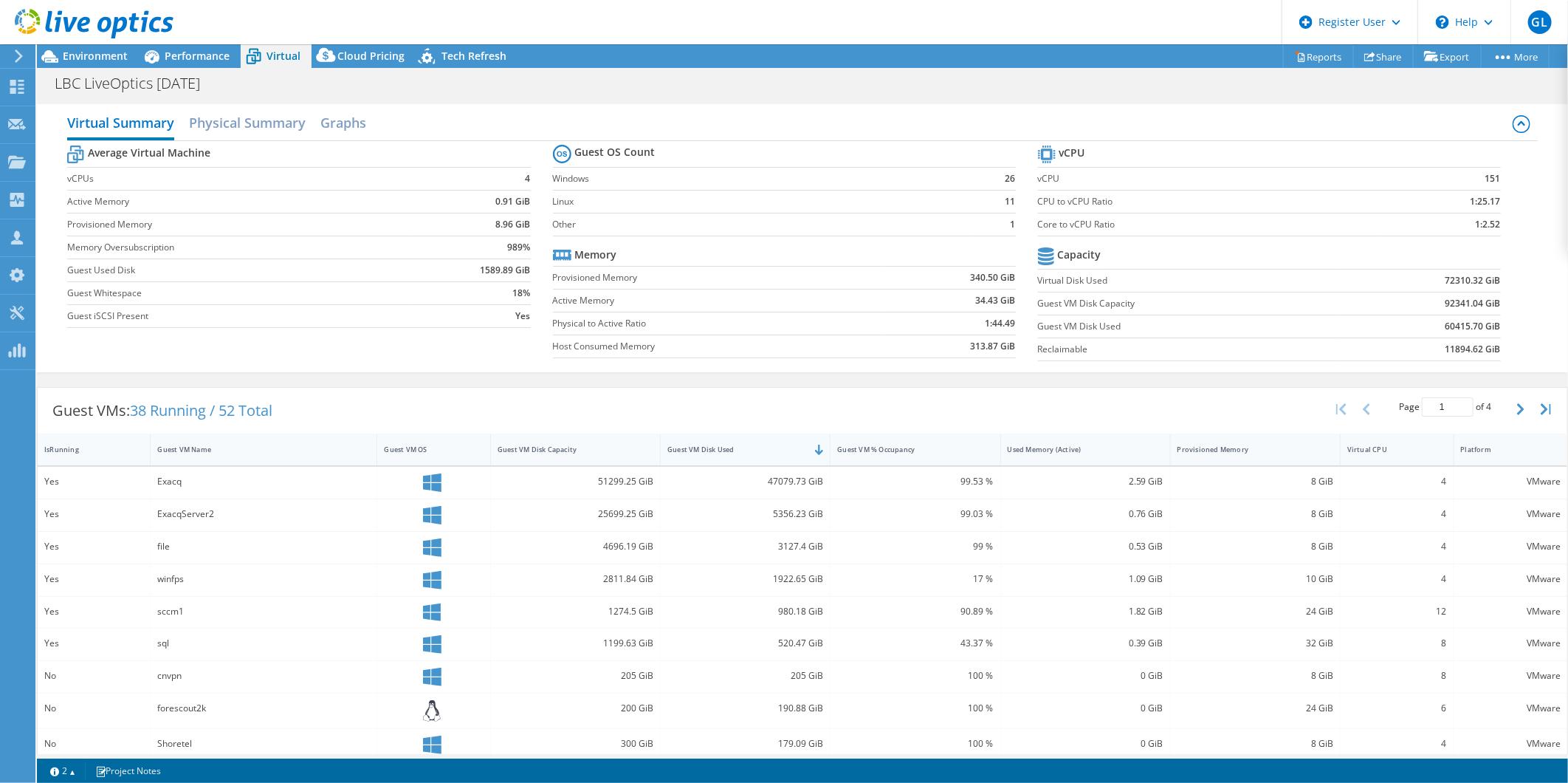
click at [717, 449] on div "Guest VM Disk Used" at bounding box center [736, 449] width 138 height 10
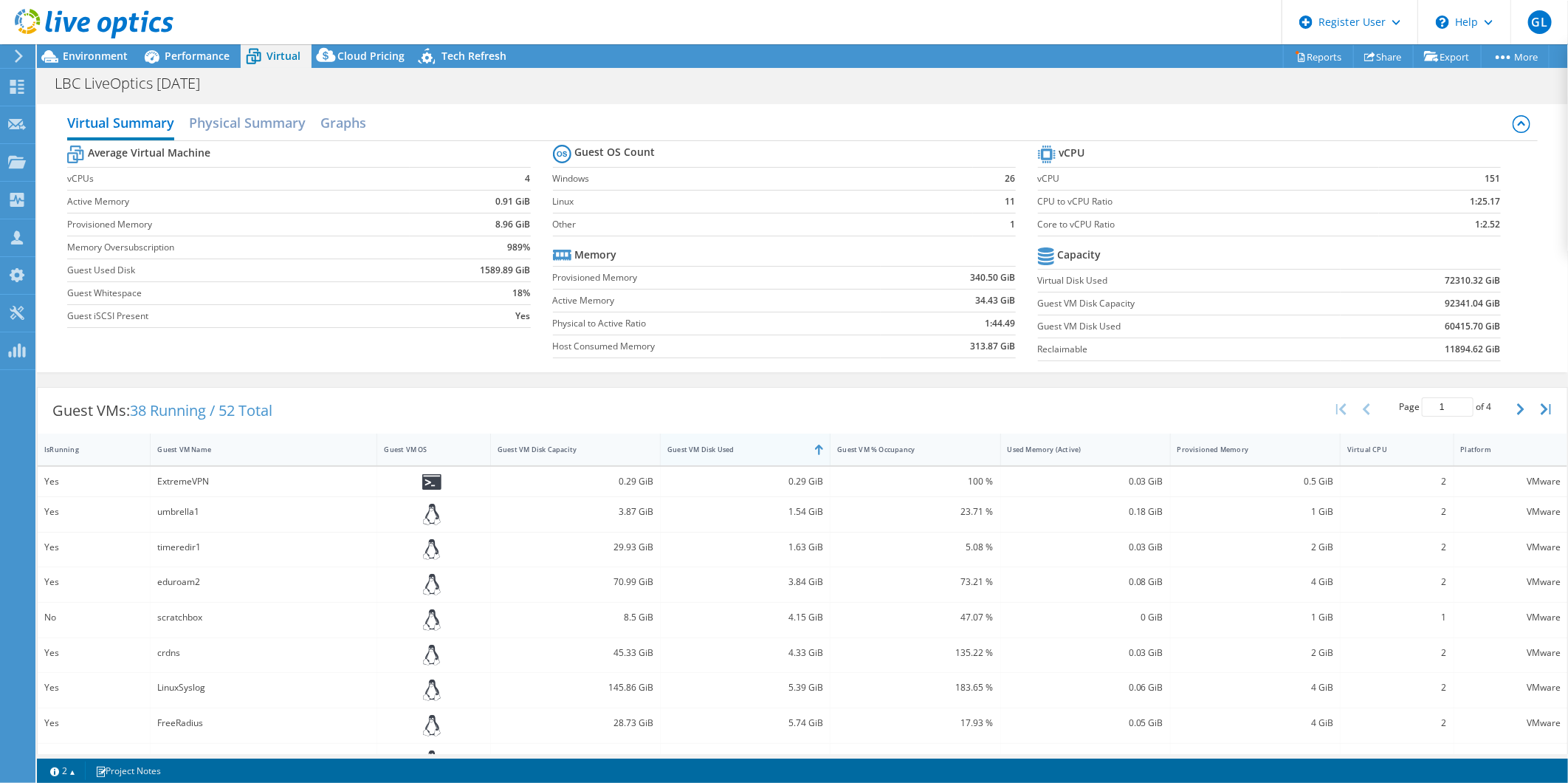
click at [717, 449] on div "Guest VM Disk Used" at bounding box center [736, 449] width 138 height 10
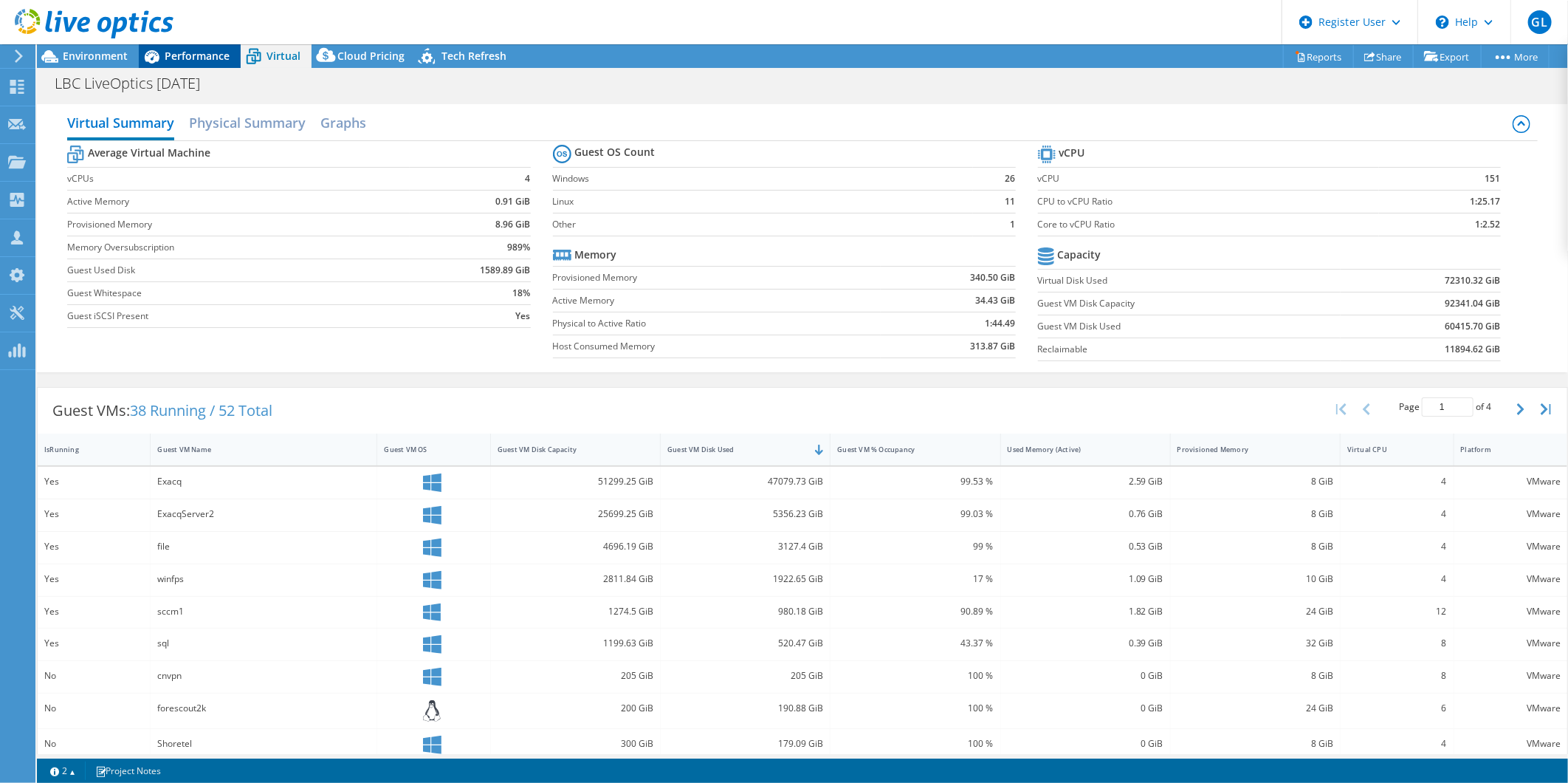
click at [164, 57] on icon at bounding box center [152, 57] width 26 height 26
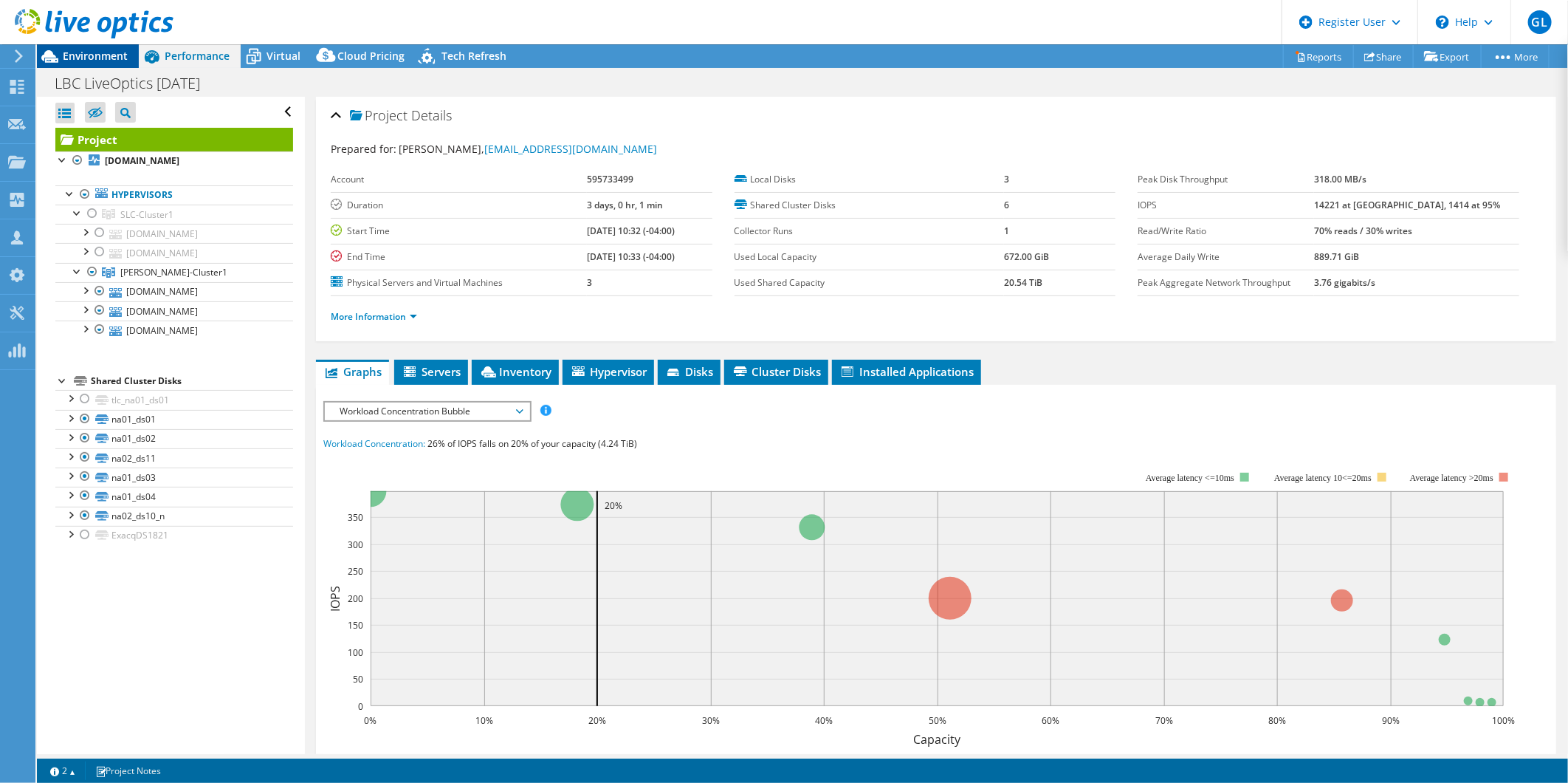
click at [111, 50] on span "Environment" at bounding box center [95, 55] width 65 height 14
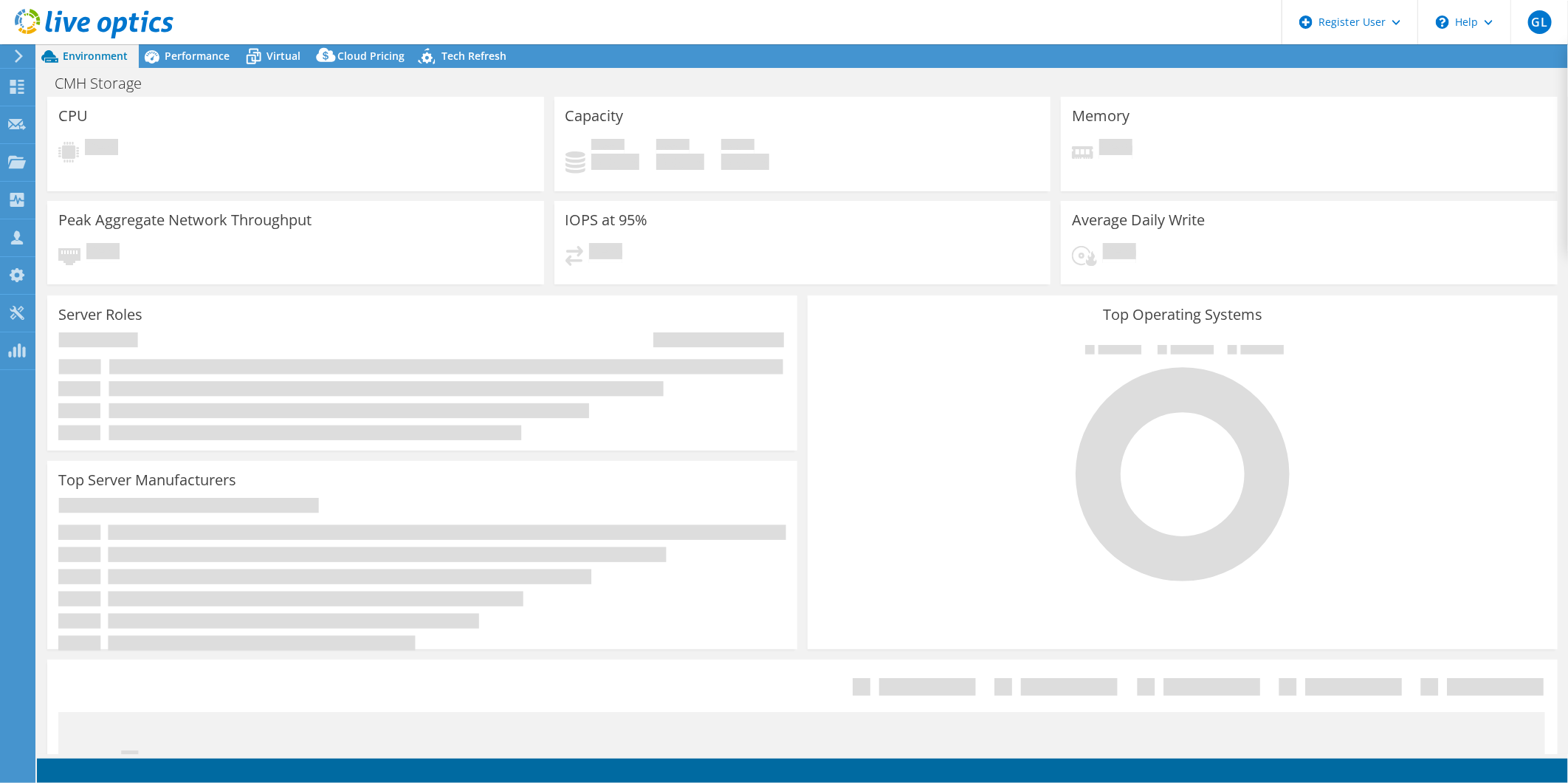
select select "USD"
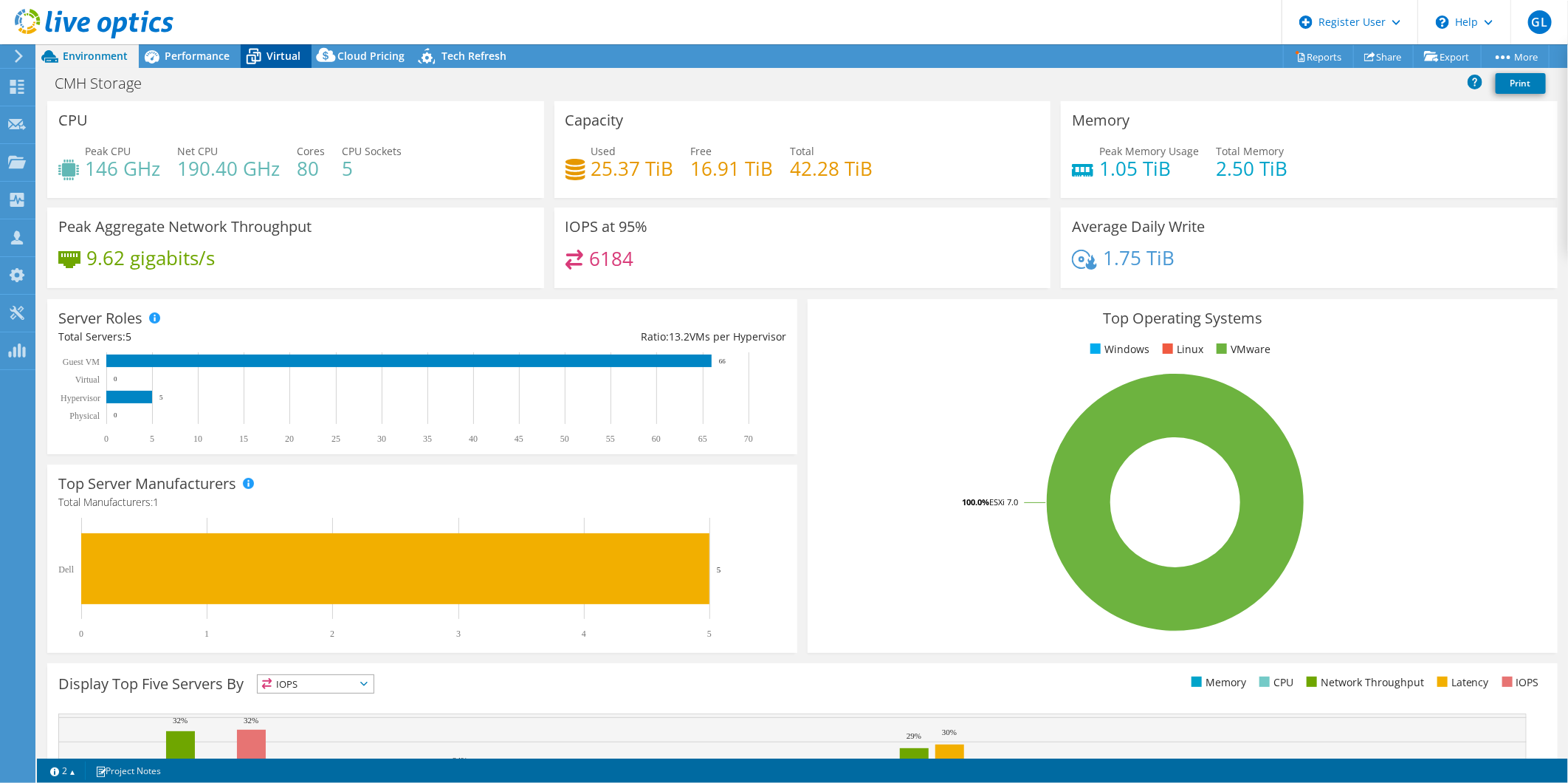
click at [249, 53] on icon at bounding box center [253, 57] width 26 height 26
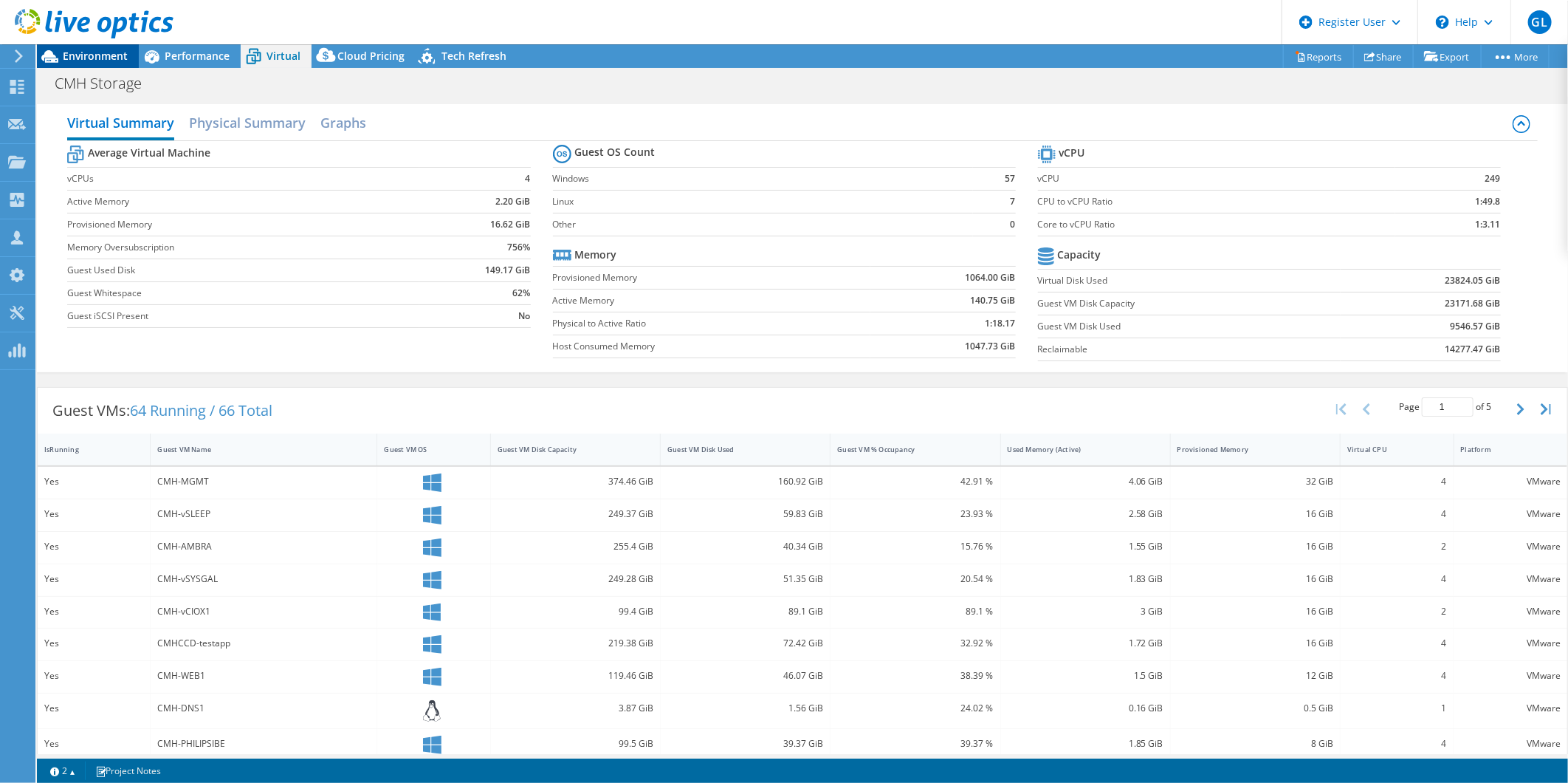
click at [90, 57] on span "Environment" at bounding box center [95, 55] width 65 height 14
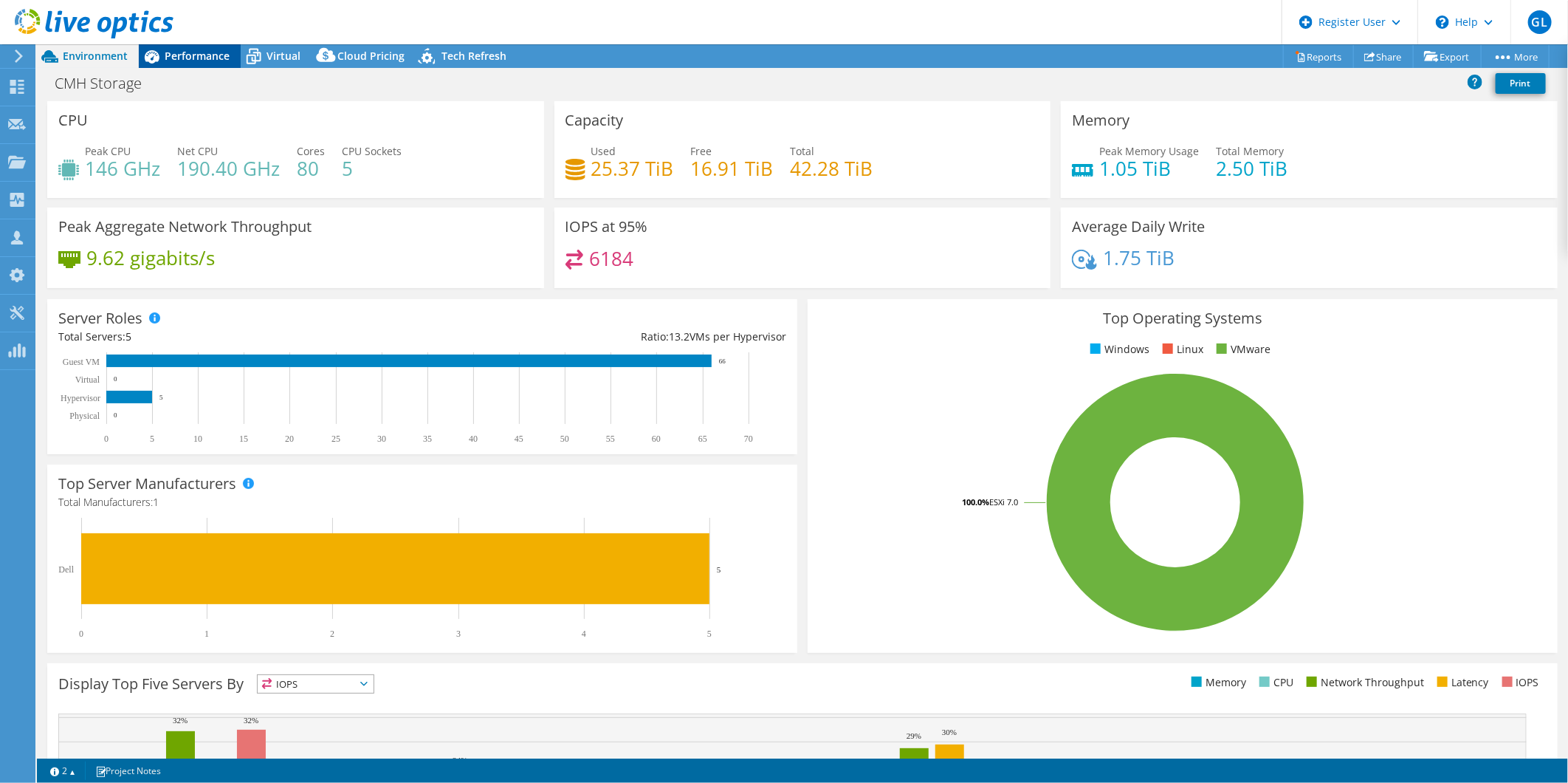
click at [152, 52] on icon at bounding box center [152, 57] width 15 height 14
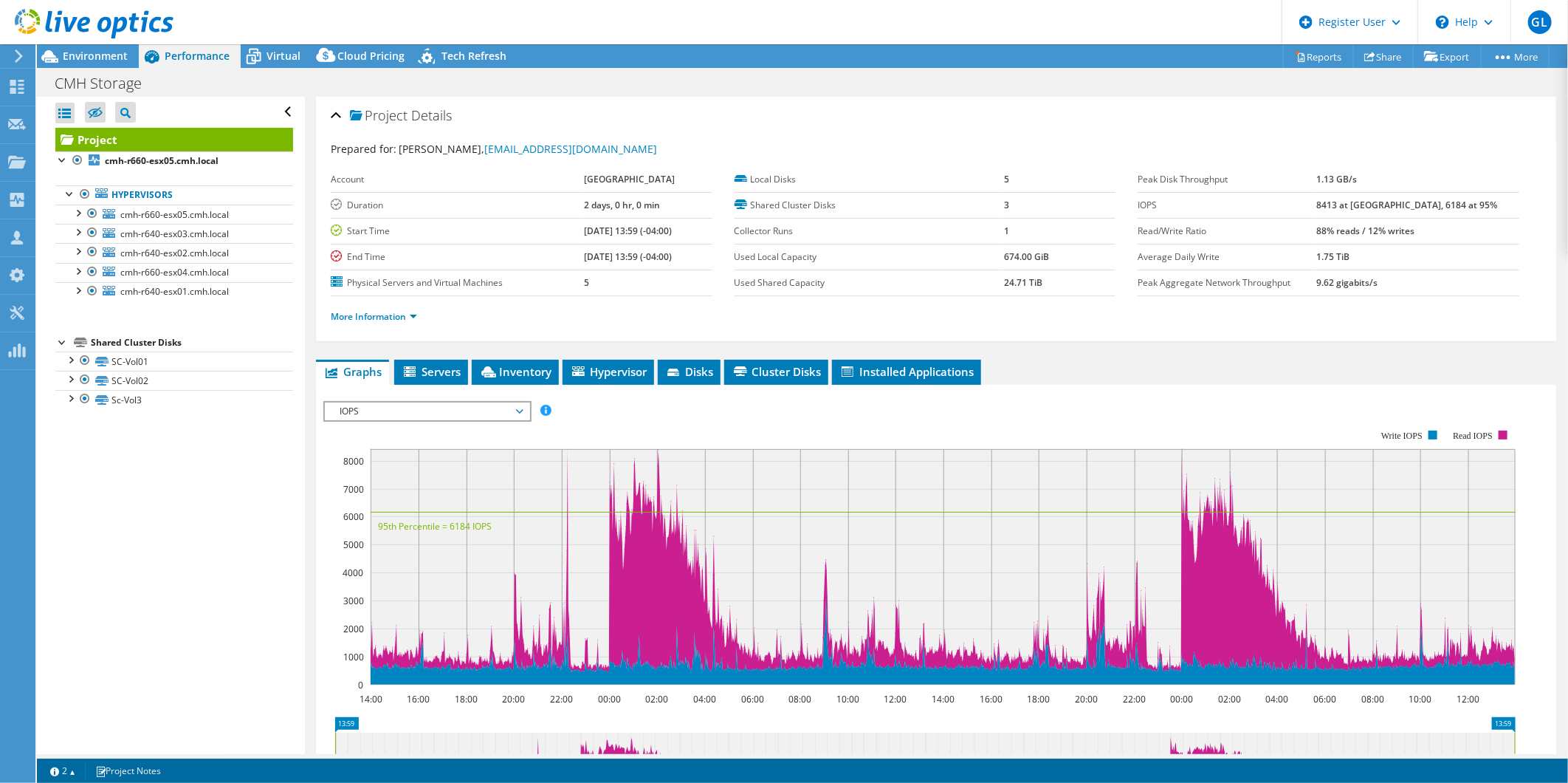
click at [518, 385] on div "IOPS Disk Throughput IO Size Latency Queue Depth CPU Percentage Memory Page Fau…" at bounding box center [936, 645] width 1225 height 521
click at [518, 379] on li "Inventory" at bounding box center [514, 372] width 87 height 25
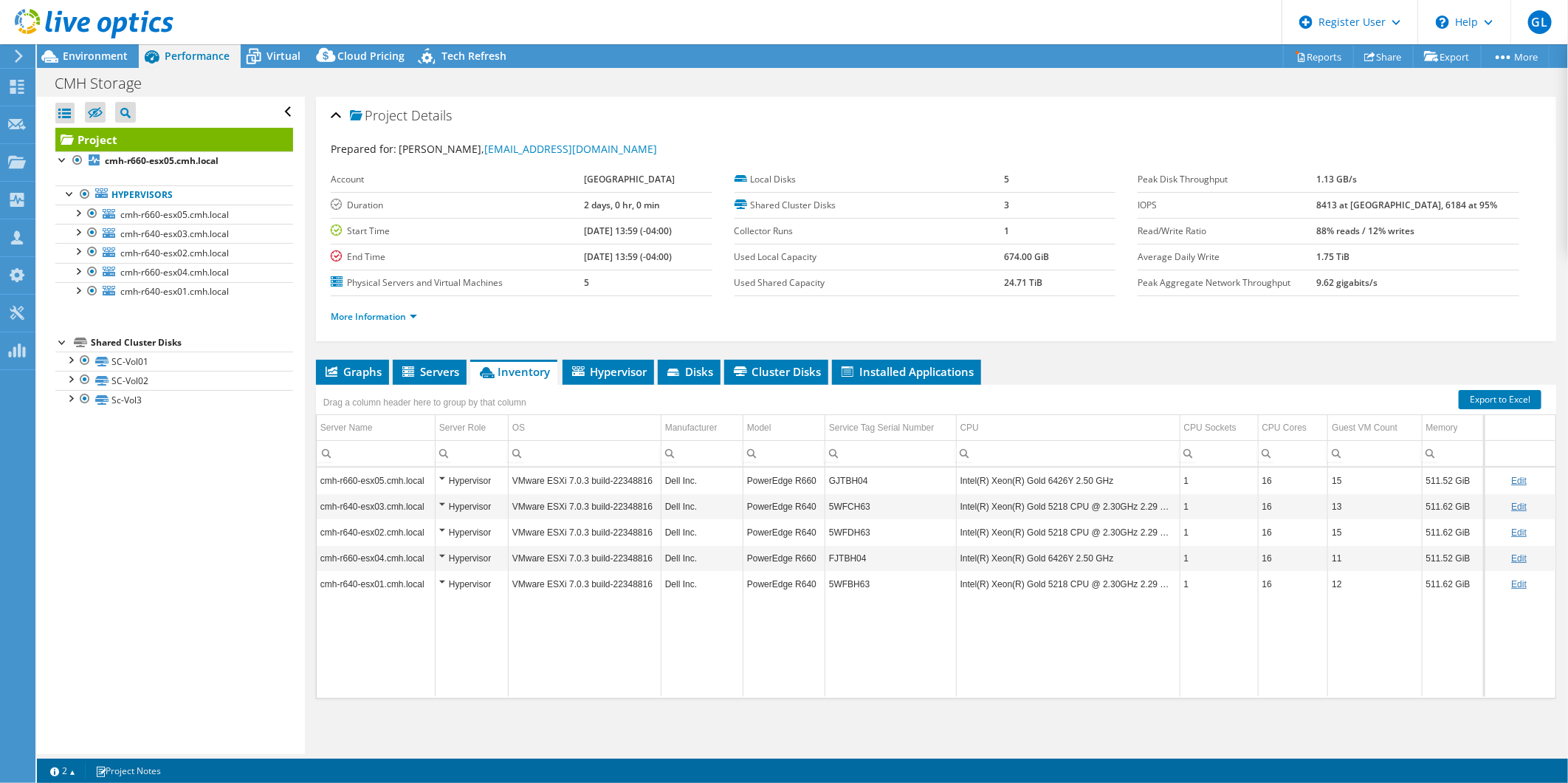
click at [113, 48] on div at bounding box center [87, 25] width 174 height 49
click at [113, 55] on span "Environment" at bounding box center [95, 55] width 65 height 14
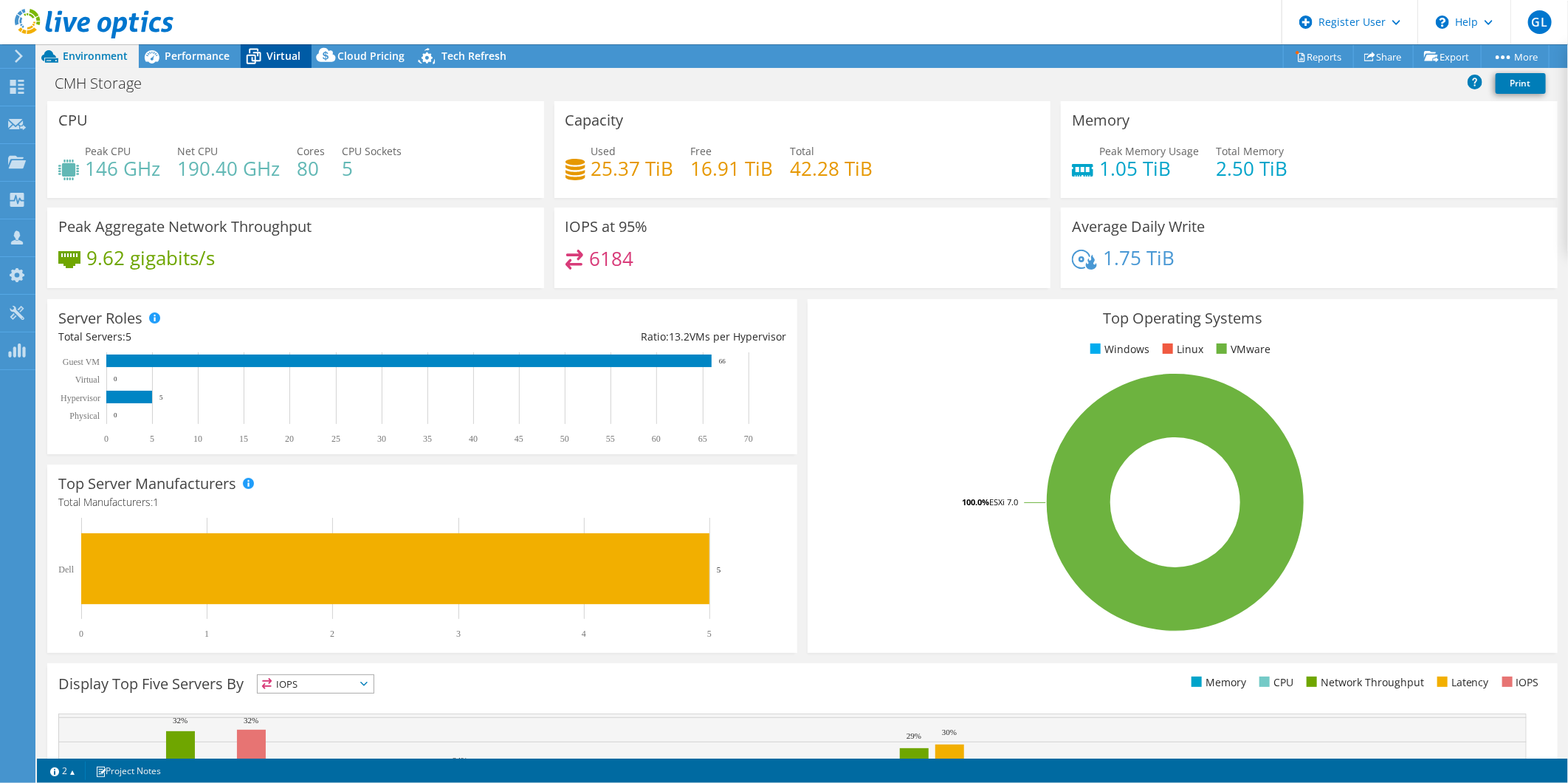
click at [257, 56] on icon at bounding box center [253, 57] width 26 height 26
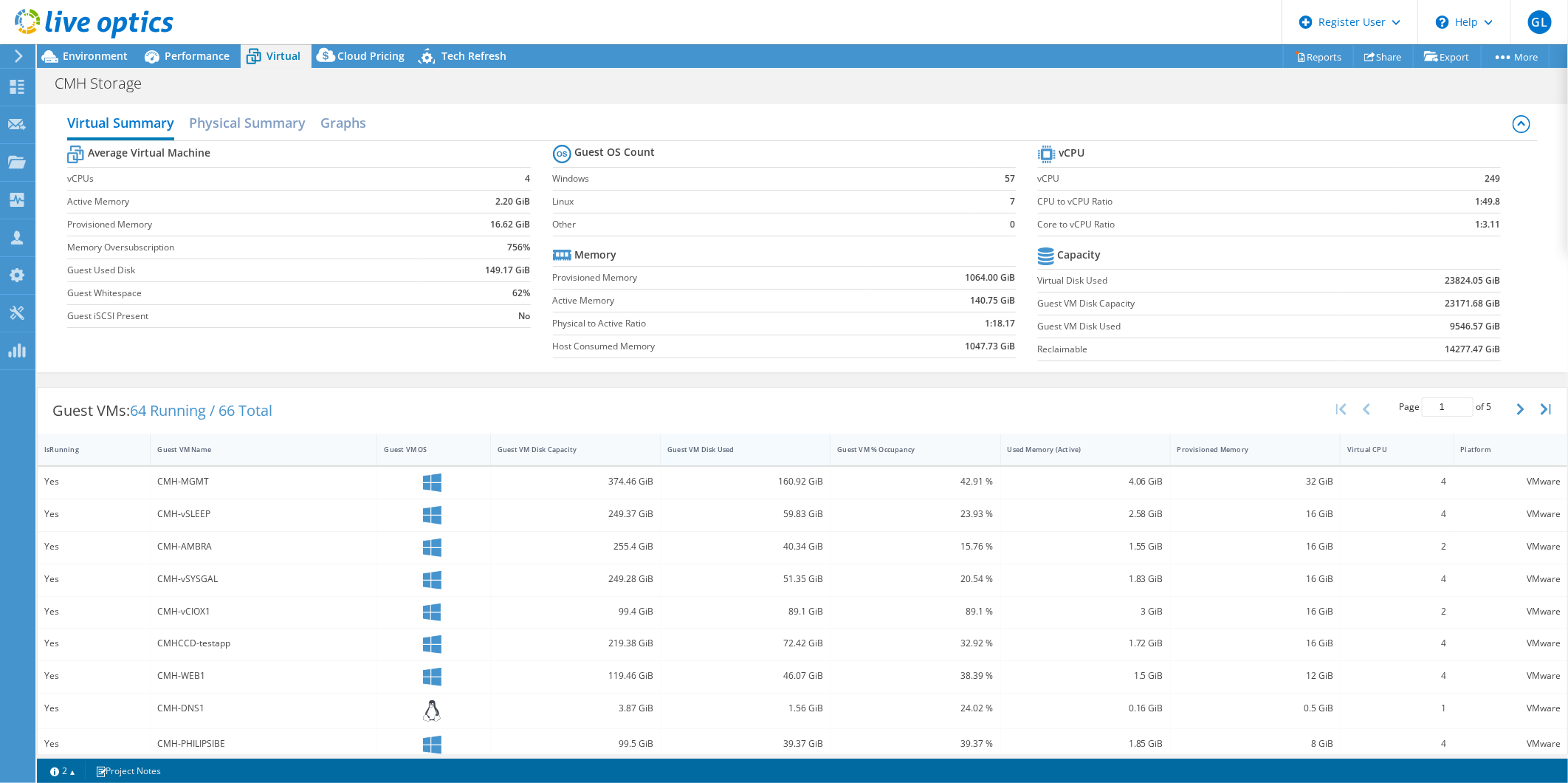
click at [747, 448] on div "Guest VM Disk Used" at bounding box center [736, 449] width 138 height 10
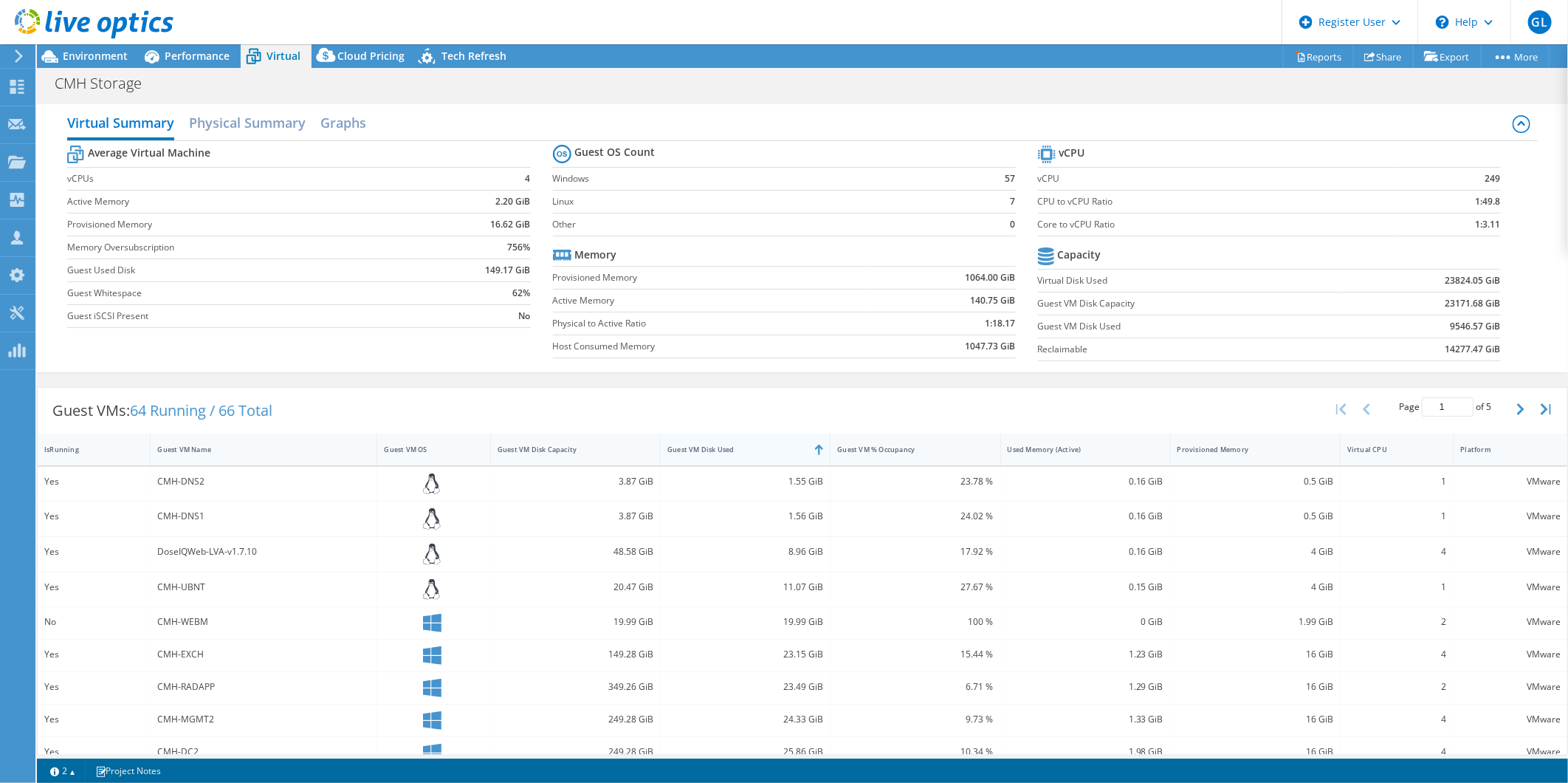
click at [747, 448] on div "Guest VM Disk Used" at bounding box center [736, 449] width 138 height 10
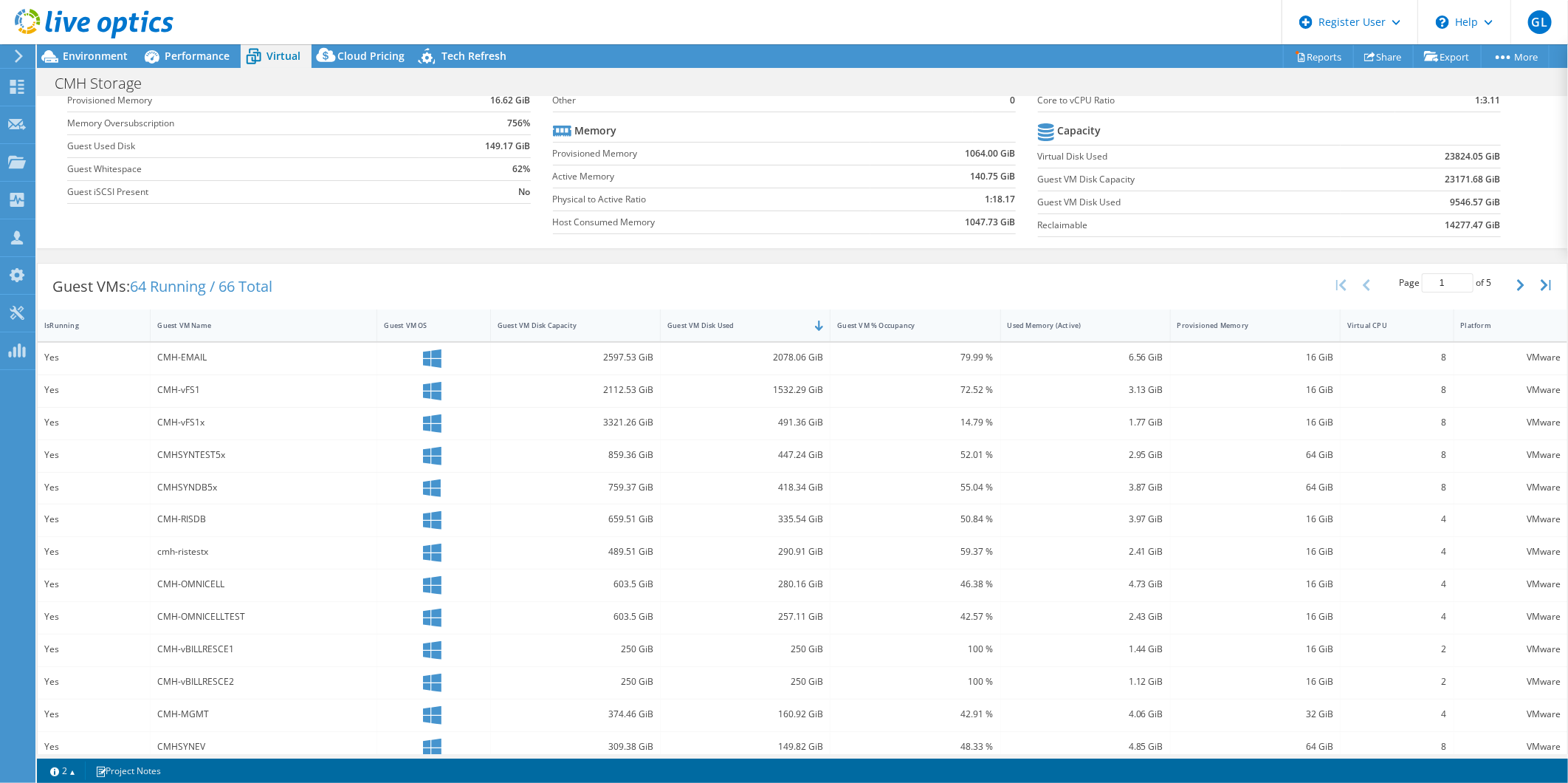
scroll to position [206, 0]
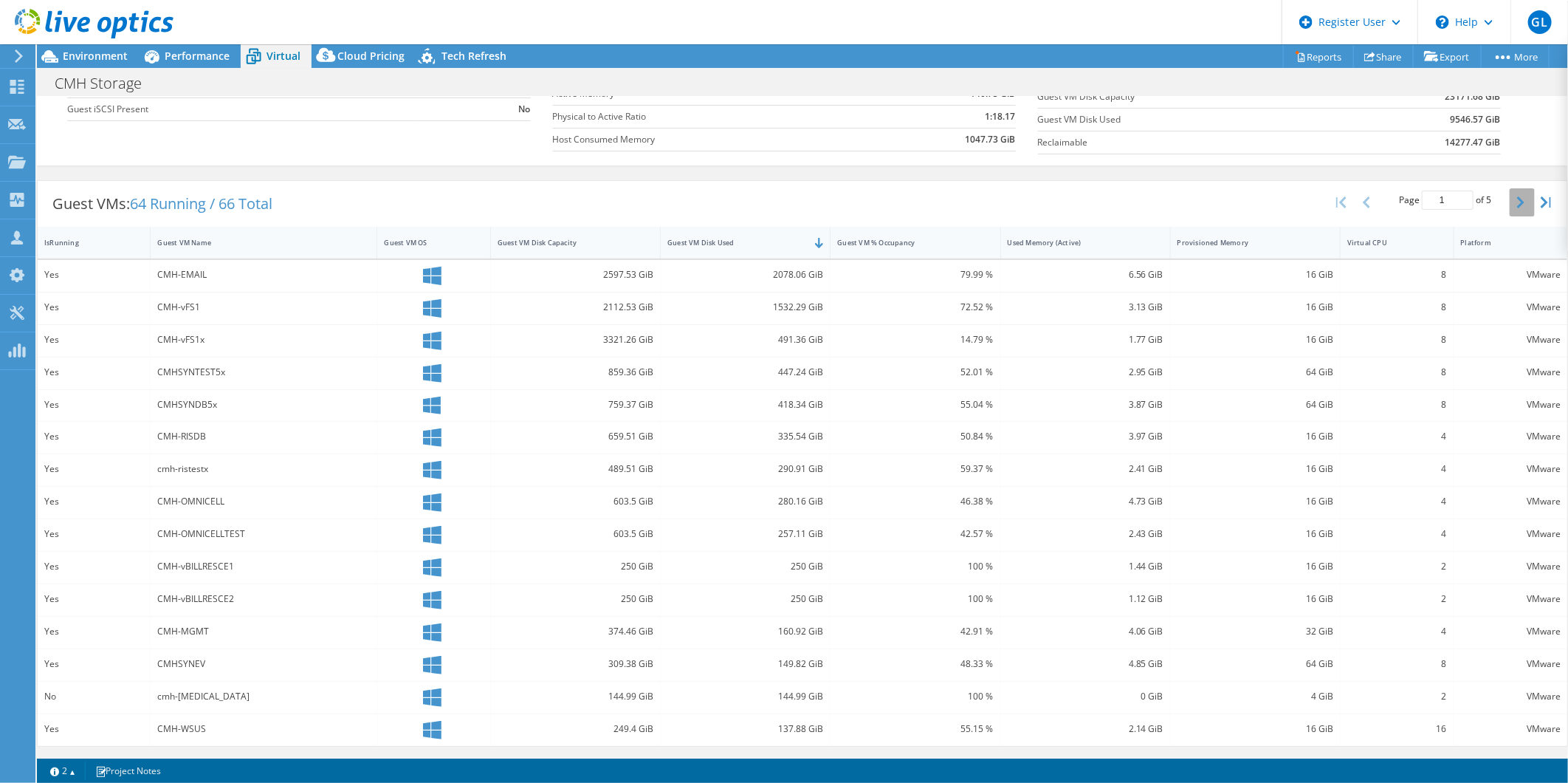
click at [1510, 205] on button "button" at bounding box center [1521, 202] width 25 height 28
click at [1364, 195] on button "button" at bounding box center [1368, 199] width 25 height 28
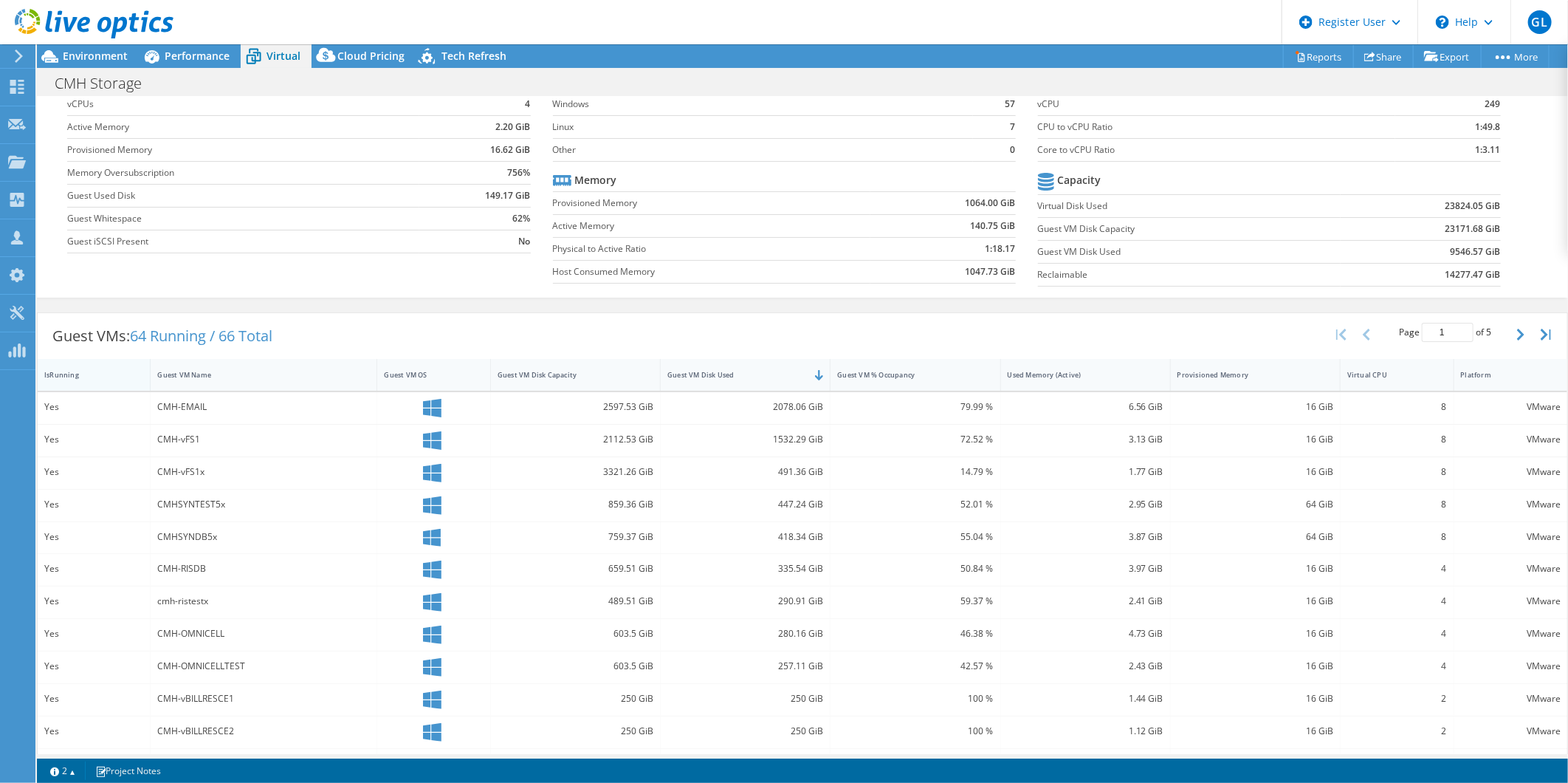
scroll to position [0, 0]
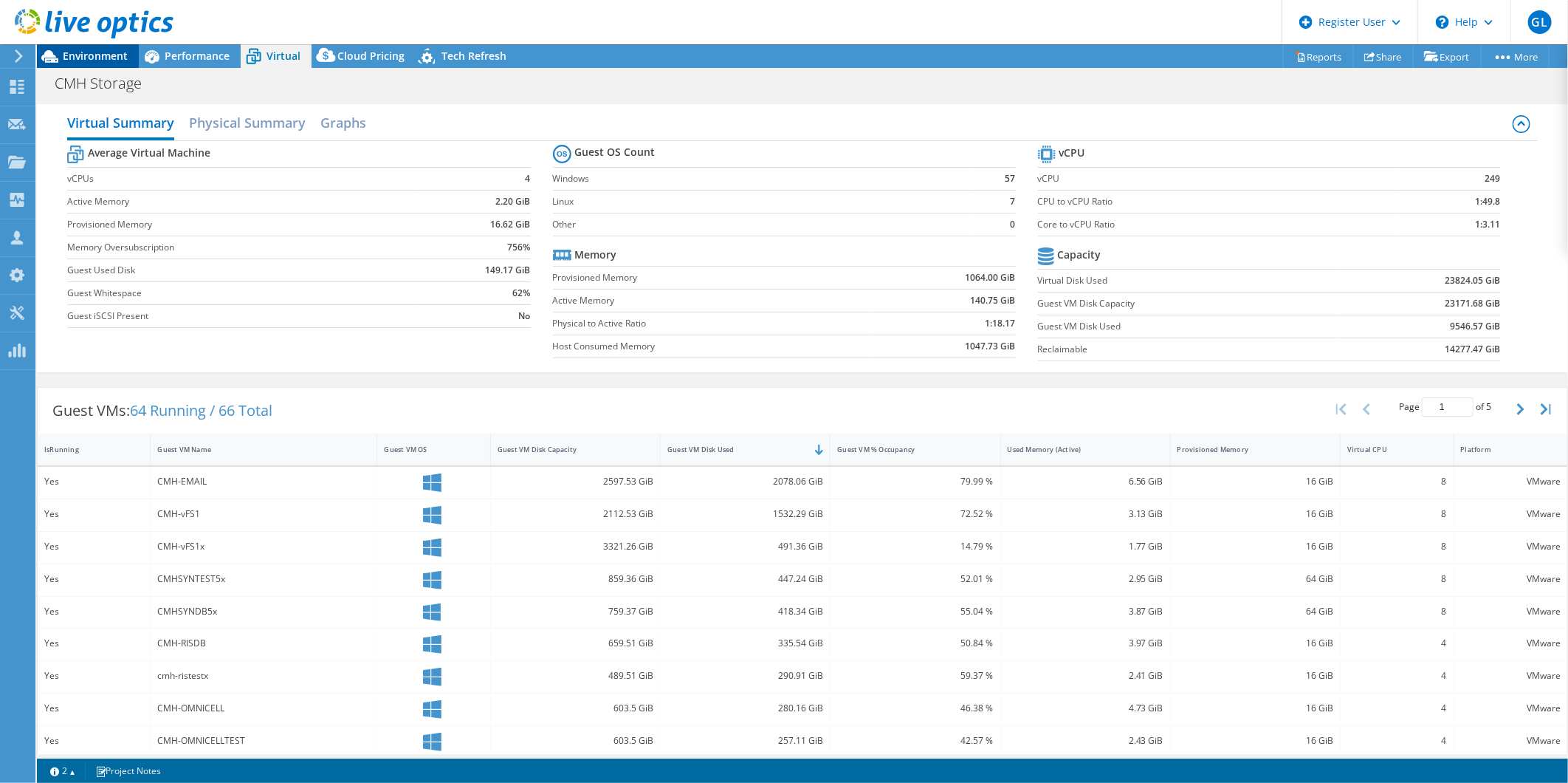
click at [97, 49] on span "Environment" at bounding box center [95, 55] width 65 height 14
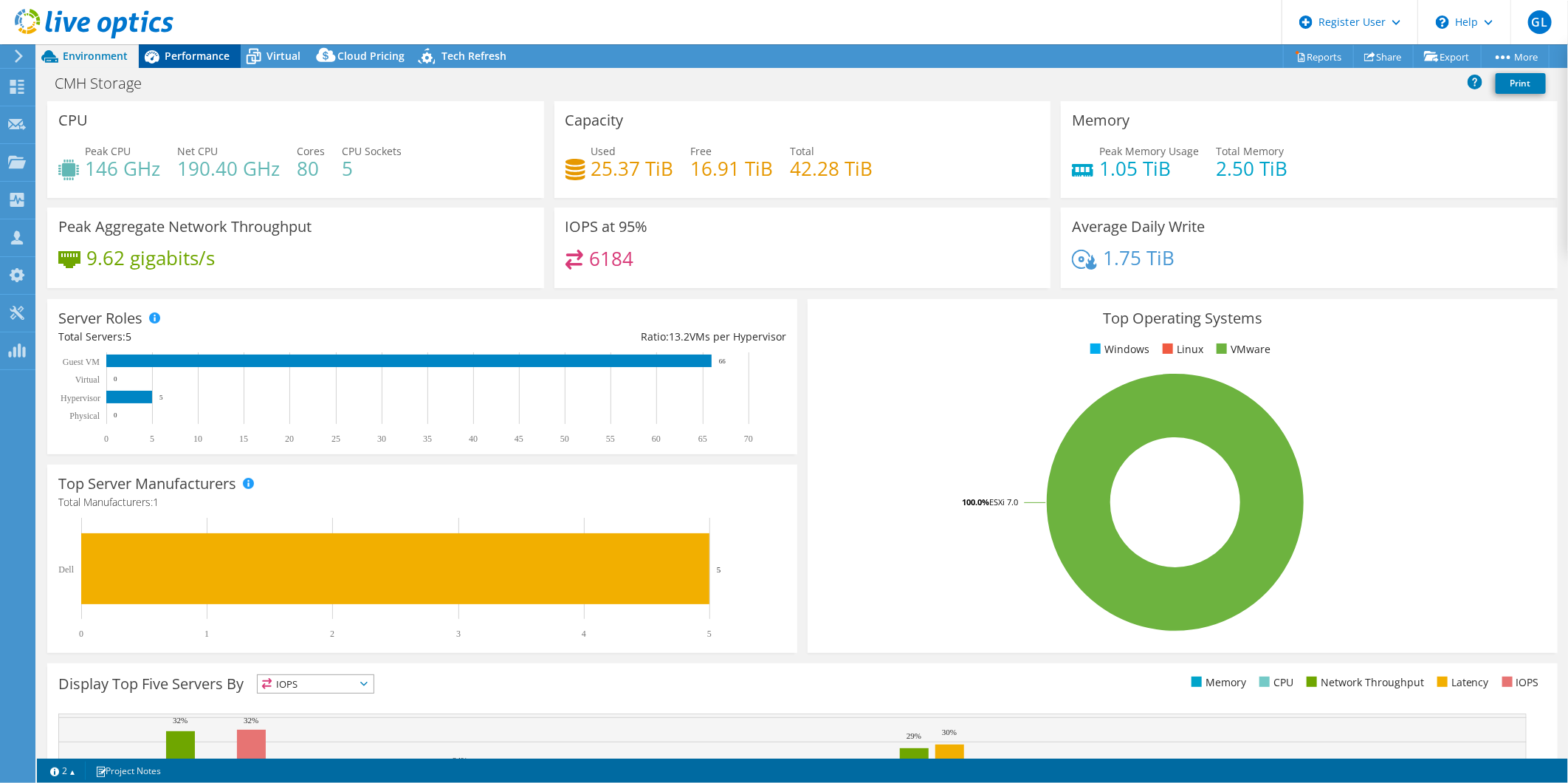
click at [235, 56] on div "Performance" at bounding box center [190, 56] width 102 height 24
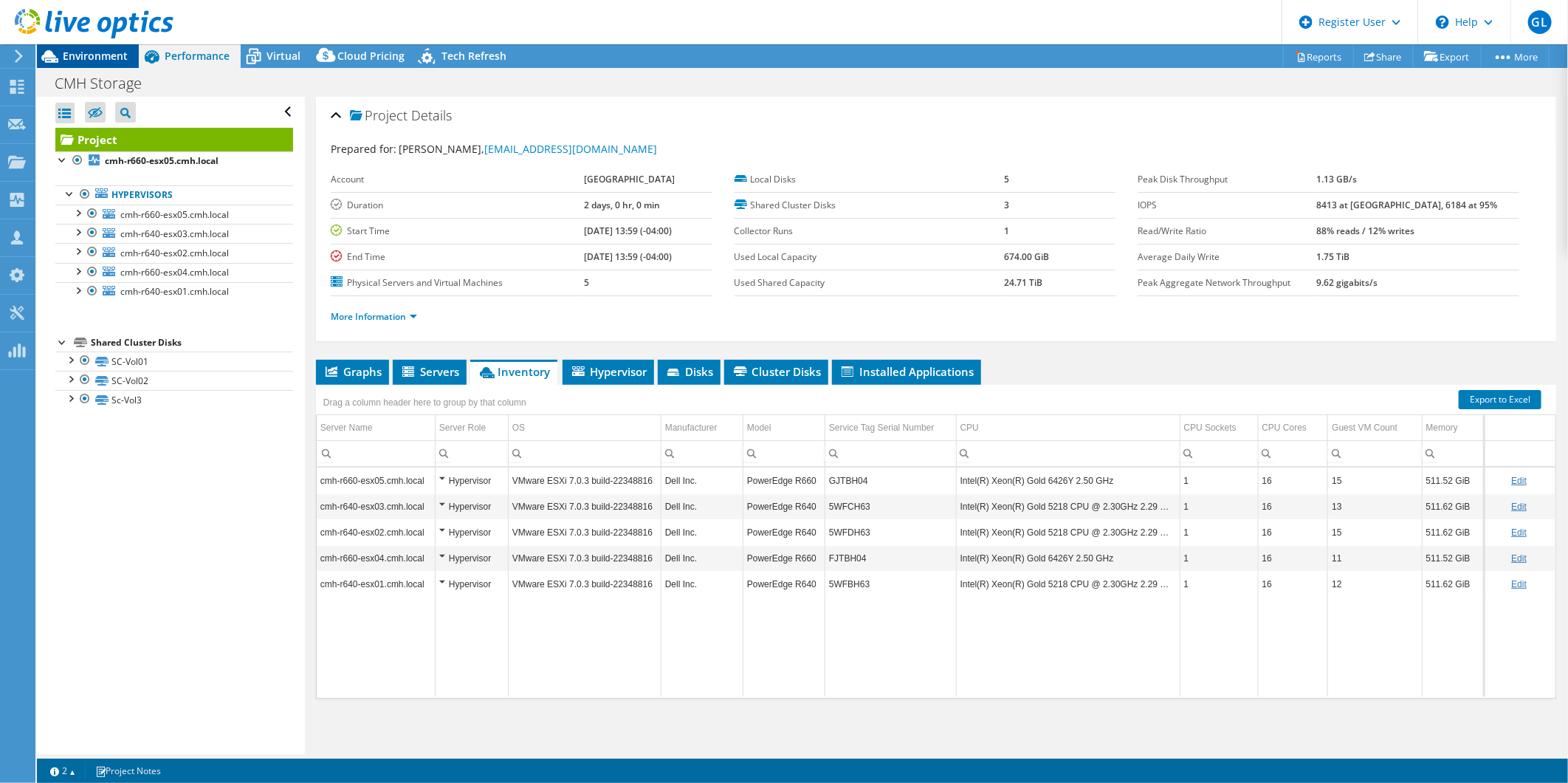
click at [72, 54] on span "Environment" at bounding box center [95, 55] width 65 height 14
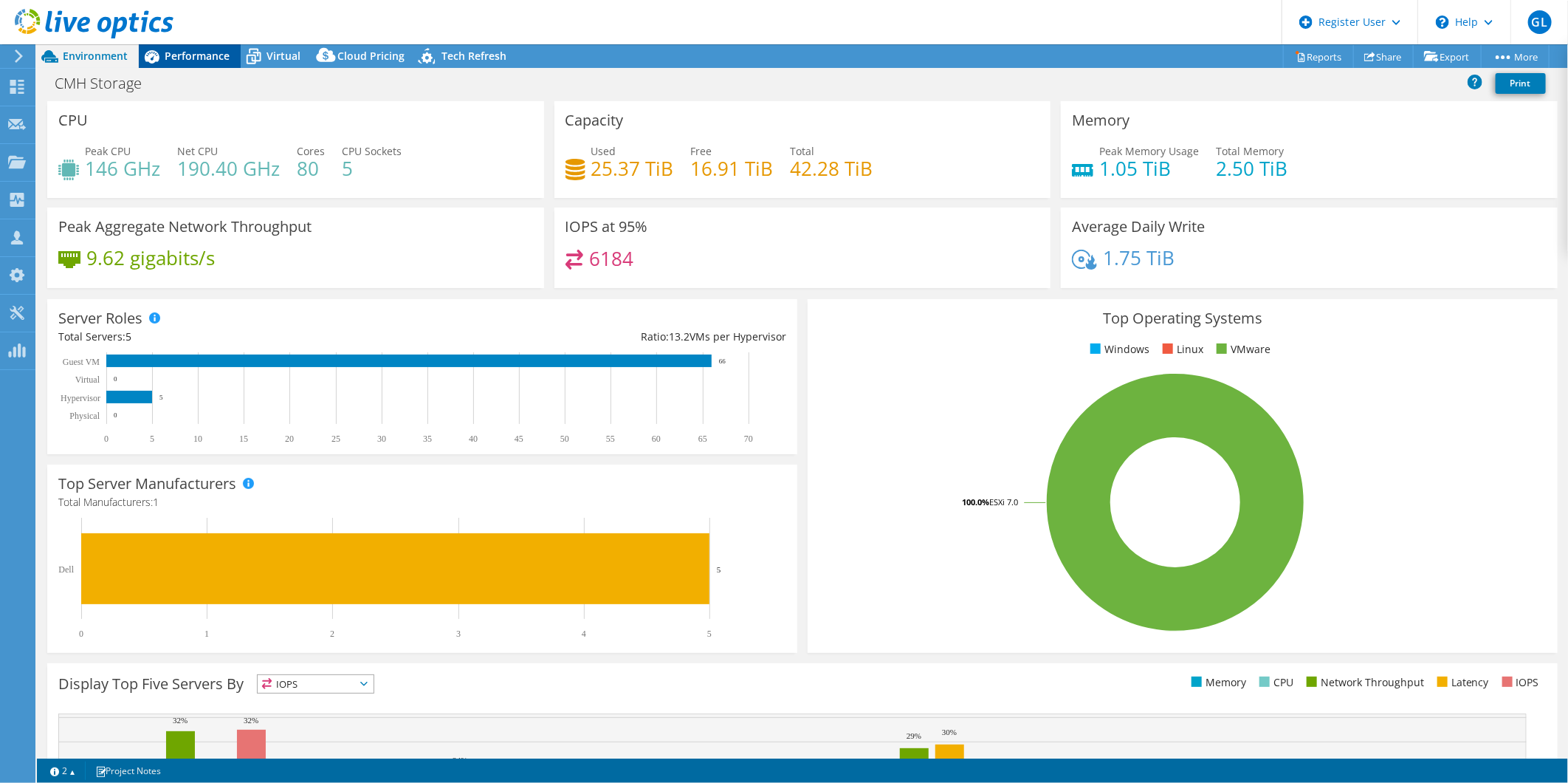
click at [185, 56] on span "Performance" at bounding box center [196, 55] width 65 height 14
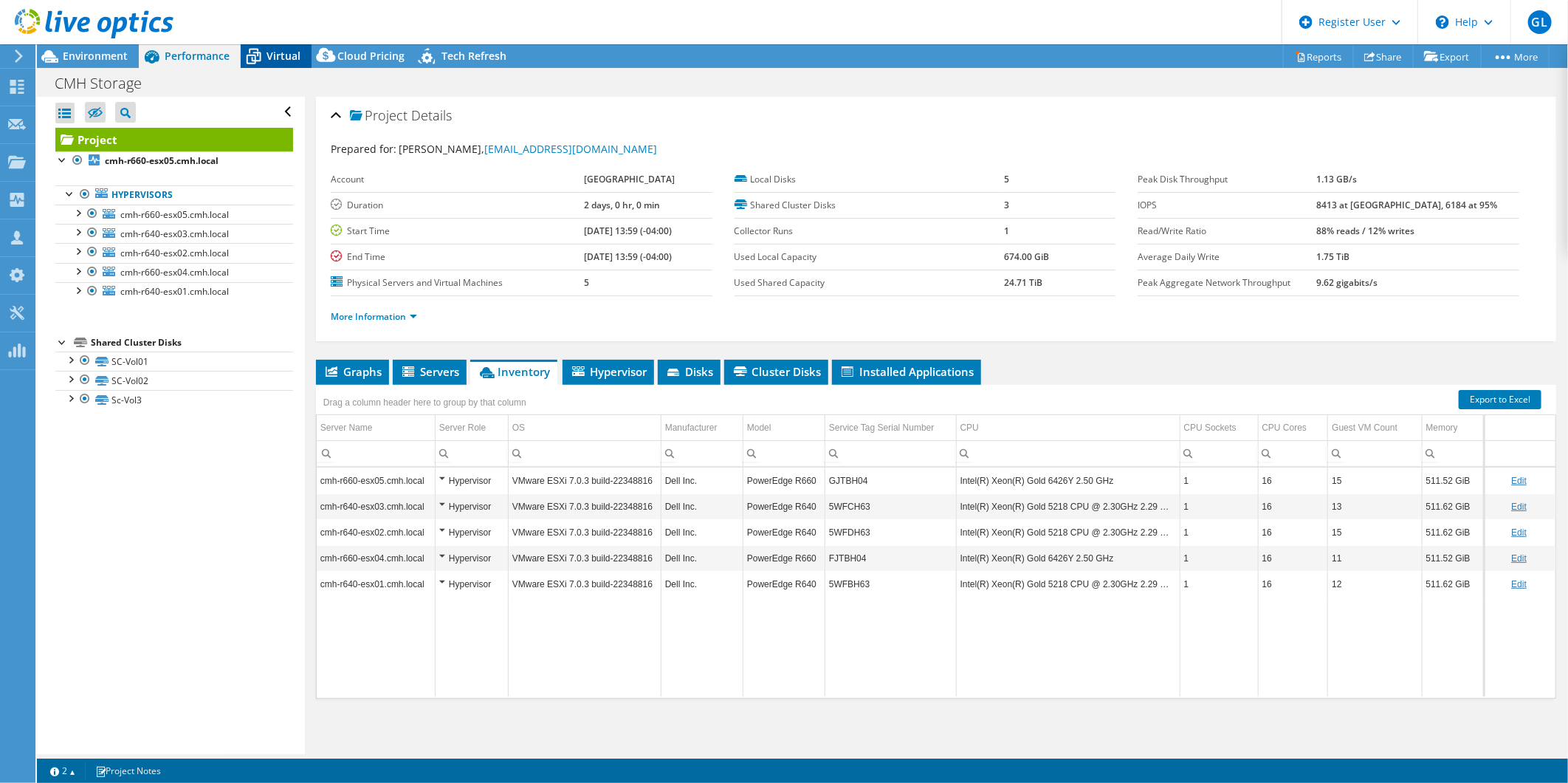
click at [291, 63] on div "Virtual" at bounding box center [276, 56] width 71 height 24
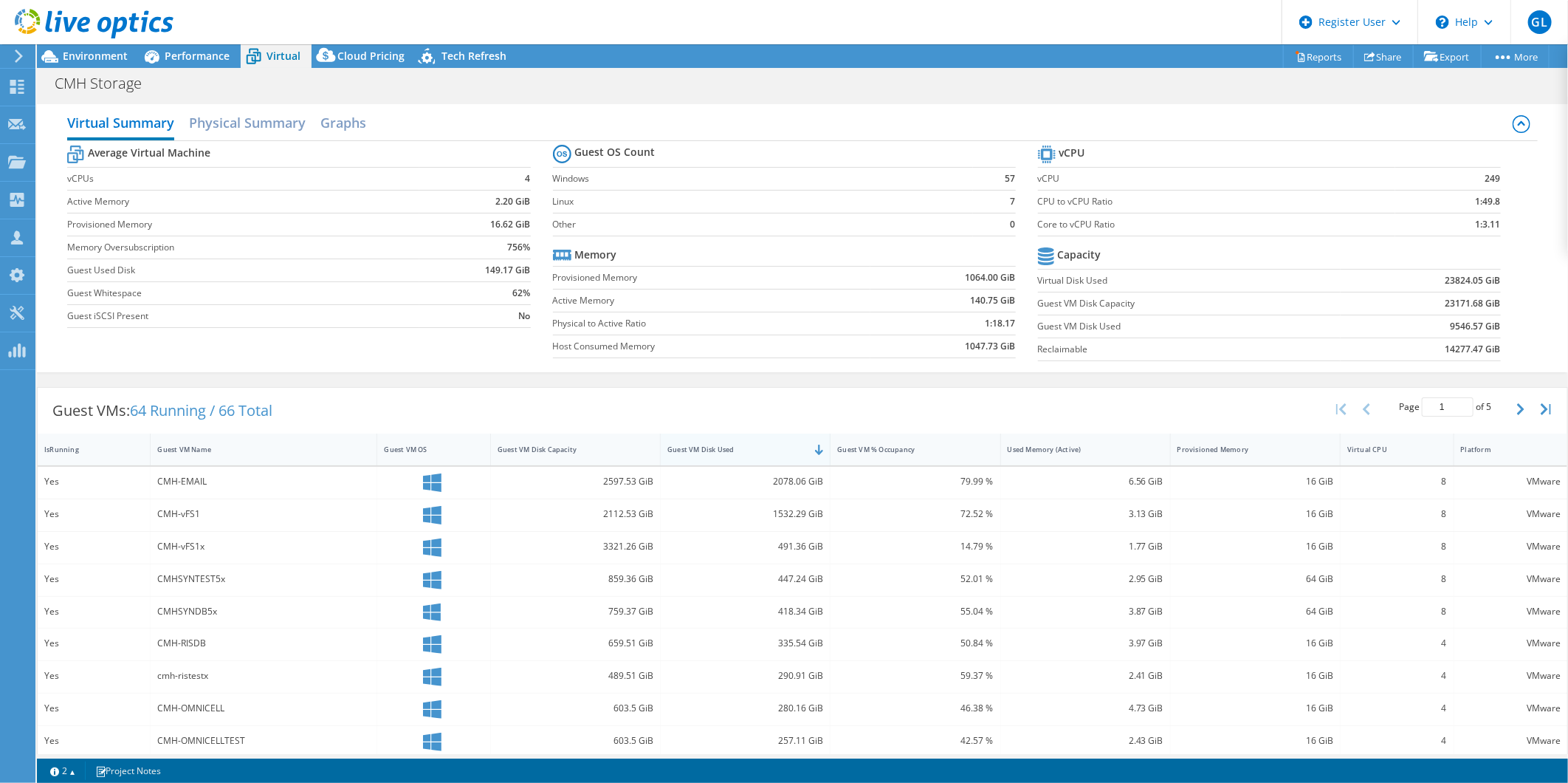
click at [697, 446] on div "Guest VM Disk Used" at bounding box center [736, 449] width 138 height 10
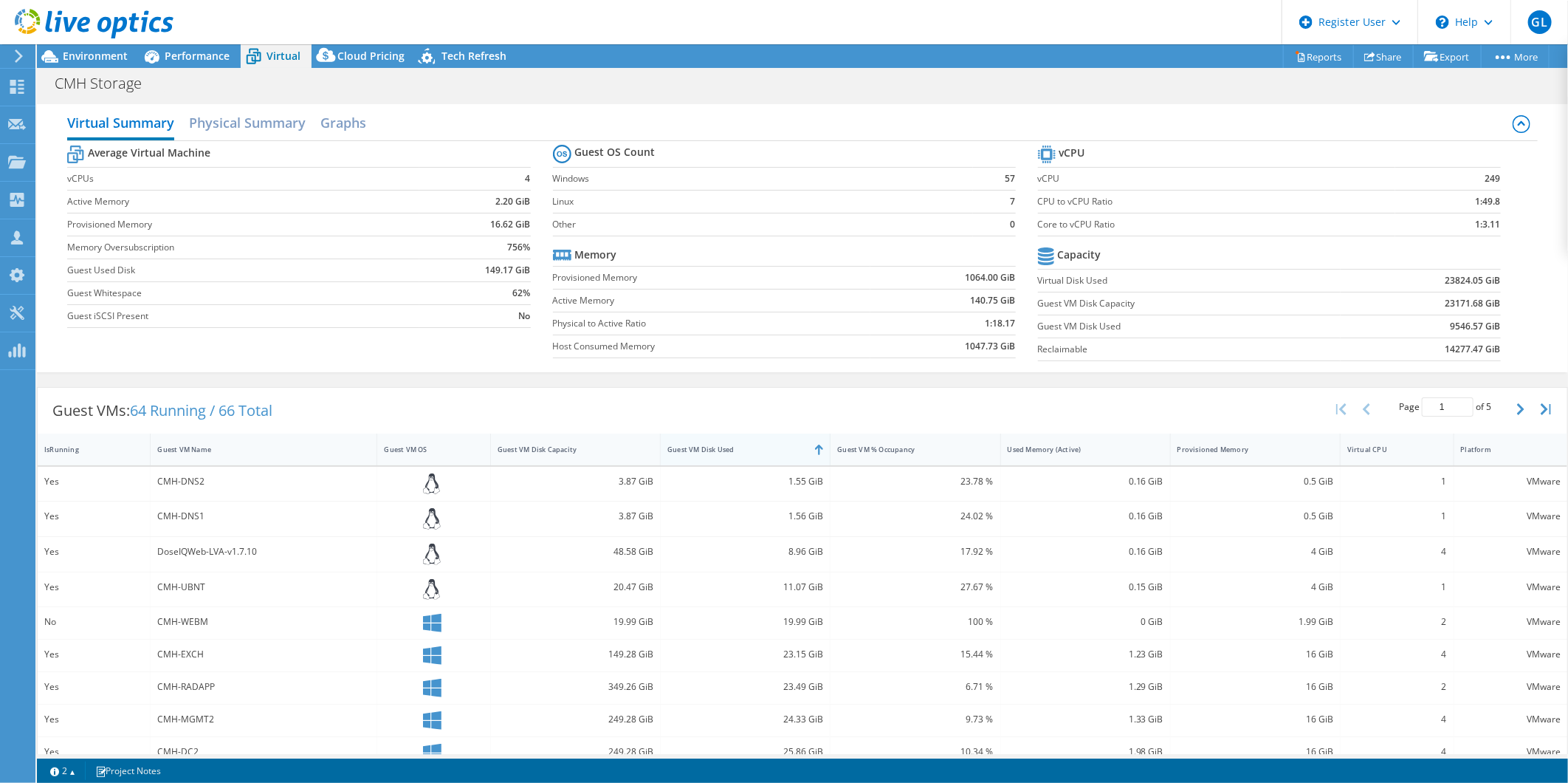
click at [697, 446] on div "Guest VM Disk Used" at bounding box center [736, 449] width 138 height 10
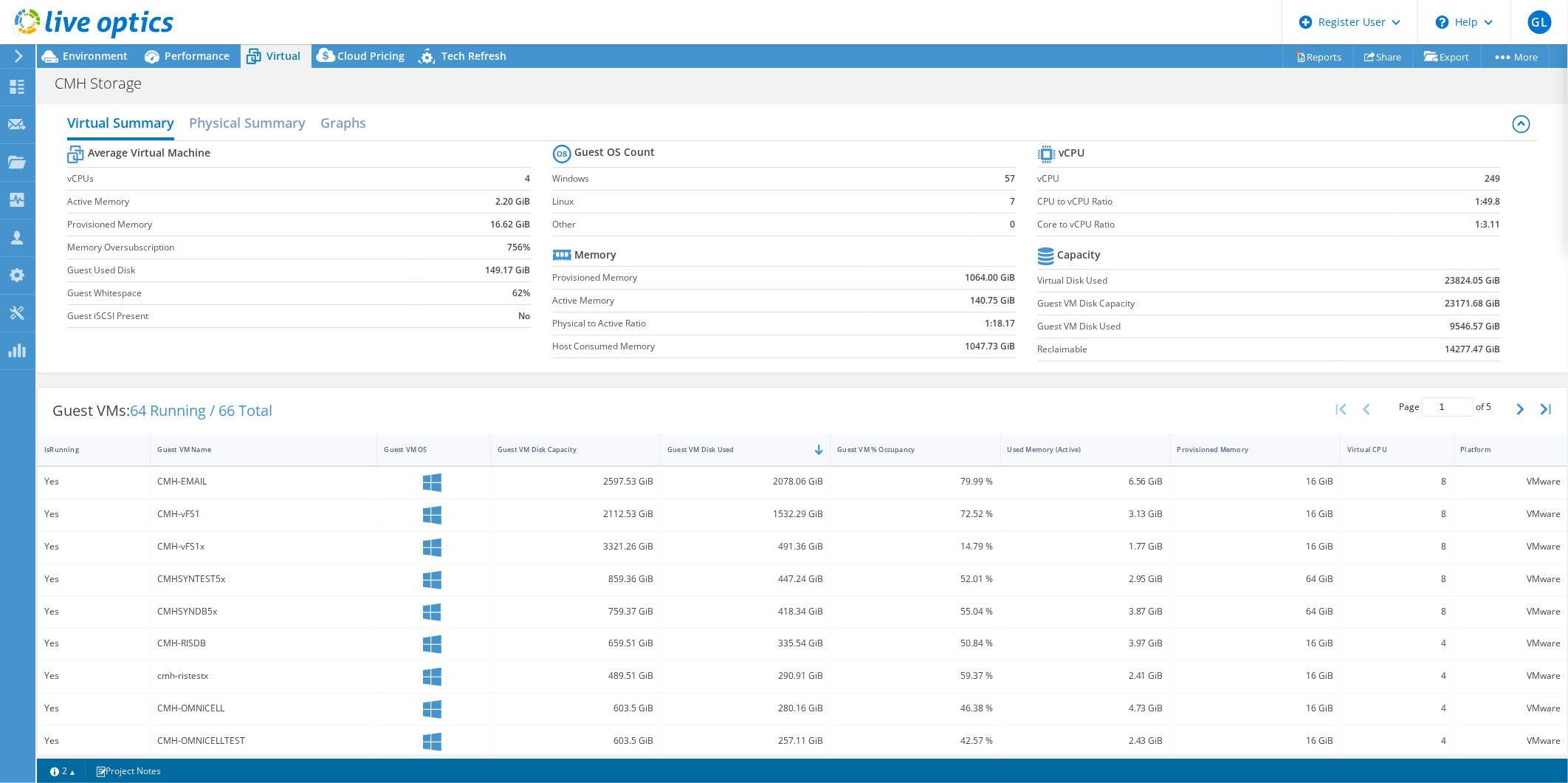
scroll to position [206, 0]
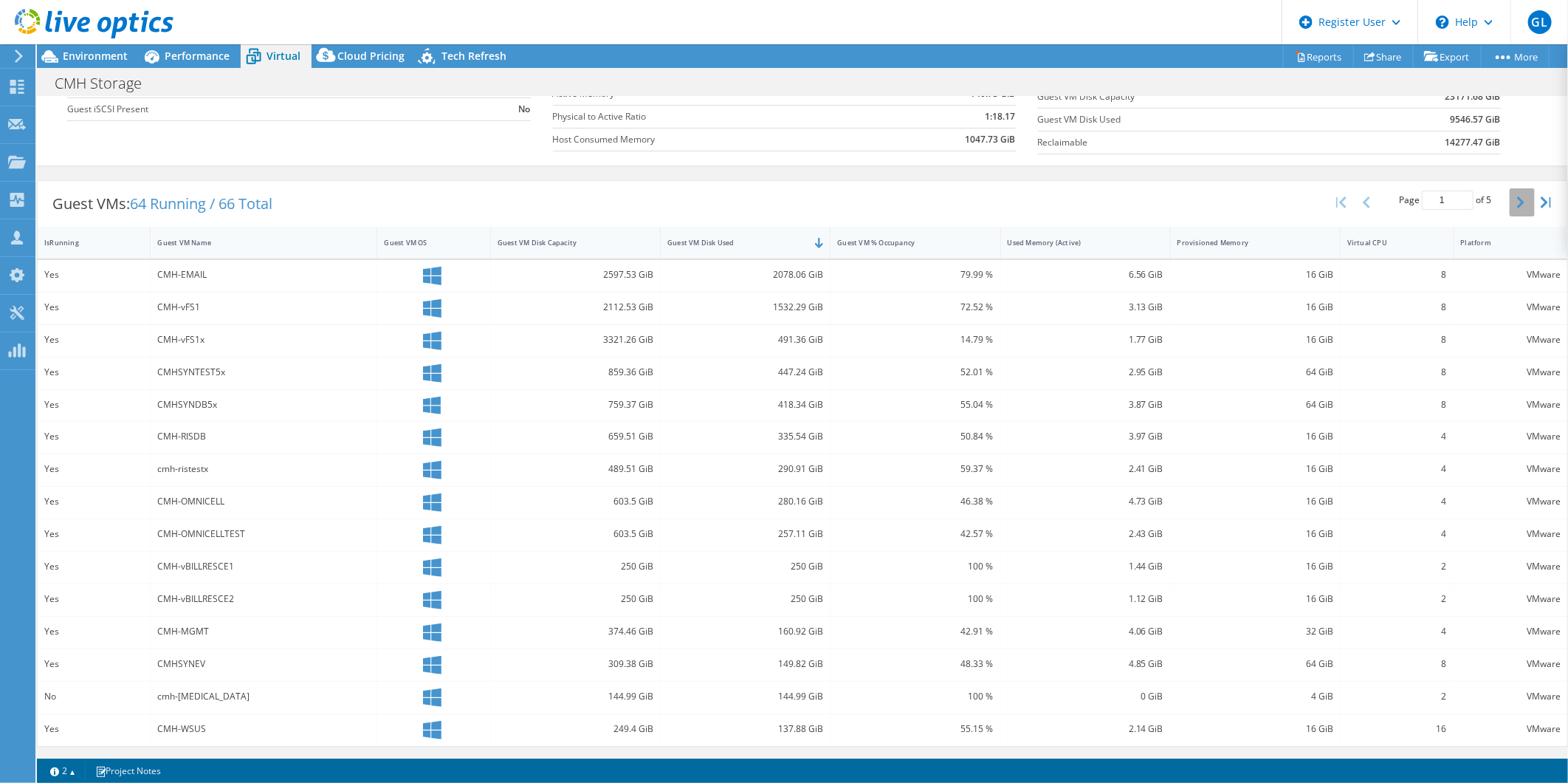
click at [1510, 208] on button "button" at bounding box center [1521, 202] width 25 height 28
type input "2"
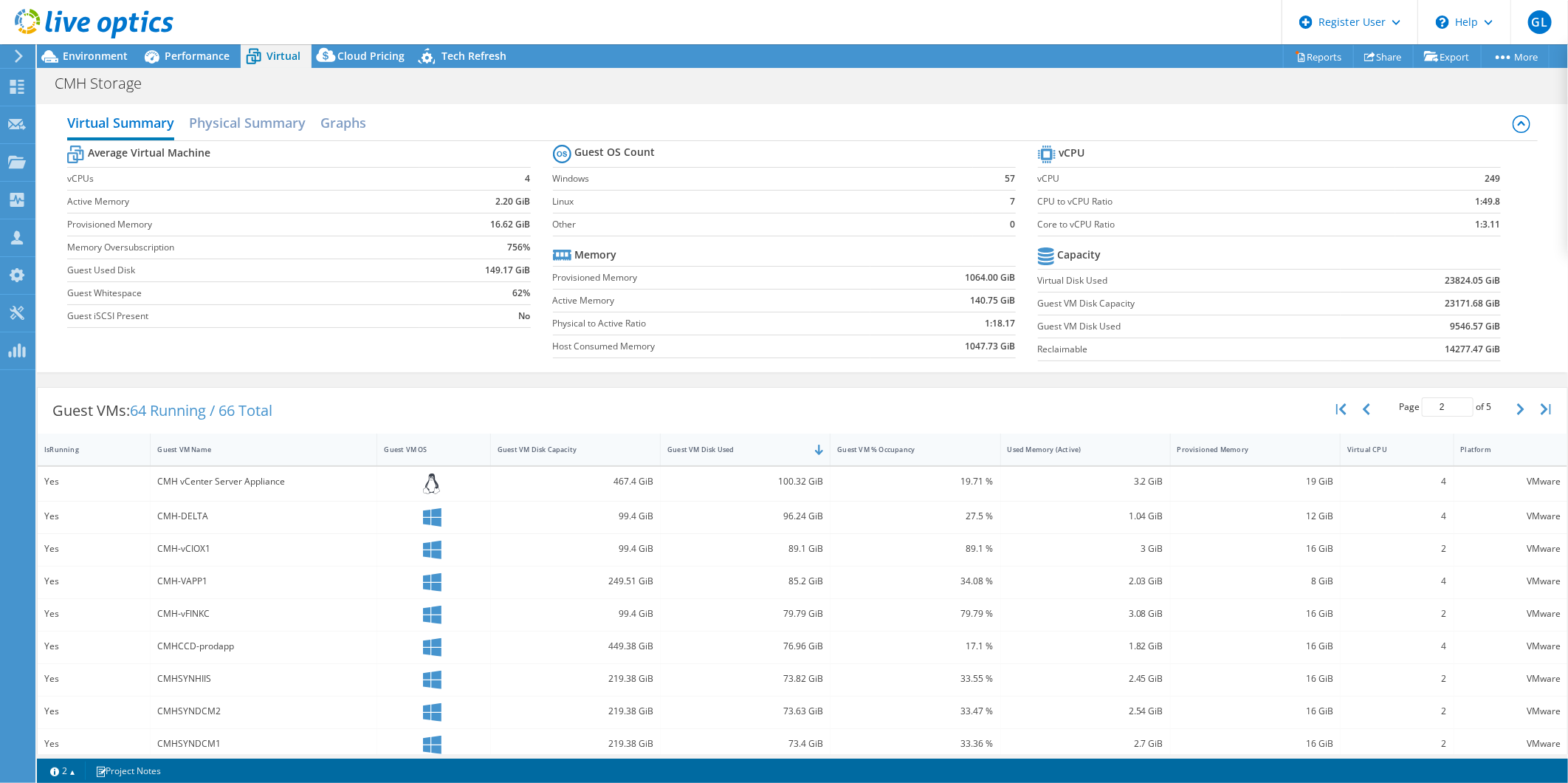
scroll to position [209, 0]
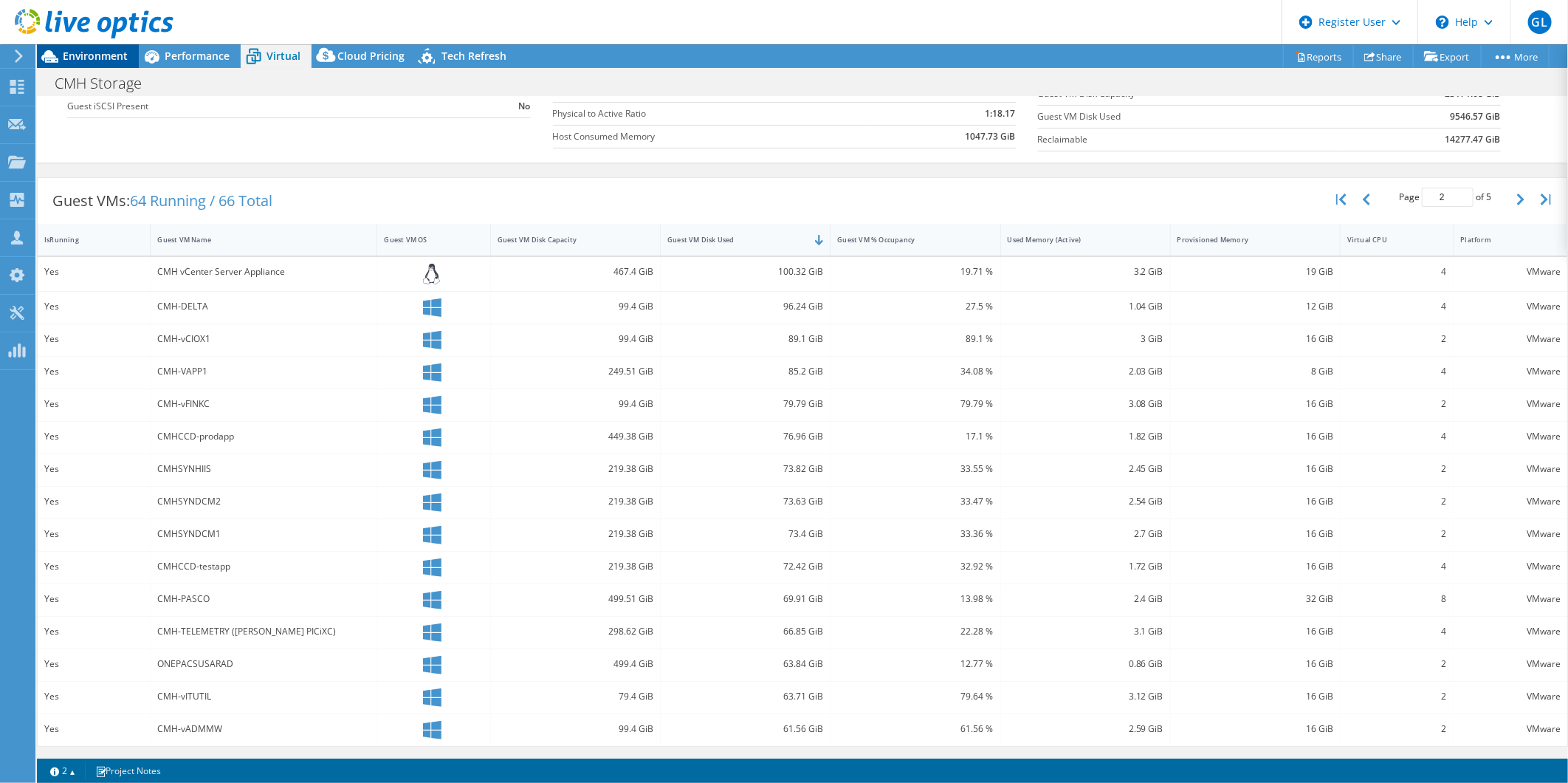
click at [121, 49] on span "Environment" at bounding box center [95, 55] width 65 height 14
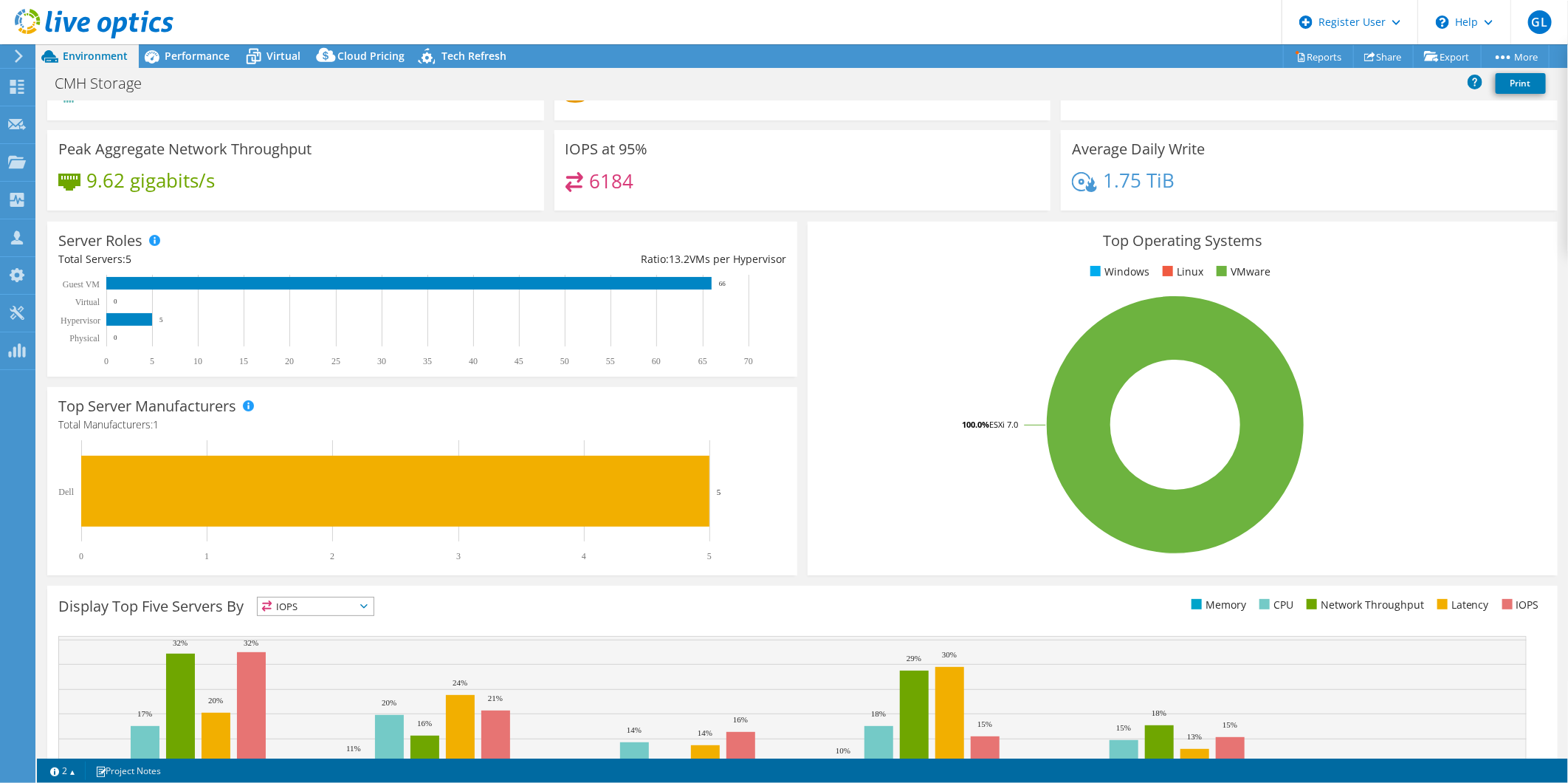
scroll to position [0, 0]
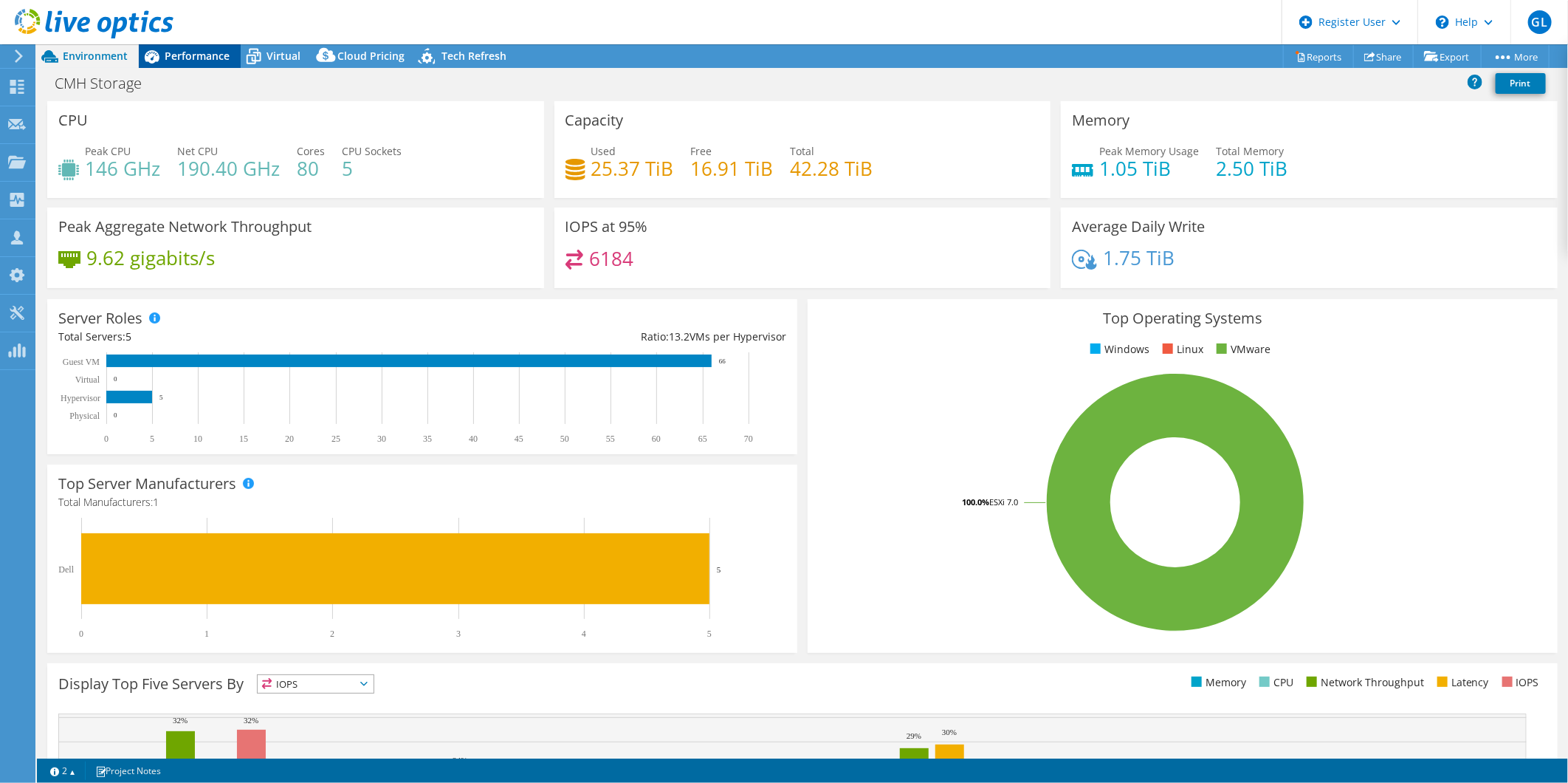
click at [225, 56] on span "Performance" at bounding box center [196, 55] width 65 height 14
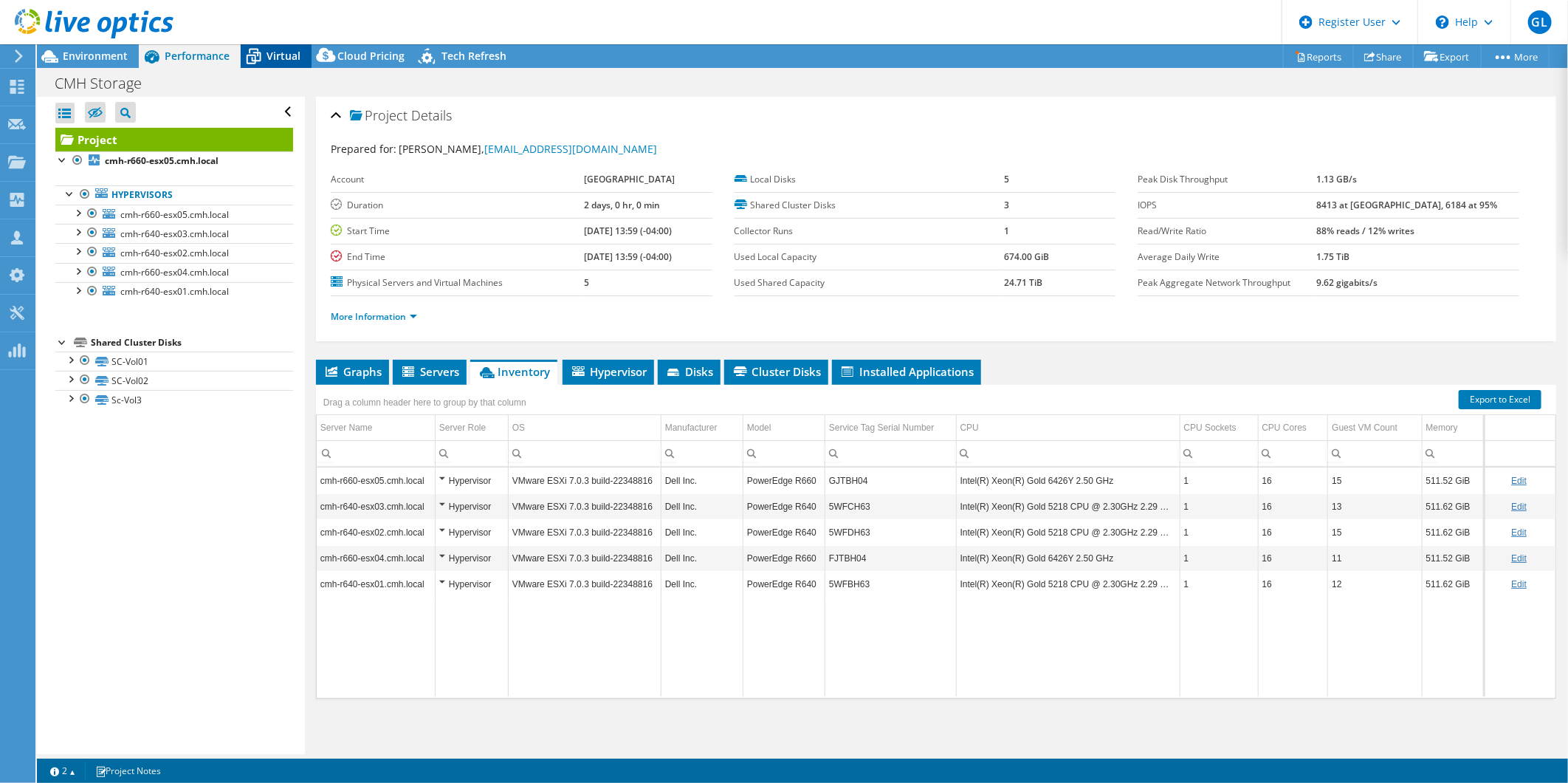
click at [269, 50] on span "Virtual" at bounding box center [283, 55] width 34 height 14
